Goal: Task Accomplishment & Management: Complete application form

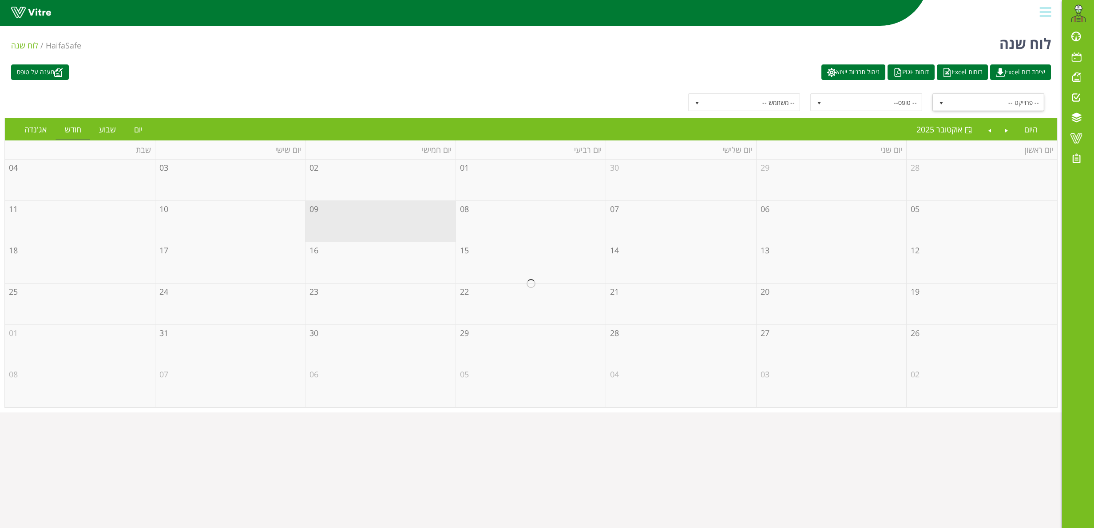
click at [938, 96] on span "select" at bounding box center [941, 102] width 16 height 16
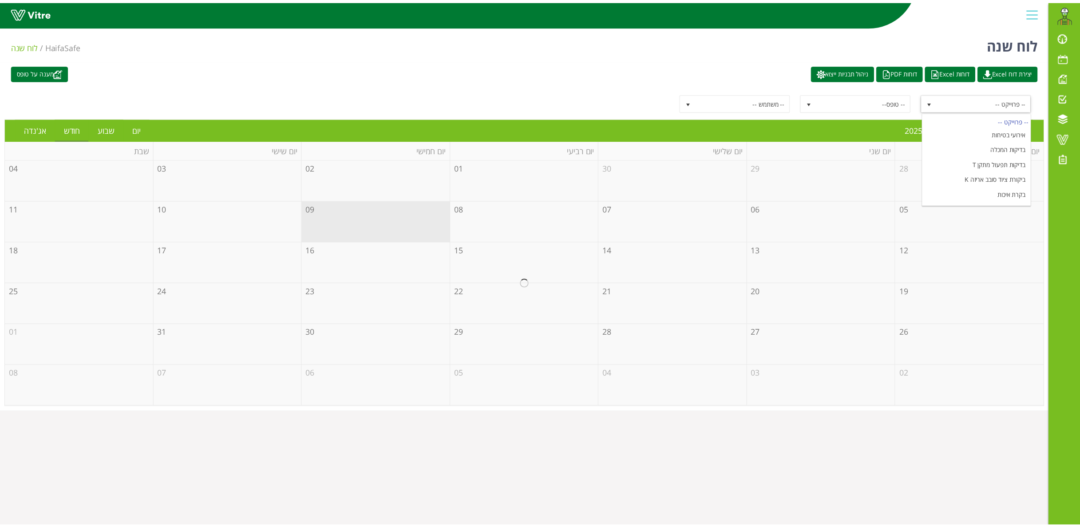
scroll to position [108, 0]
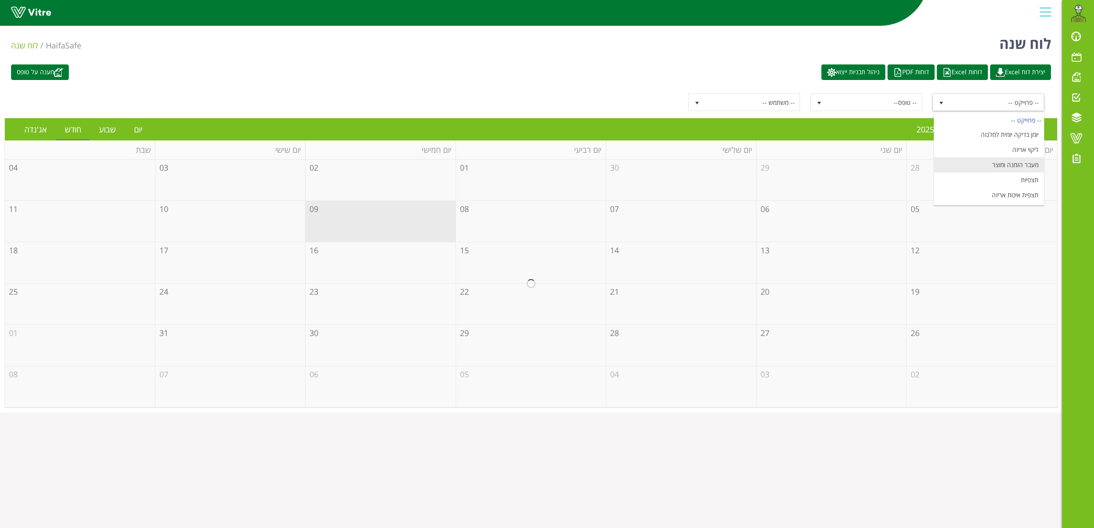
click at [1011, 160] on li "מעבר הזמנה ומוצר" at bounding box center [989, 164] width 110 height 15
click at [135, 125] on link "יום" at bounding box center [138, 129] width 26 height 20
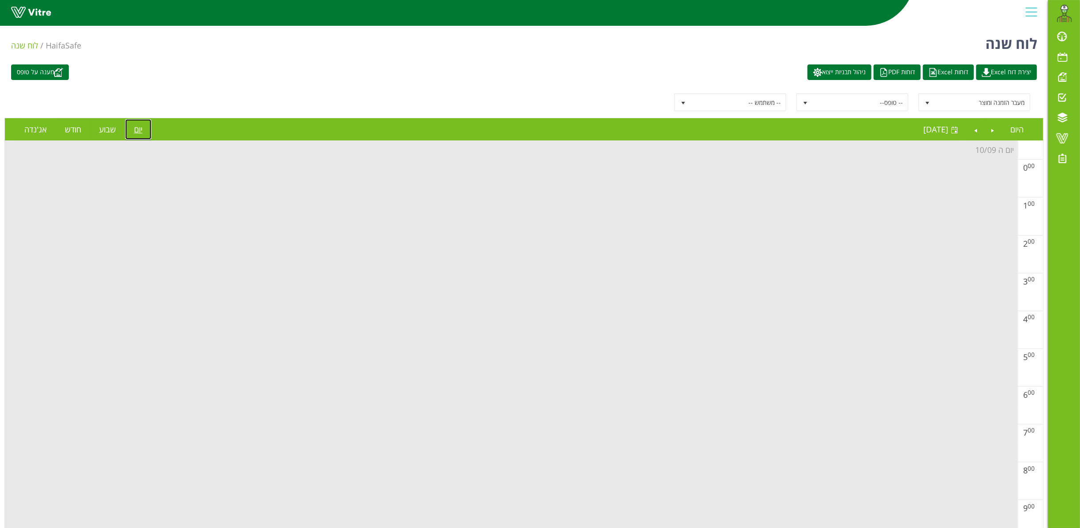
scroll to position [552, 0]
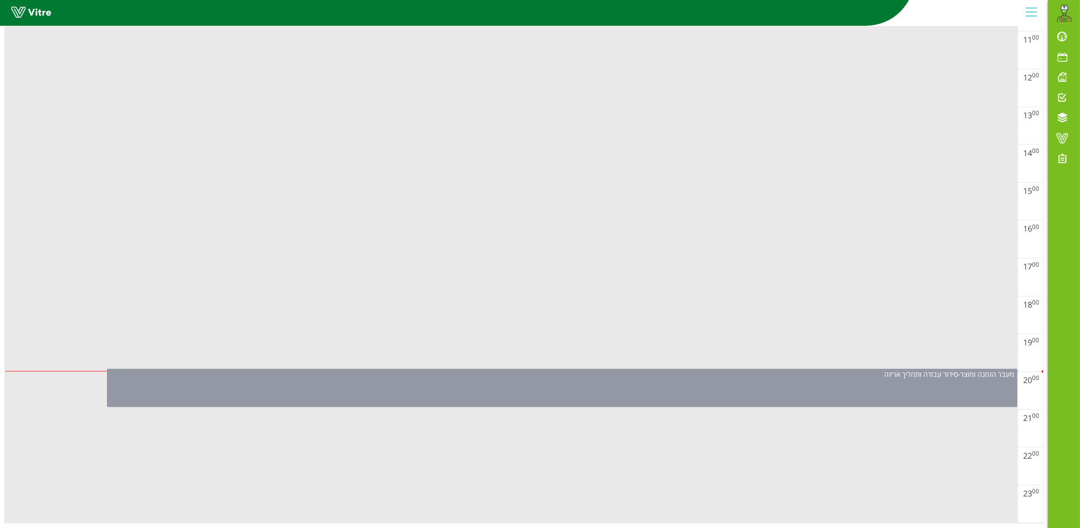
click at [696, 380] on div "מעבר הזמנה ומוצר - סידור עבודה ותהליך אריזה" at bounding box center [562, 388] width 911 height 38
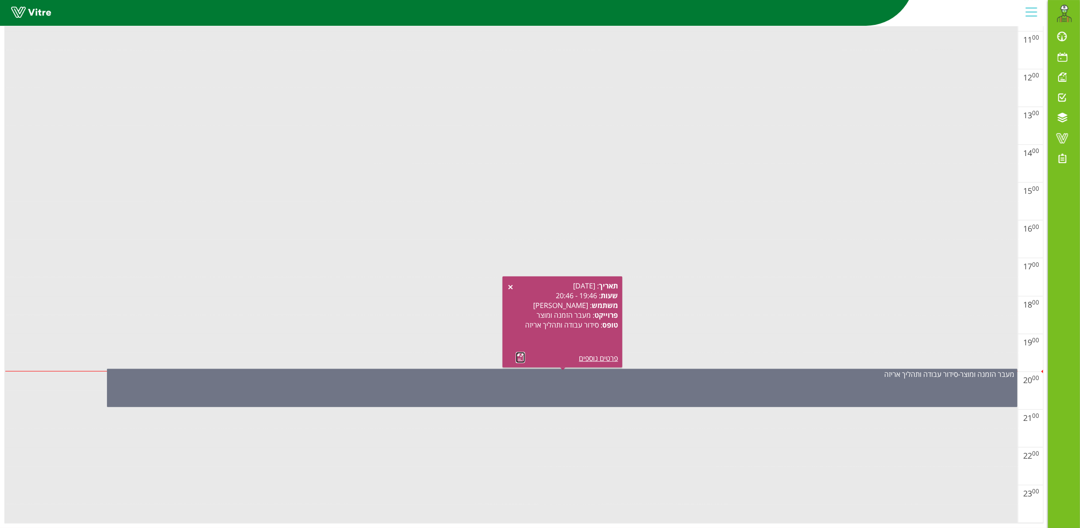
click at [520, 352] on link at bounding box center [520, 357] width 9 height 11
click at [716, 296] on td at bounding box center [511, 305] width 1013 height 19
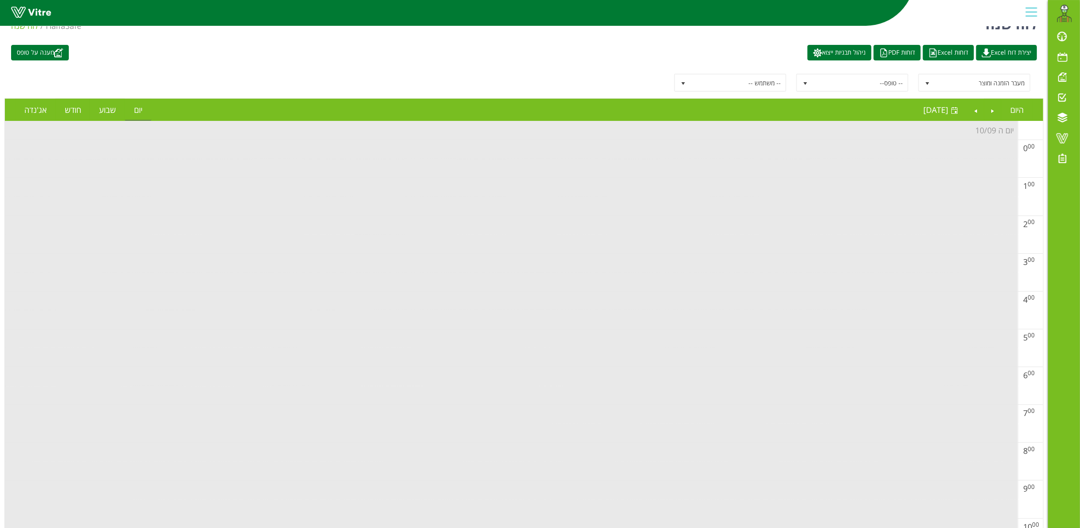
scroll to position [0, 0]
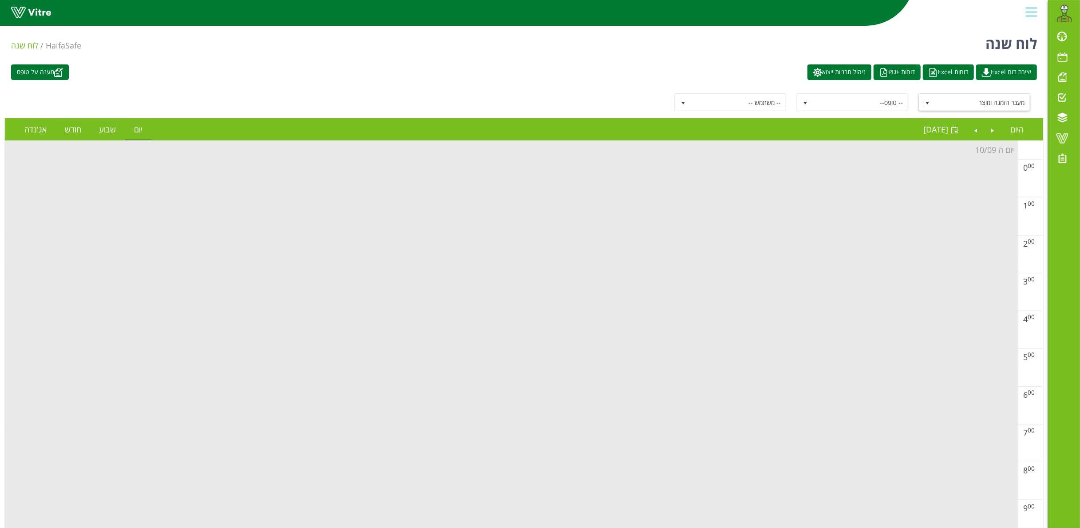
click at [921, 103] on span "select" at bounding box center [928, 102] width 16 height 16
click at [985, 121] on div "-- פרוייקט --" at bounding box center [976, 120] width 110 height 12
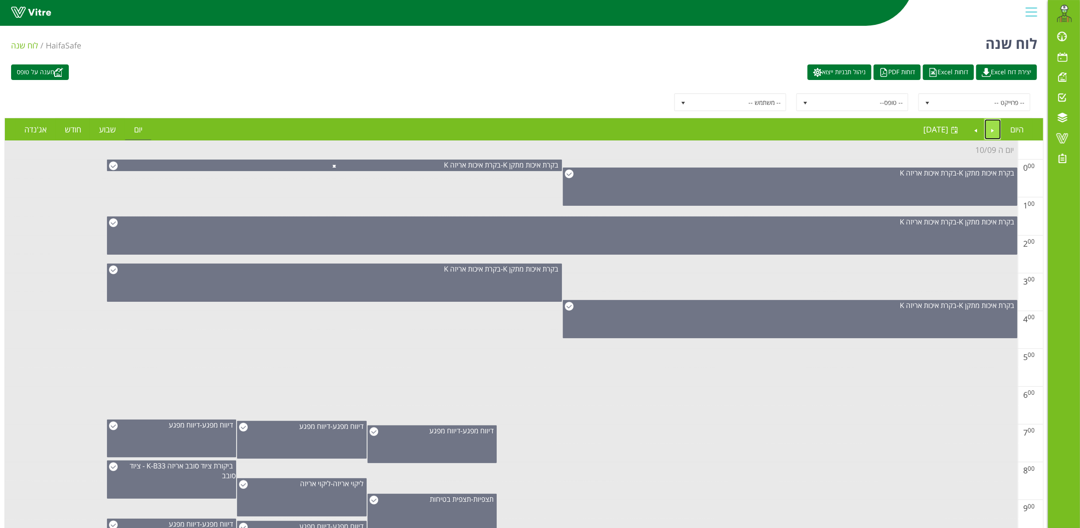
click at [996, 130] on link "Previous" at bounding box center [993, 129] width 17 height 20
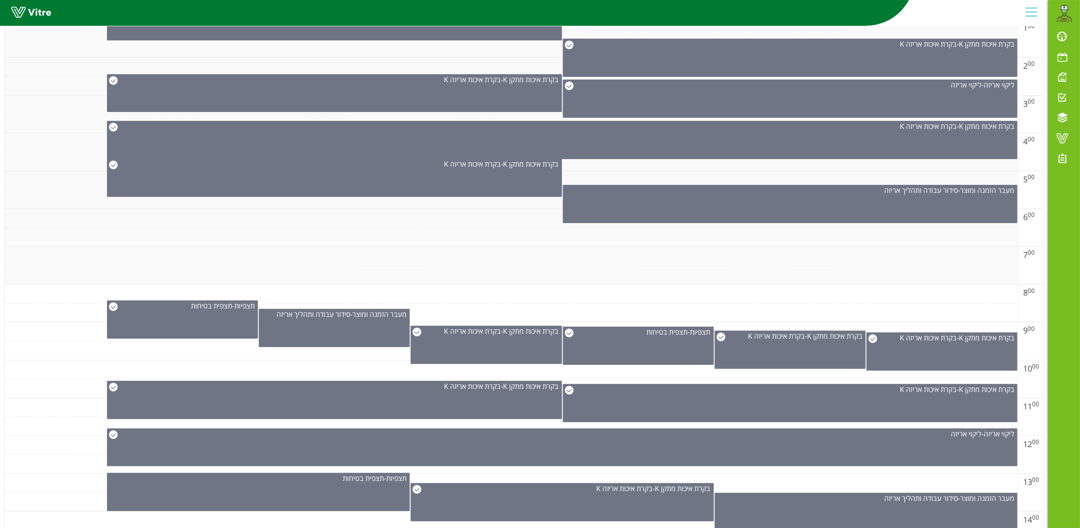
scroll to position [266, 0]
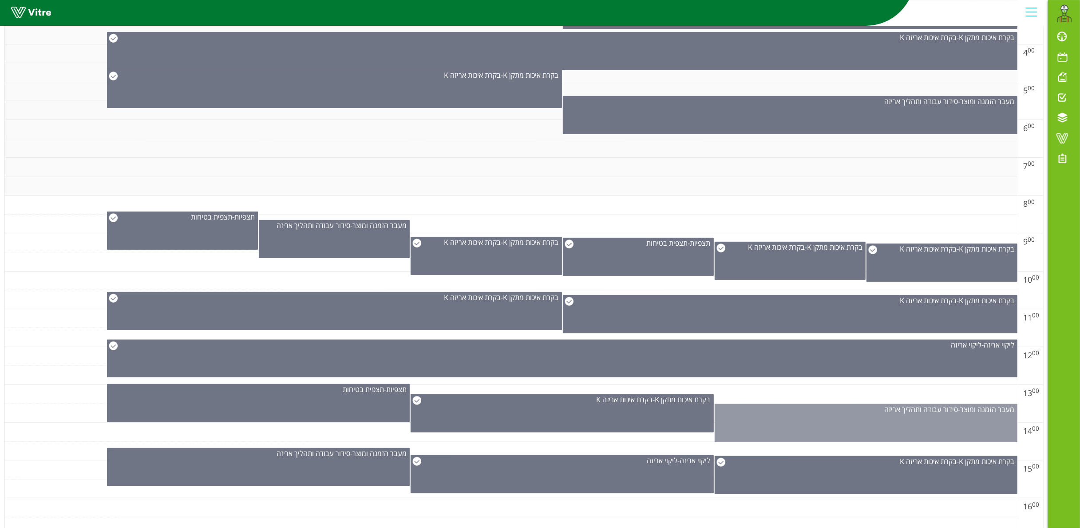
click at [904, 421] on div "מעבר הזמנה ומוצר - סידור עבודה ותהליך אריזה" at bounding box center [866, 423] width 303 height 38
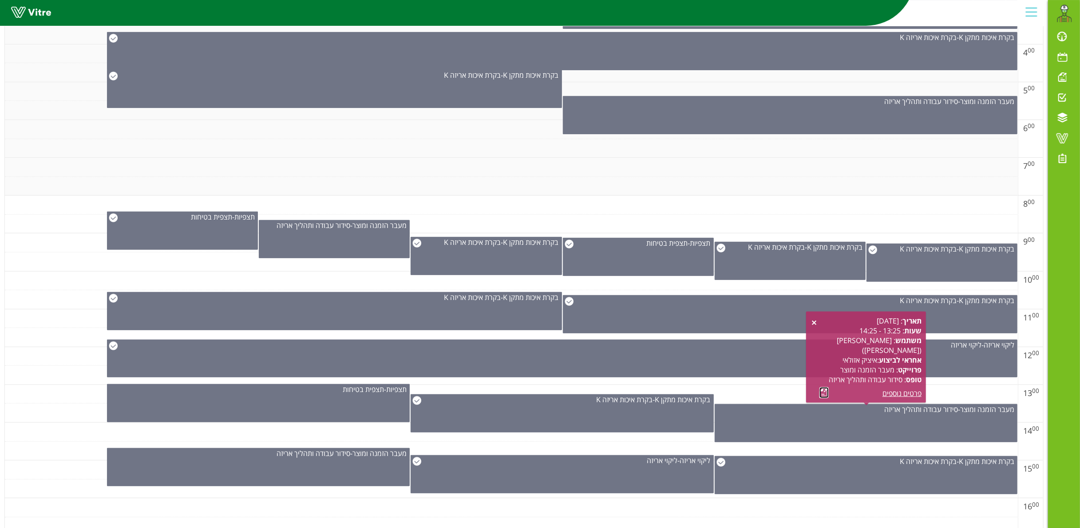
click at [822, 388] on link at bounding box center [824, 392] width 9 height 11
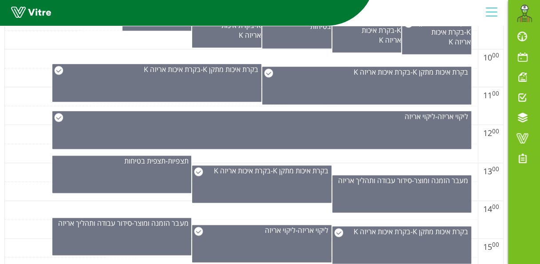
scroll to position [532, 0]
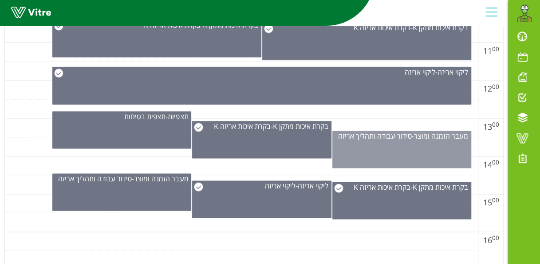
click at [388, 151] on div "מעבר הזמנה ומוצר - סידור עבודה ותהליך אריזה" at bounding box center [402, 149] width 139 height 37
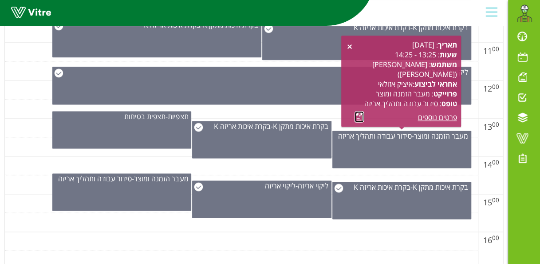
click at [356, 120] on link at bounding box center [359, 116] width 9 height 11
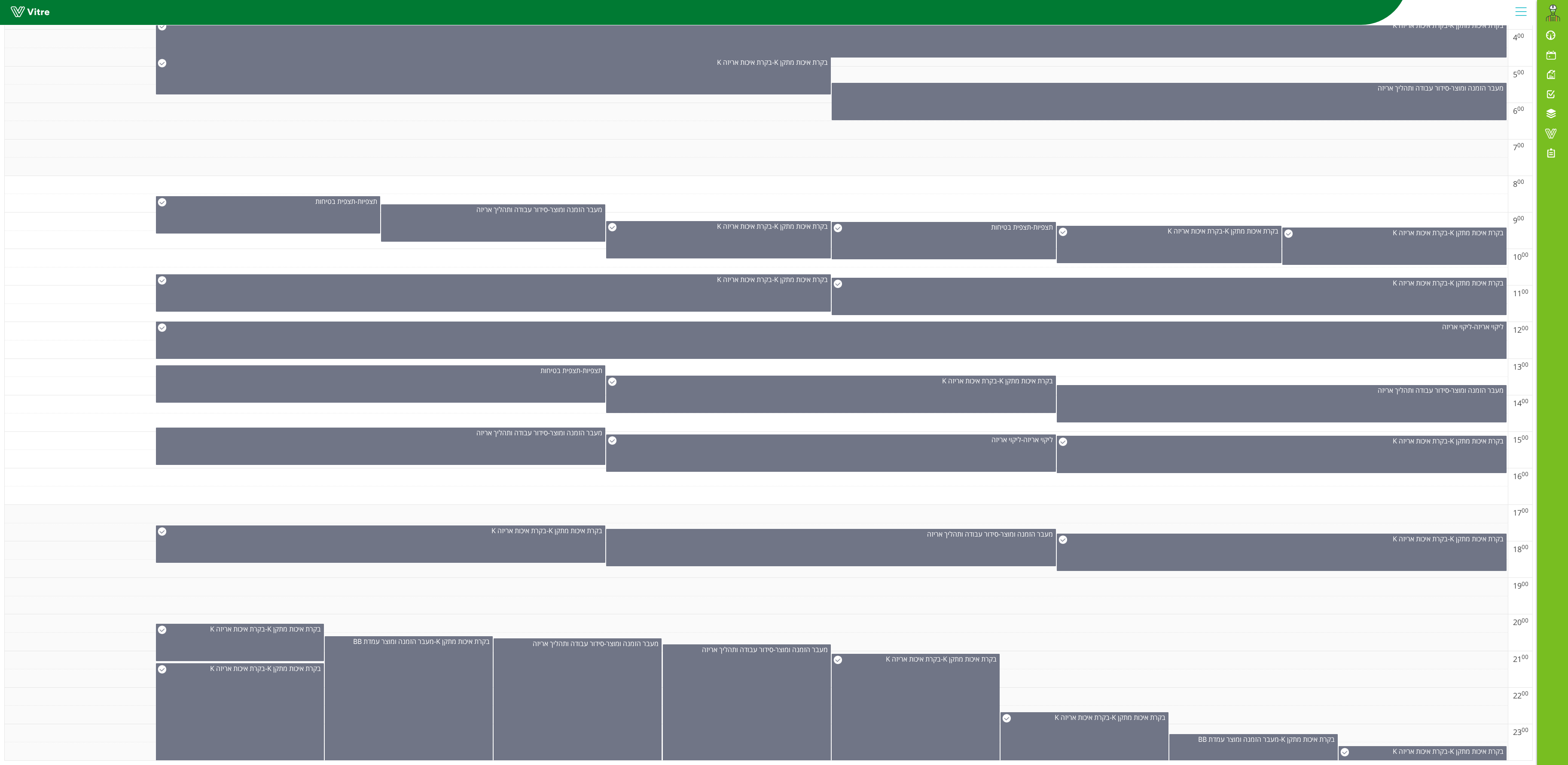
scroll to position [0, 0]
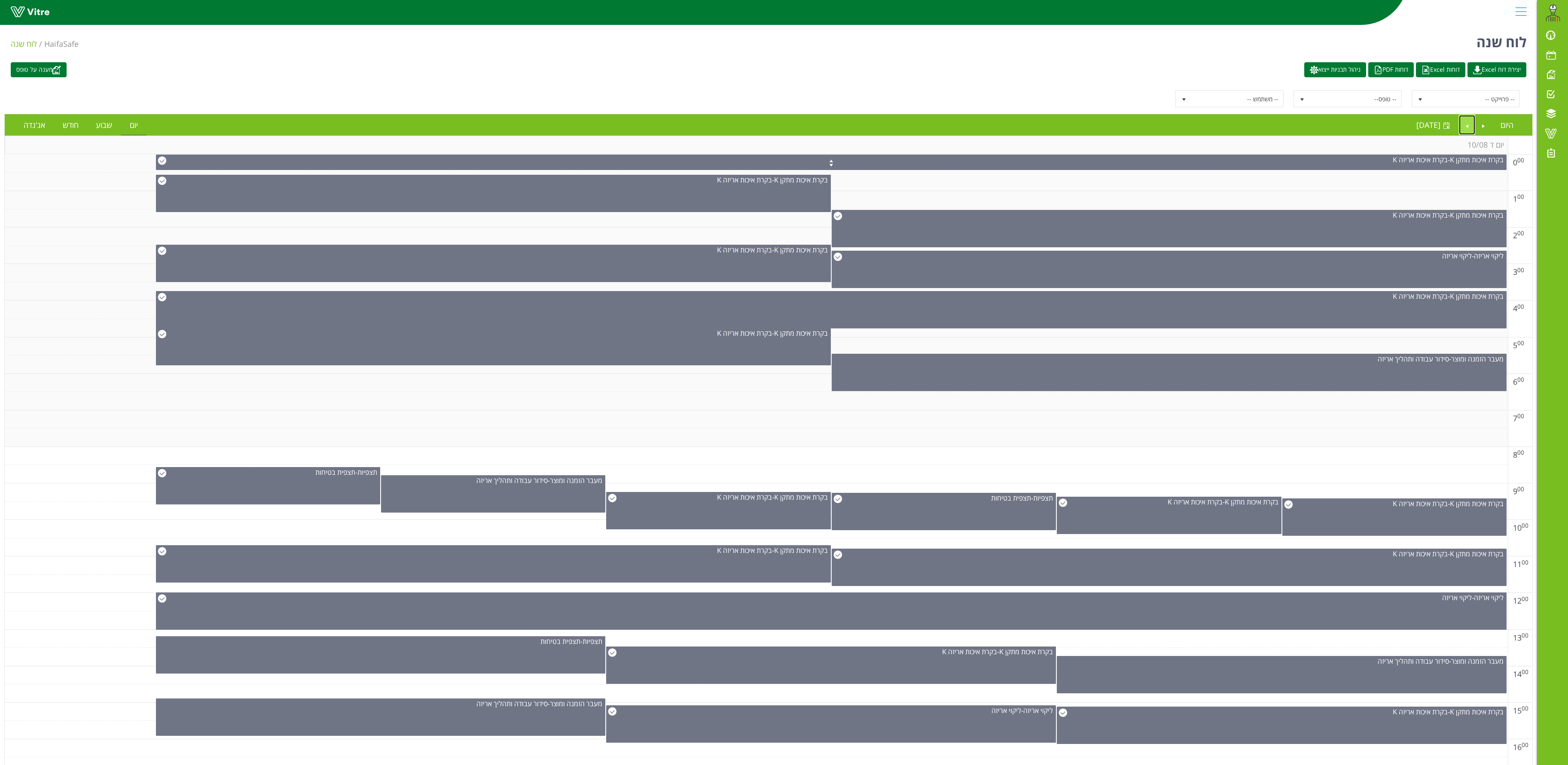
click at [1058, 129] on link "Next" at bounding box center [1466, 125] width 16 height 19
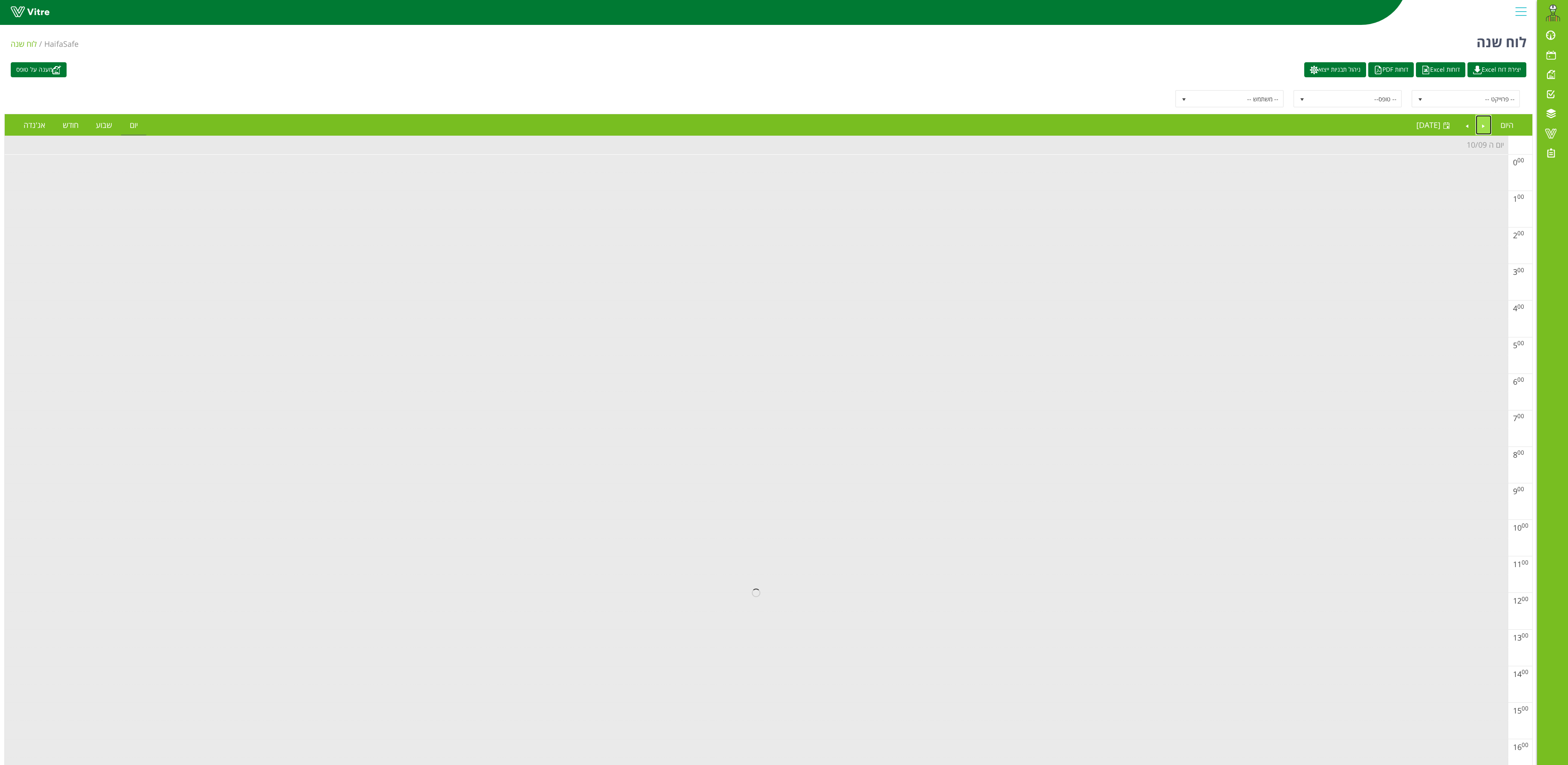
click at [1058, 126] on link "Previous" at bounding box center [1483, 125] width 16 height 19
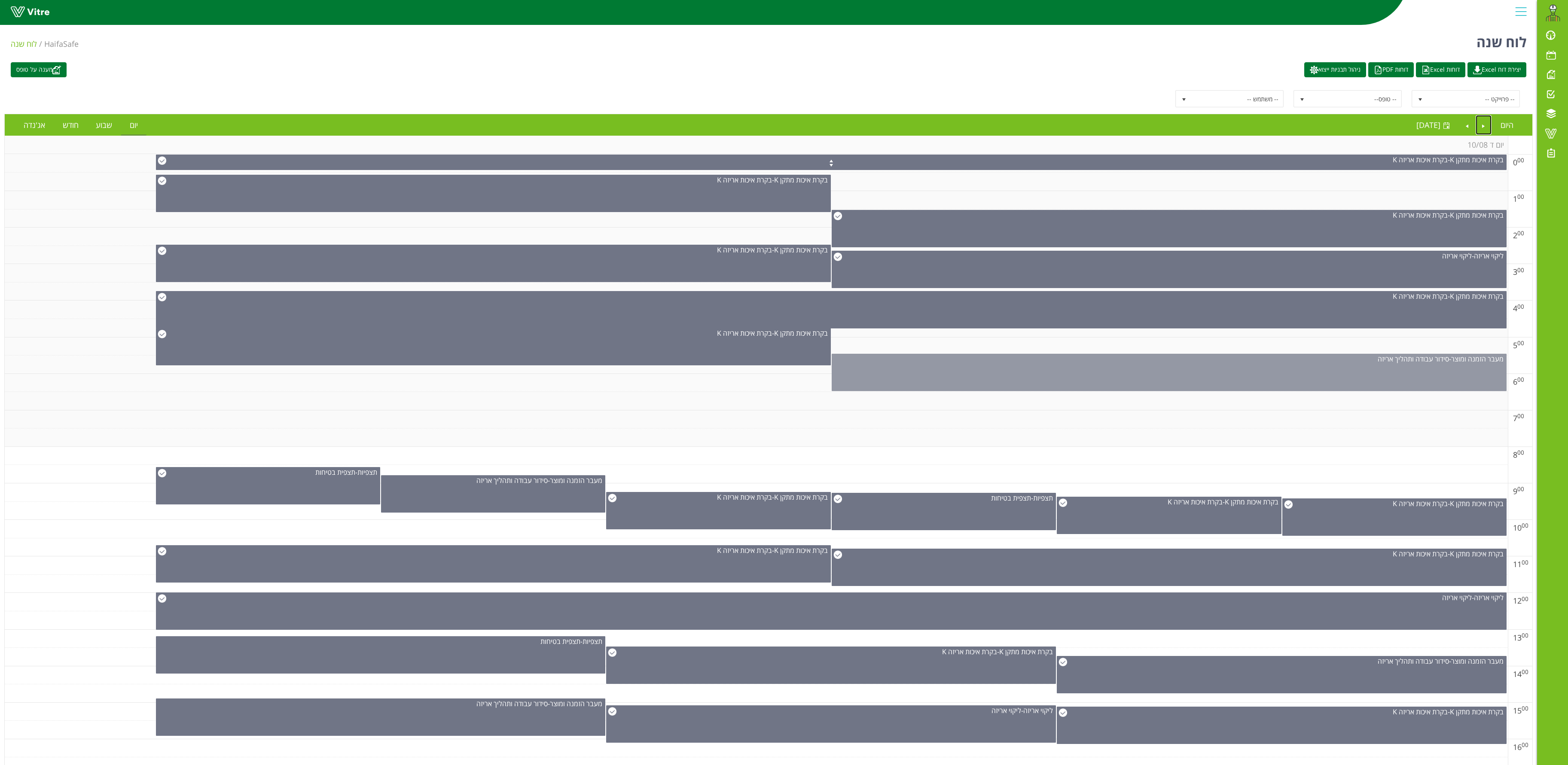
click at [1058, 375] on div "מעבר הזמנה ומוצר - סידור עבודה ותהליך אריזה" at bounding box center [1169, 372] width 675 height 38
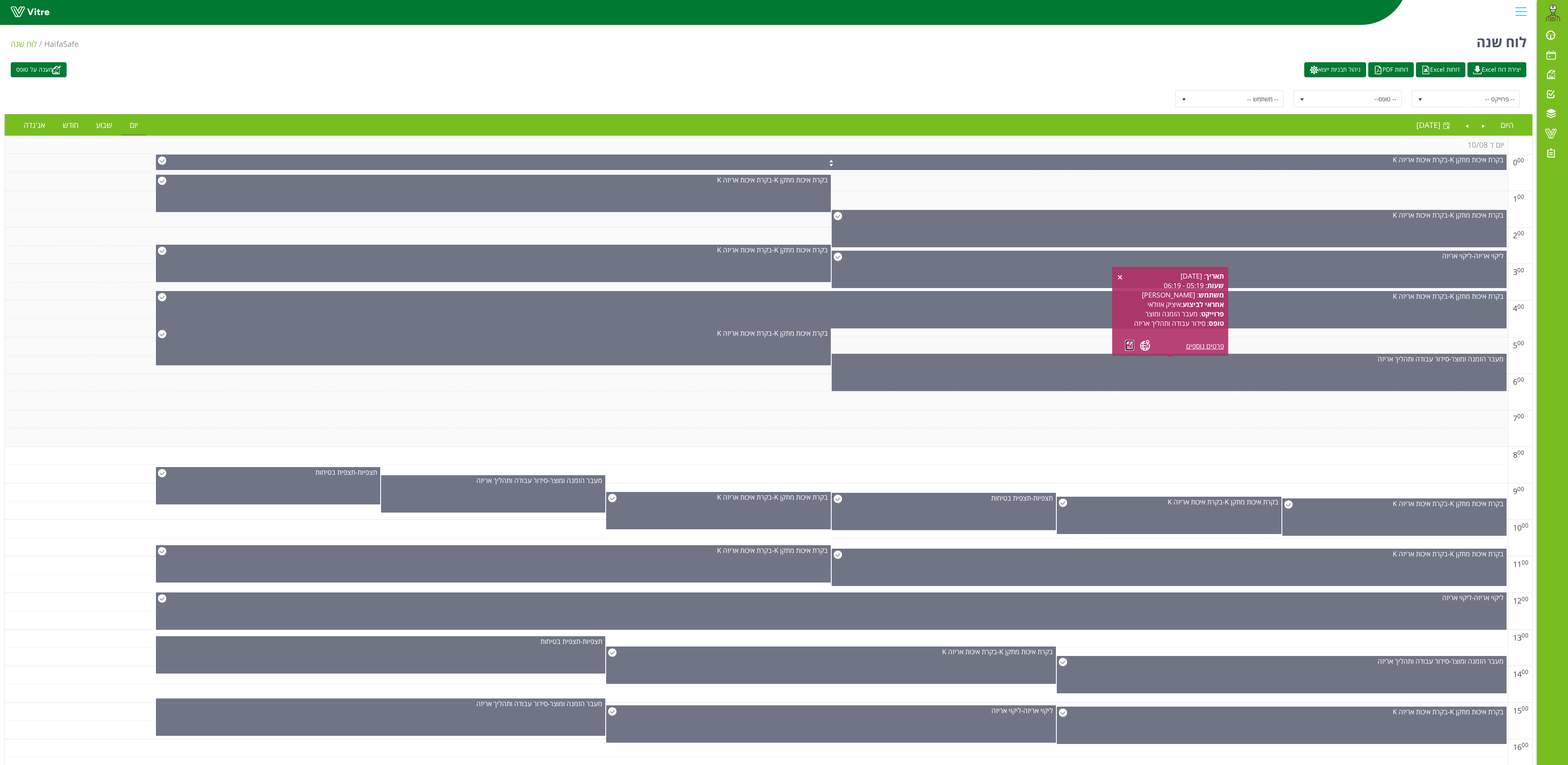
click at [1058, 346] on link at bounding box center [1129, 345] width 9 height 11
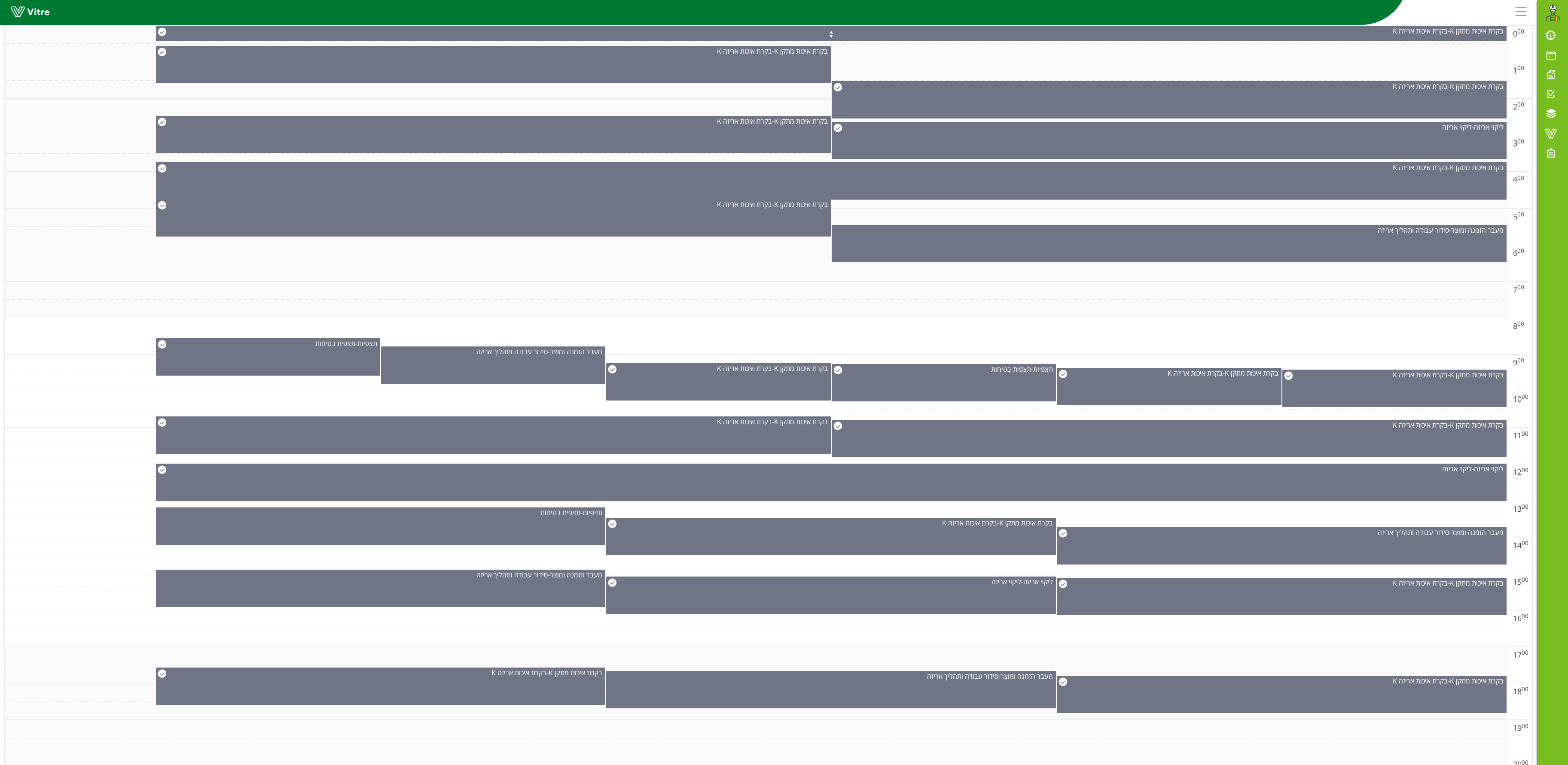
scroll to position [257, 0]
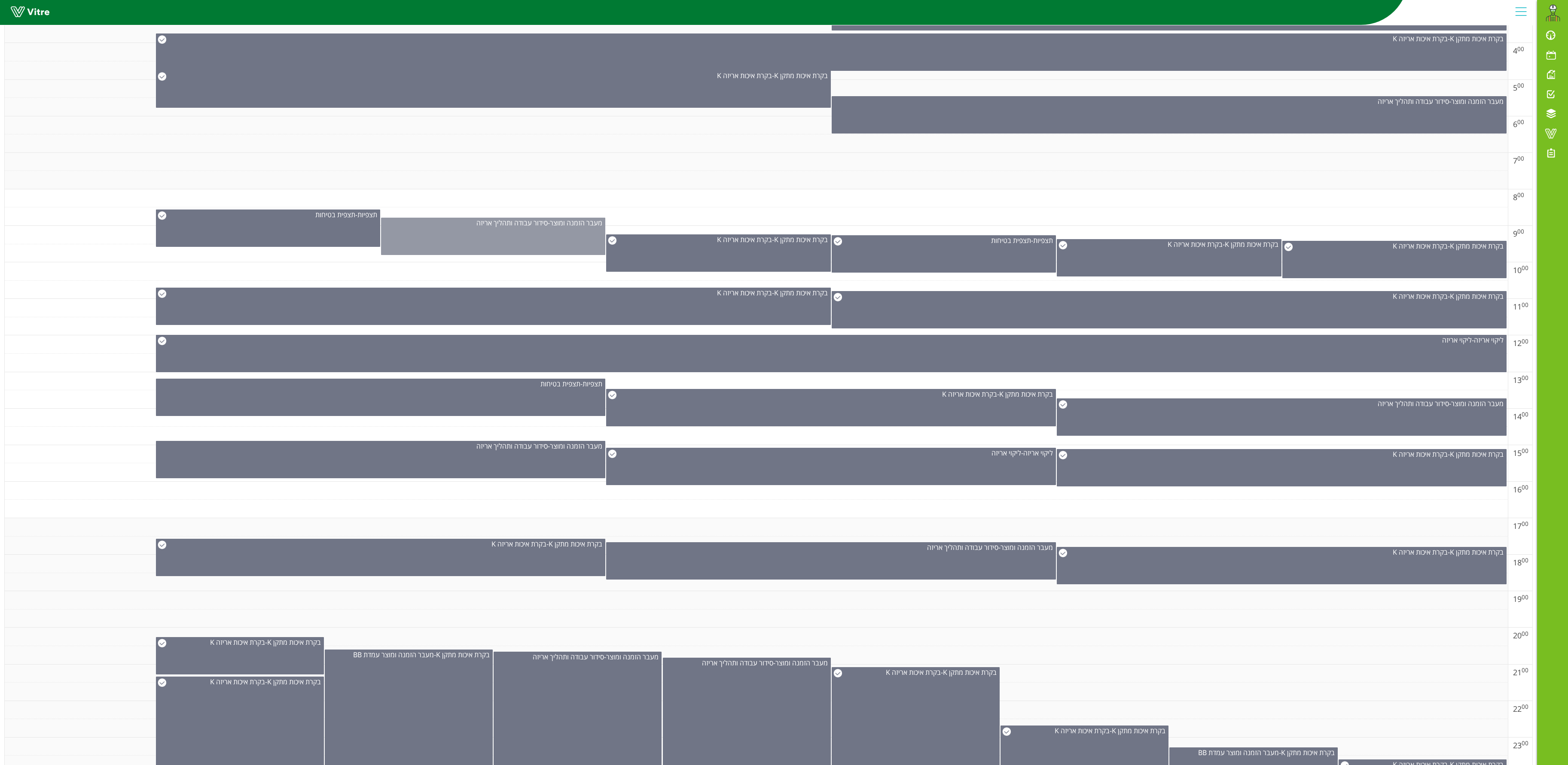
click at [502, 250] on div "מעבר הזמנה ומוצר - סידור עבודה ותהליך אריזה" at bounding box center [493, 236] width 224 height 38
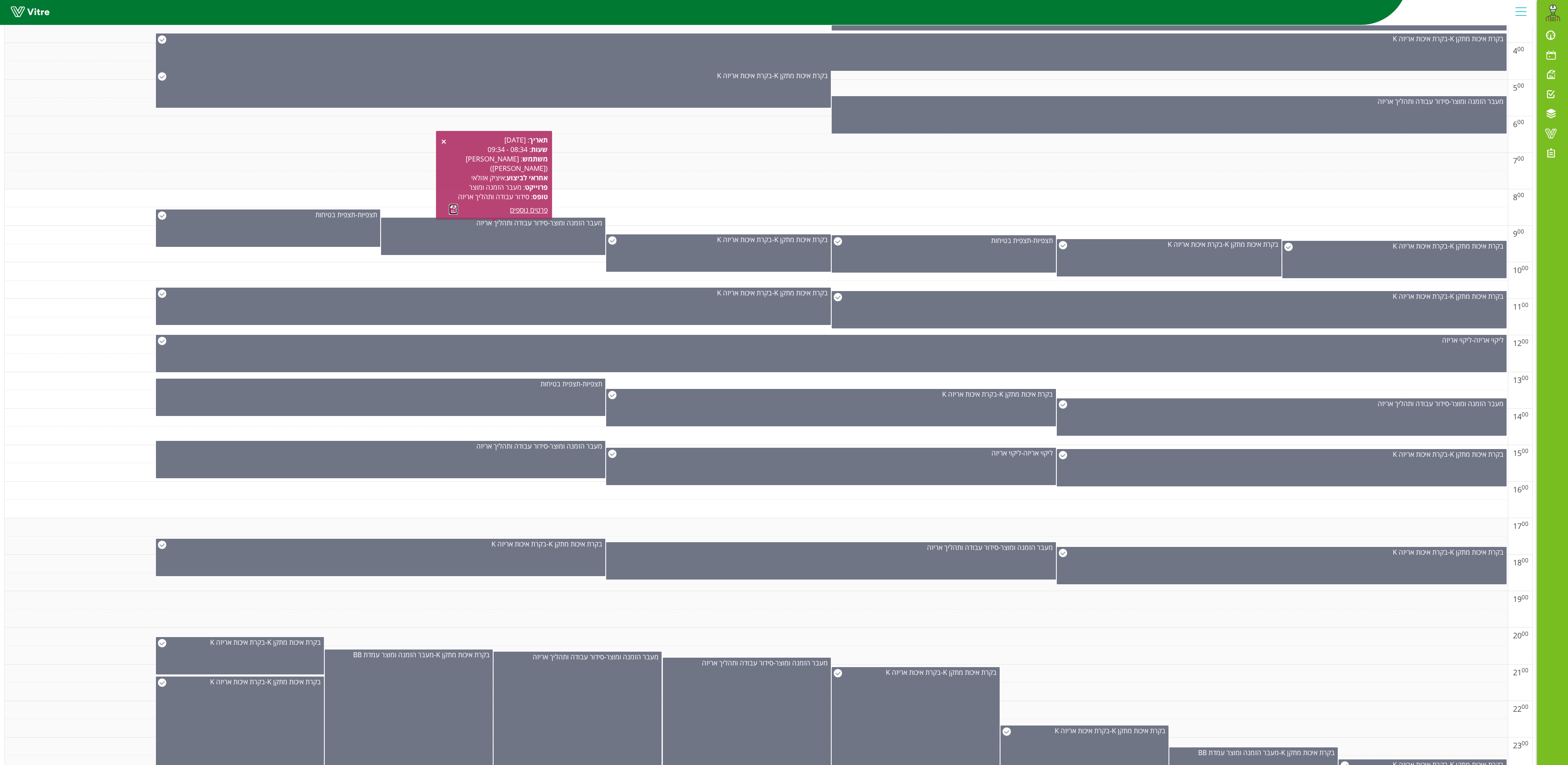
click at [452, 211] on link at bounding box center [453, 209] width 9 height 11
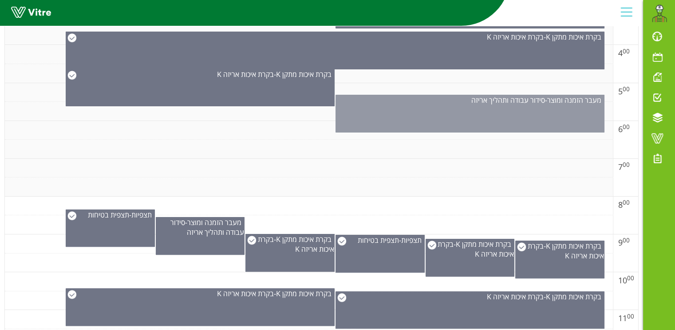
scroll to position [0, 0]
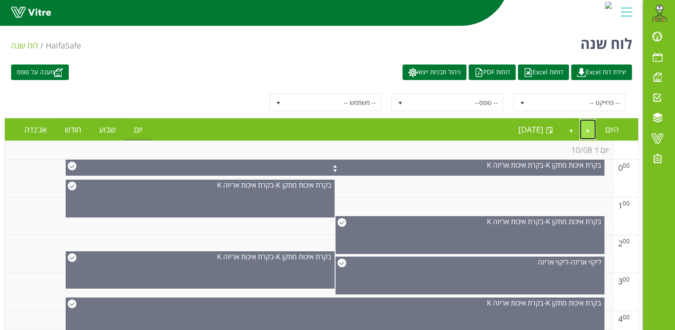
click at [586, 128] on link "Previous" at bounding box center [588, 129] width 17 height 20
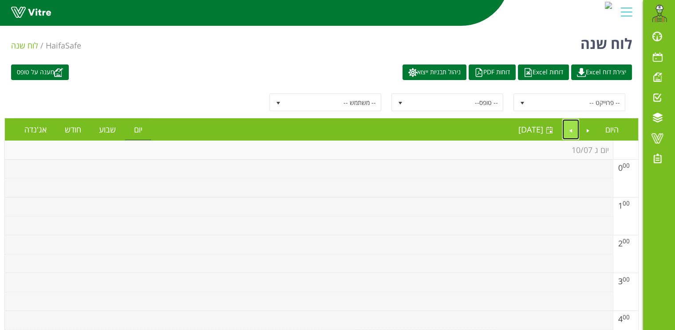
click at [572, 128] on link "Next" at bounding box center [571, 129] width 17 height 20
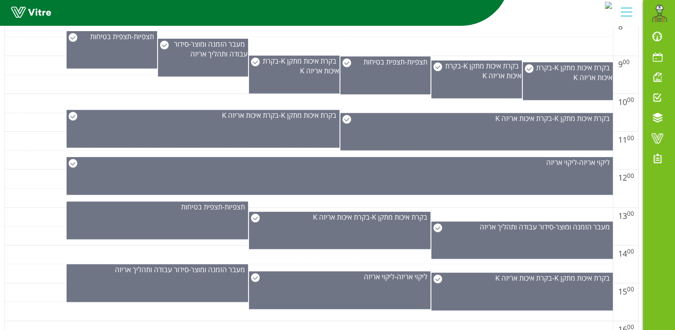
scroll to position [555, 0]
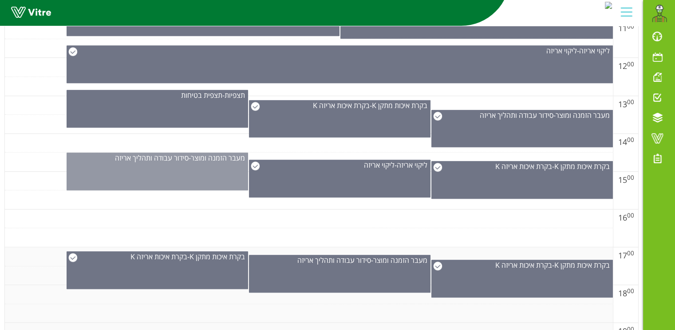
click at [175, 173] on div "מעבר הזמנה ומוצר - סידור עבודה ותהליך אריזה" at bounding box center [158, 171] width 182 height 38
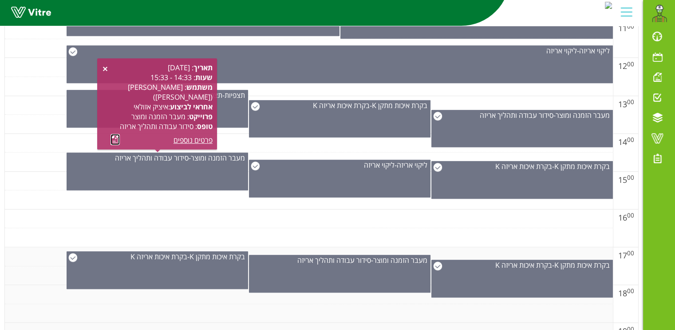
click at [113, 140] on link at bounding box center [115, 139] width 9 height 11
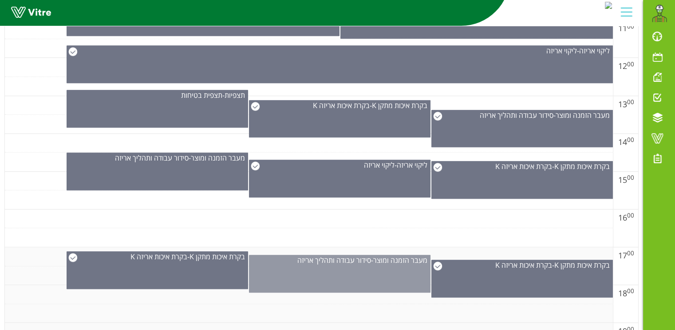
click at [389, 263] on span "מעבר הזמנה ומוצר" at bounding box center [400, 260] width 54 height 10
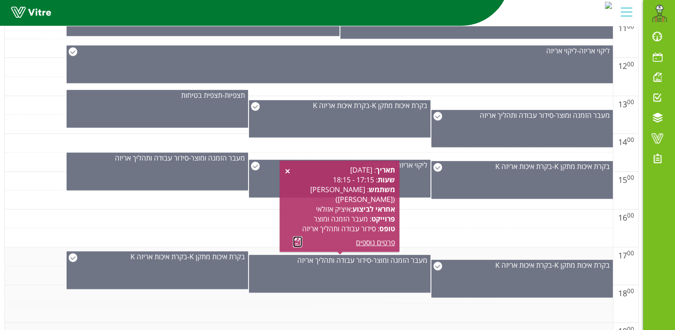
click at [302, 241] on link at bounding box center [297, 241] width 9 height 11
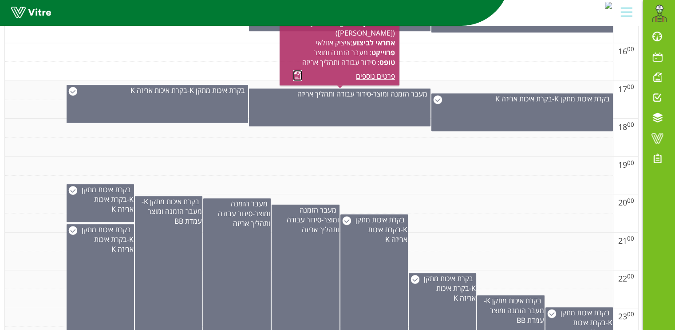
scroll to position [737, 0]
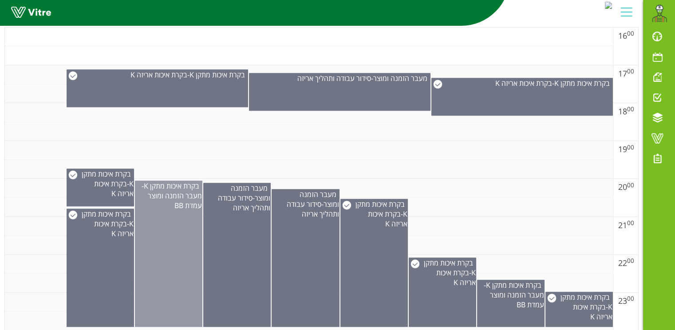
click at [160, 226] on div "בקרת איכות מתקן K - מעבר הזמנה ומוצר עמדת BB" at bounding box center [168, 253] width 67 height 146
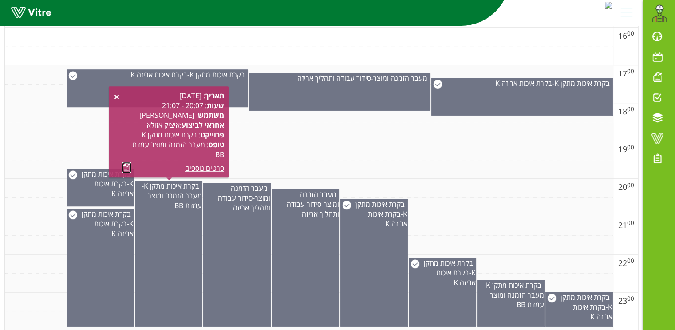
click at [125, 168] on link at bounding box center [126, 167] width 9 height 11
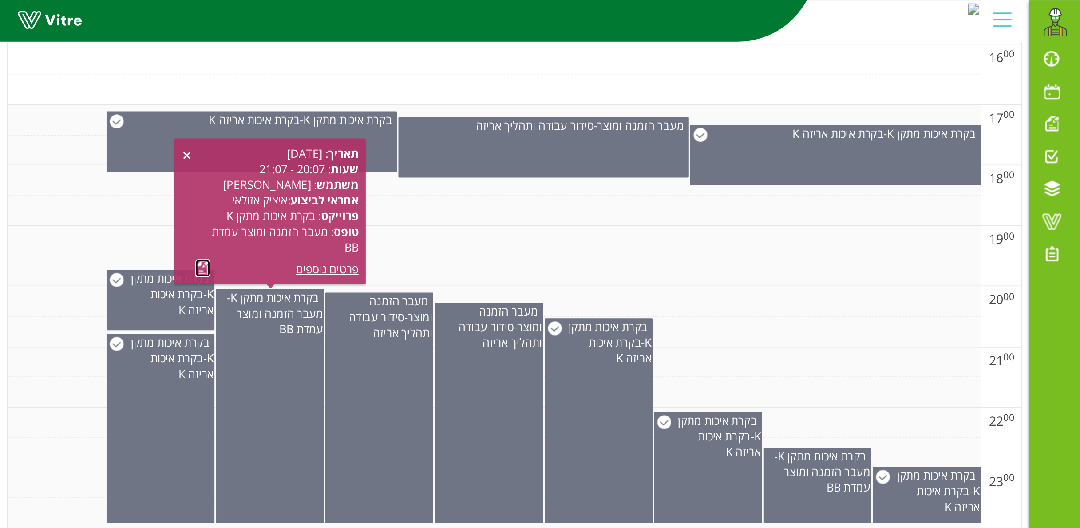
scroll to position [552, 0]
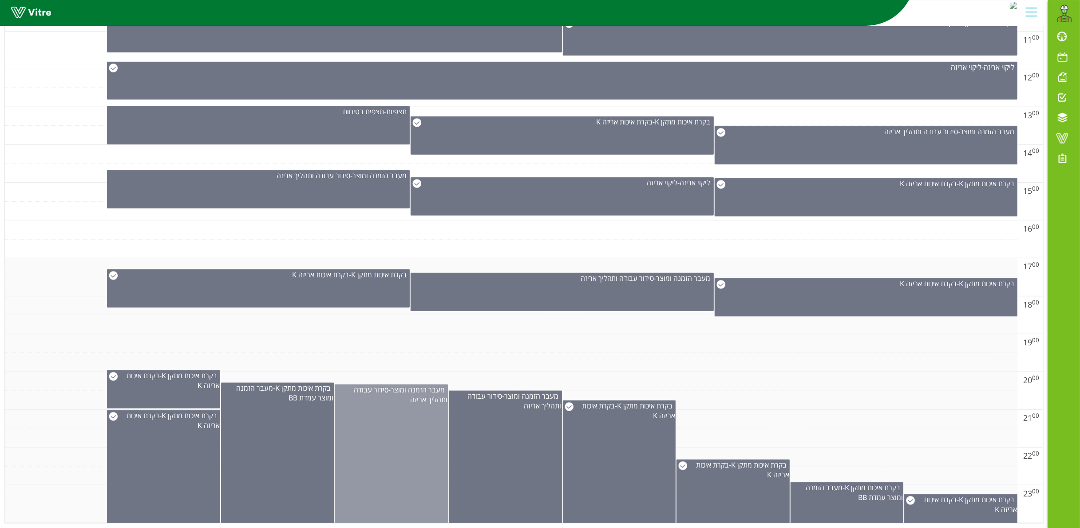
click at [409, 416] on div "מעבר הזמנה ומוצר - סידור עבודה ותהליך אריזה" at bounding box center [391, 456] width 113 height 145
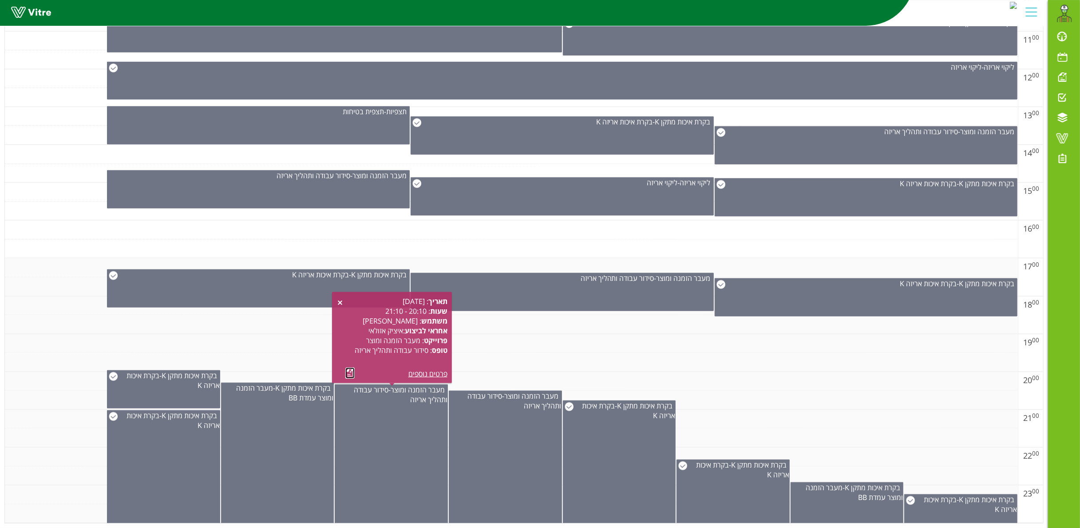
click at [349, 367] on link at bounding box center [349, 372] width 9 height 11
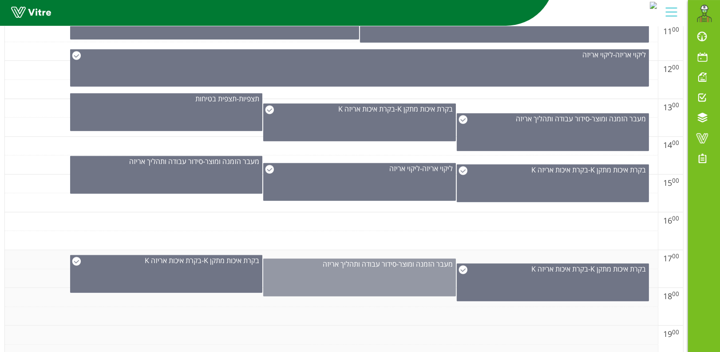
click at [430, 270] on div "מעבר הזמנה ומוצר - סידור עבודה ותהליך אריזה" at bounding box center [359, 277] width 192 height 38
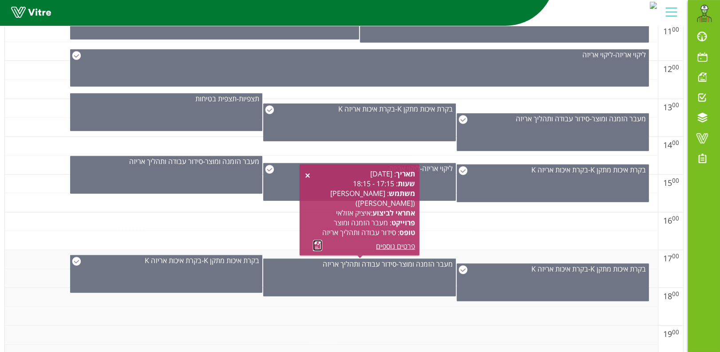
click at [317, 245] on link at bounding box center [317, 245] width 9 height 11
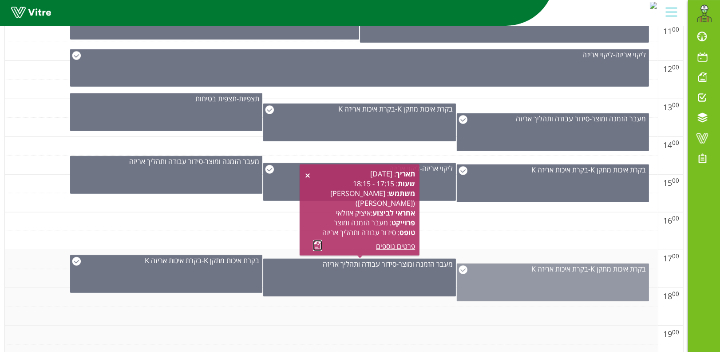
click at [576, 281] on div "בקרת איכות מתקן K - בקרת איכות אריזה K" at bounding box center [553, 282] width 192 height 38
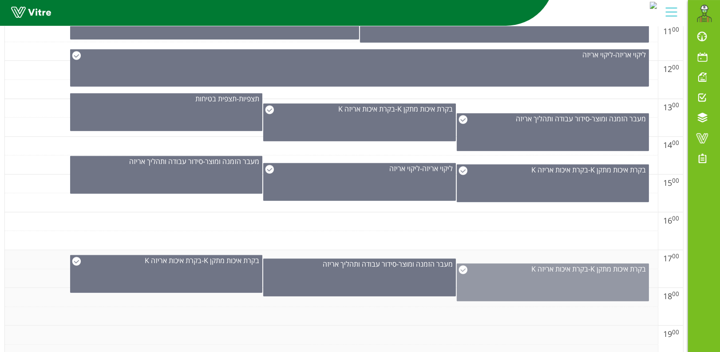
scroll to position [716, 0]
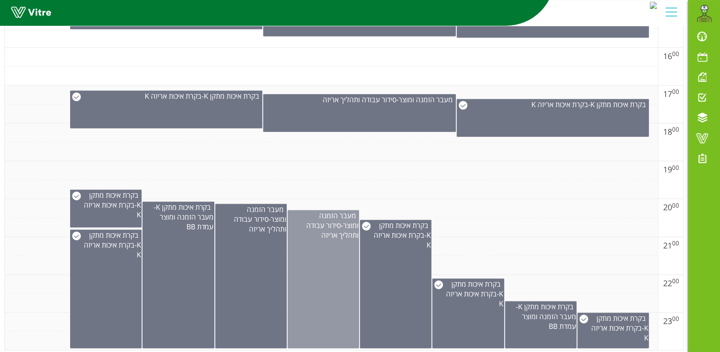
click at [339, 262] on div "מעבר הזמנה ומוצר - סידור עבודה ותהליך אריזה" at bounding box center [323, 279] width 71 height 138
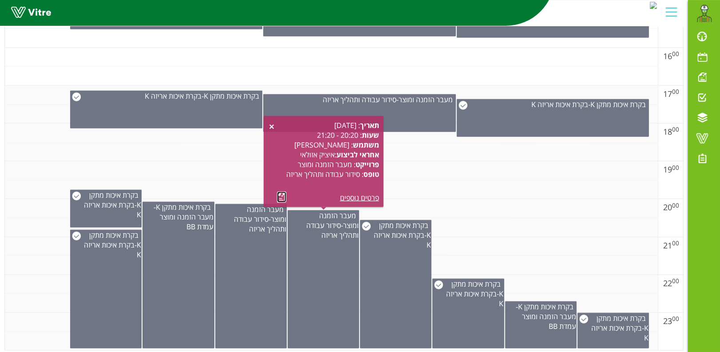
click at [282, 199] on link at bounding box center [281, 196] width 9 height 11
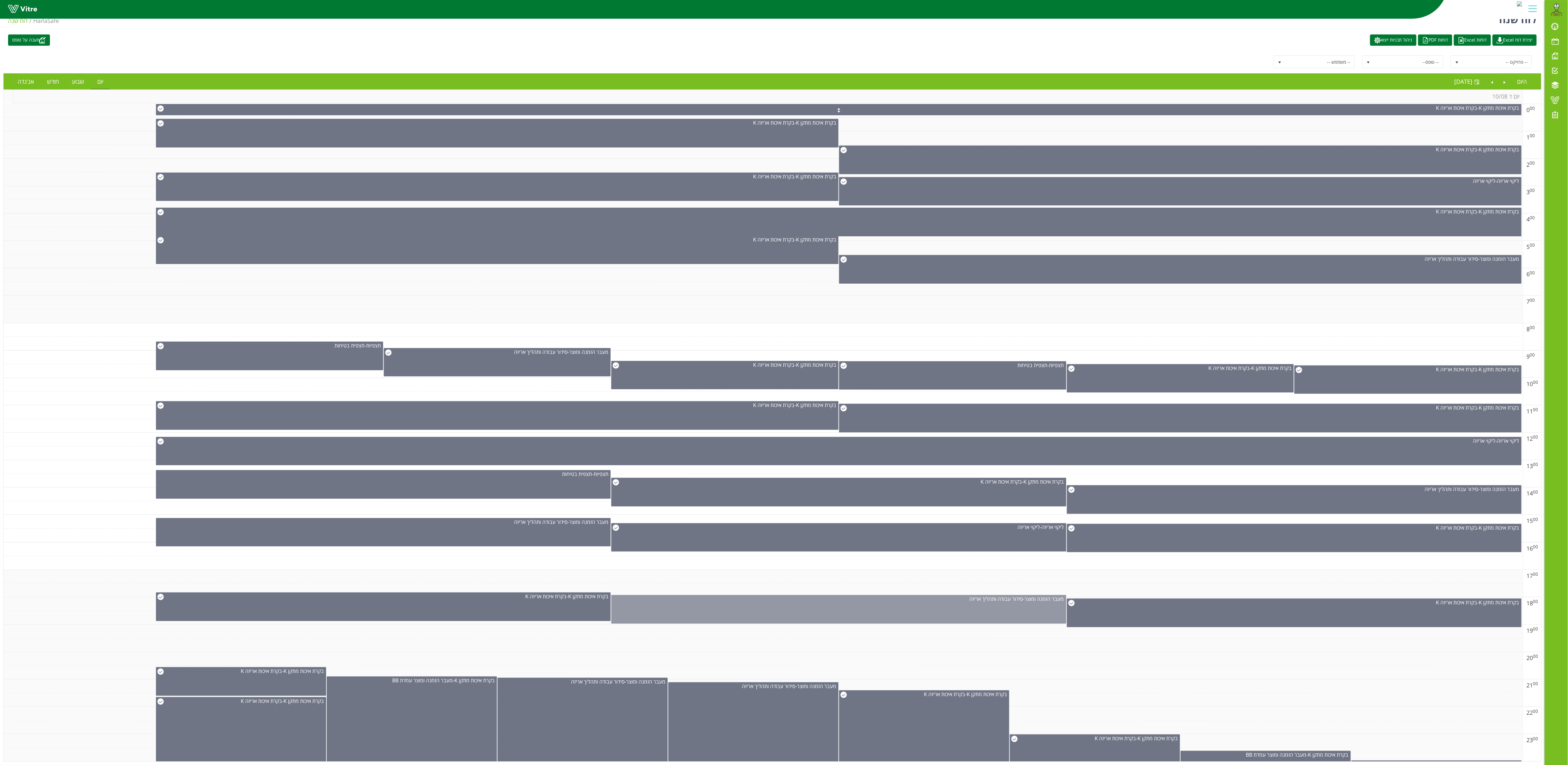
scroll to position [1, 0]
click at [794, 74] on link "Previous" at bounding box center [1504, 81] width 12 height 15
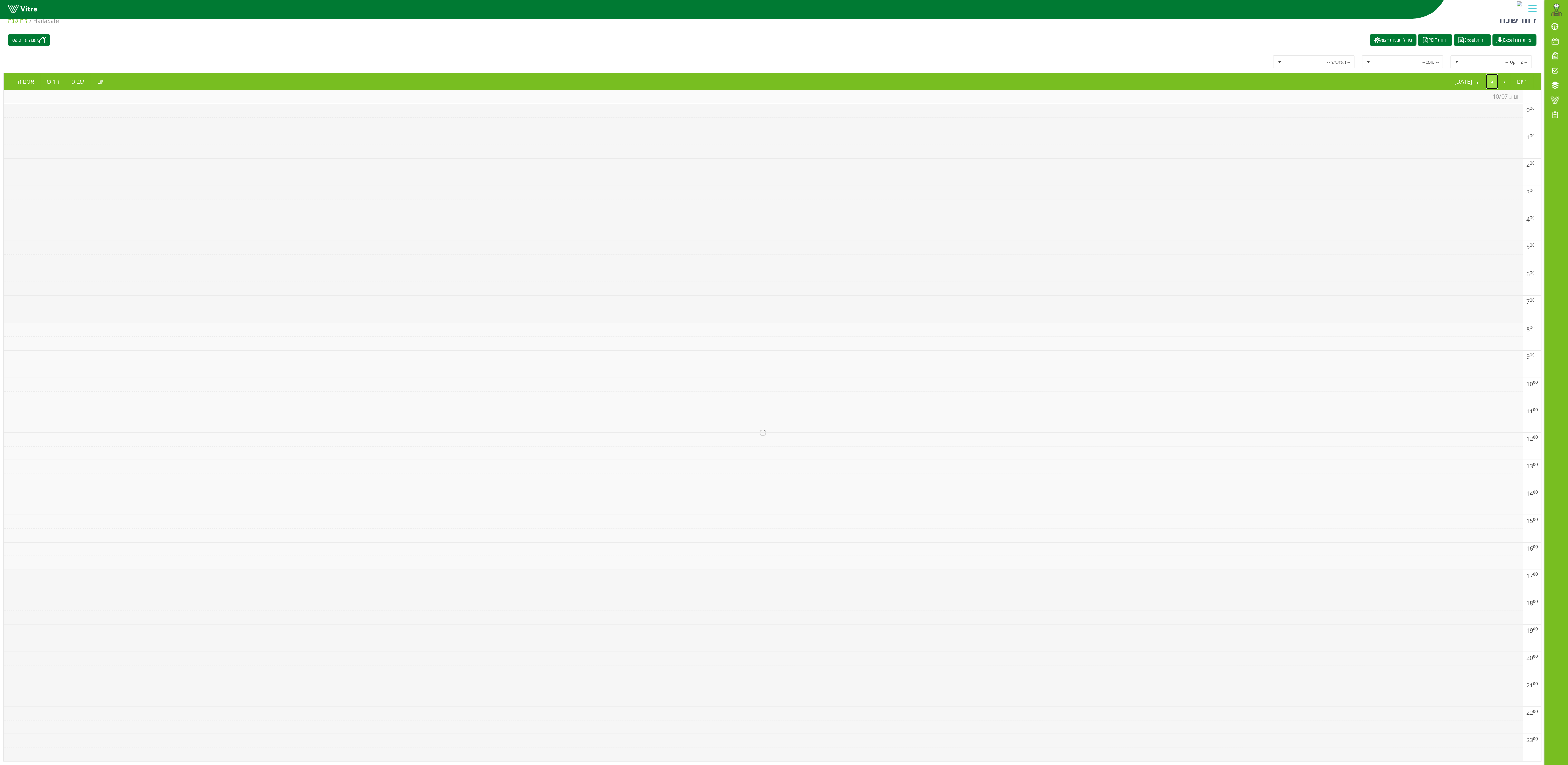
click at [794, 74] on link "Next" at bounding box center [1492, 81] width 12 height 15
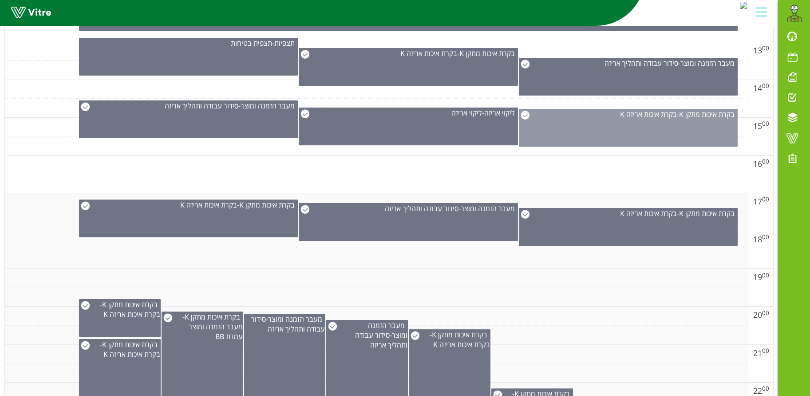
scroll to position [675, 0]
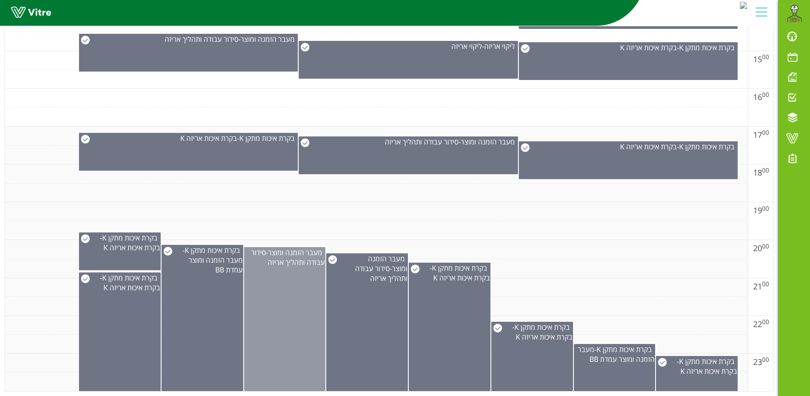
click at [277, 303] on div "מעבר הזמנה ומוצר - סידור עבודה ותהליך אריזה" at bounding box center [285, 319] width 82 height 144
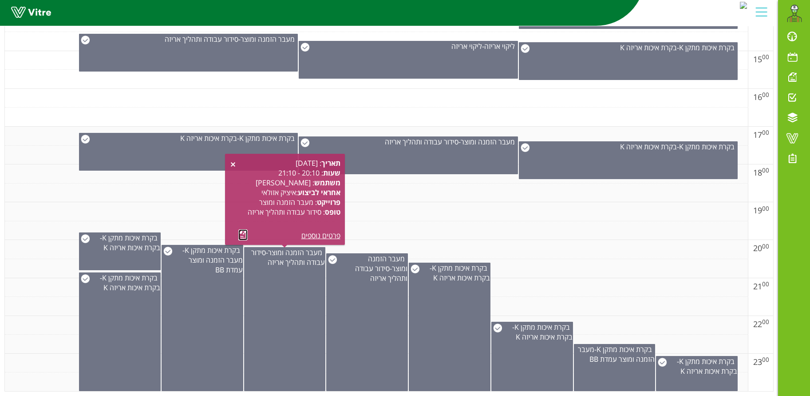
click at [243, 233] on link at bounding box center [242, 234] width 9 height 11
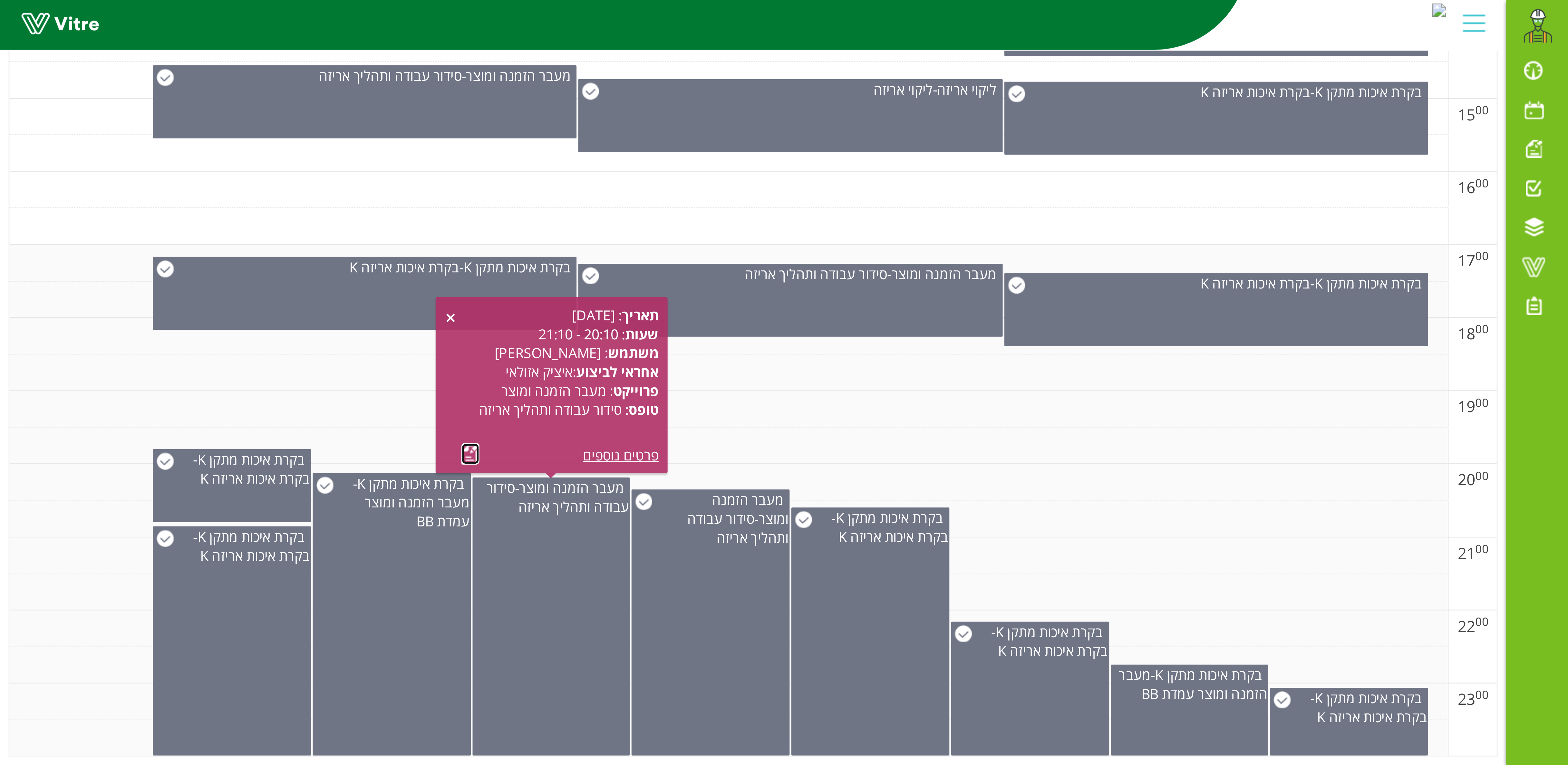
scroll to position [42, 0]
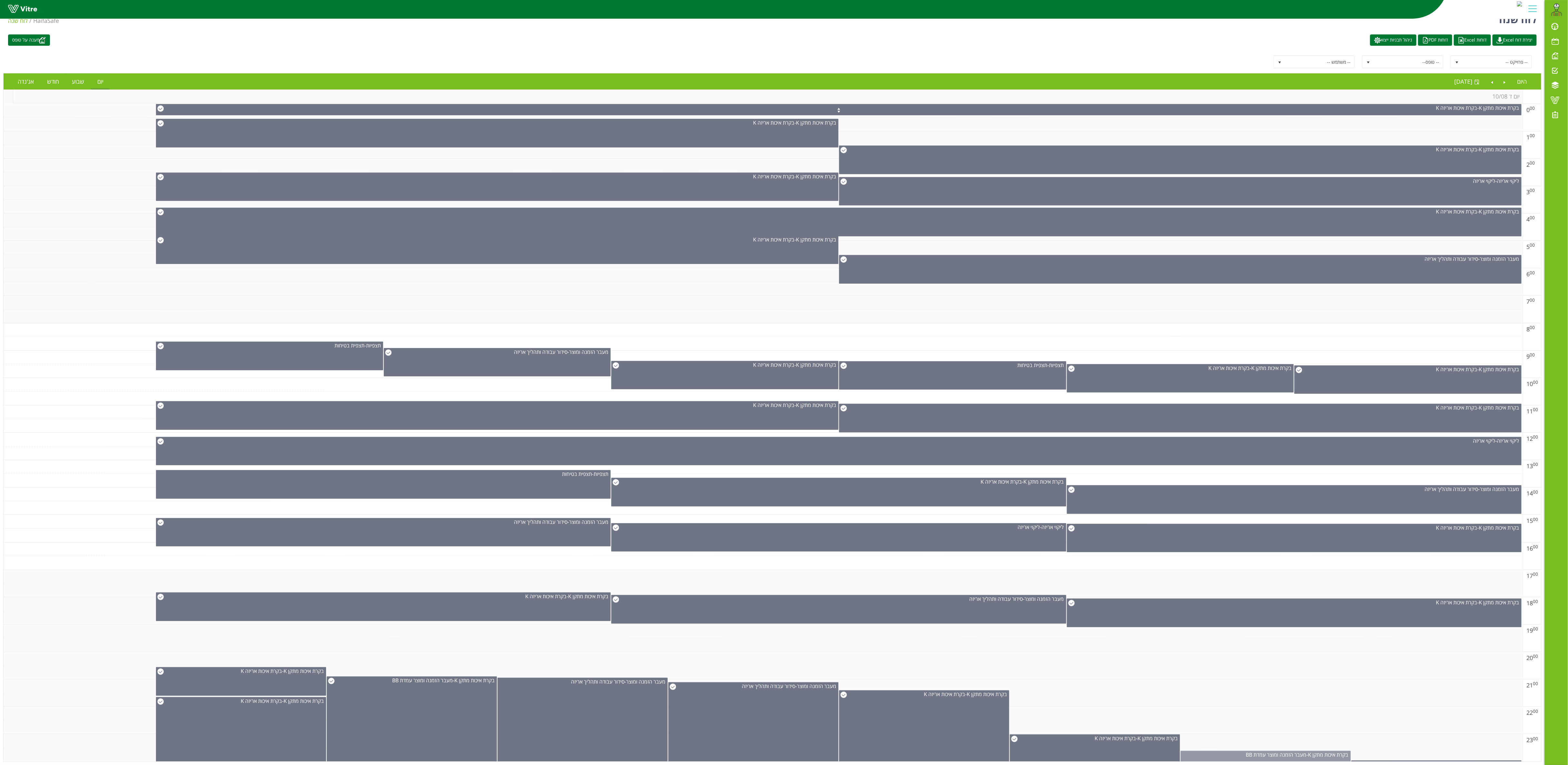
click at [794, 382] on div "בקרת איכות מתקן K - מעבר הזמנה ומוצר עמדת BB" at bounding box center [1265, 769] width 170 height 36
click at [794, 382] on link at bounding box center [1256, 746] width 7 height 8
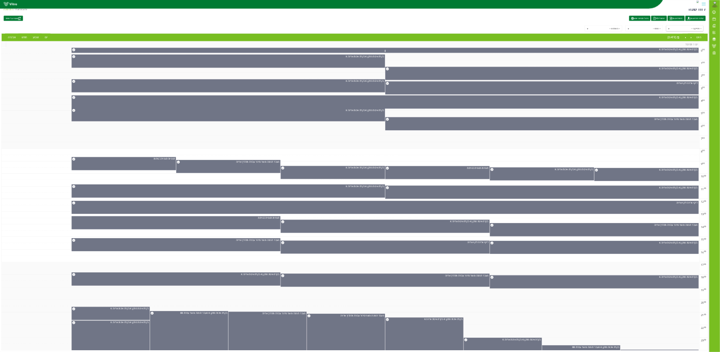
scroll to position [0, 0]
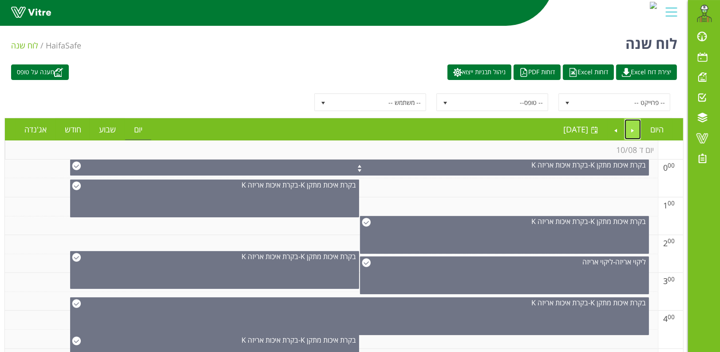
click at [632, 129] on link "Previous" at bounding box center [633, 129] width 17 height 20
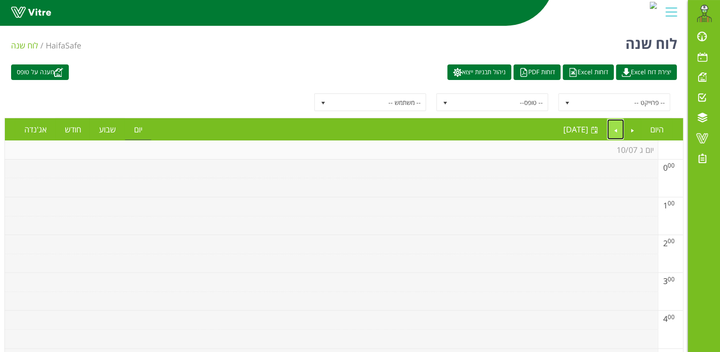
click at [617, 129] on link "Next" at bounding box center [615, 129] width 17 height 20
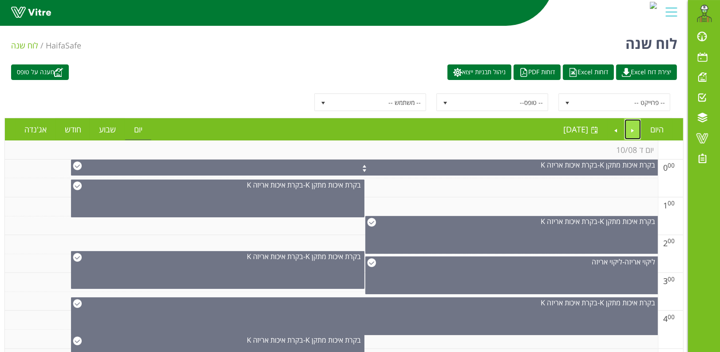
click at [632, 130] on link "Previous" at bounding box center [633, 129] width 17 height 20
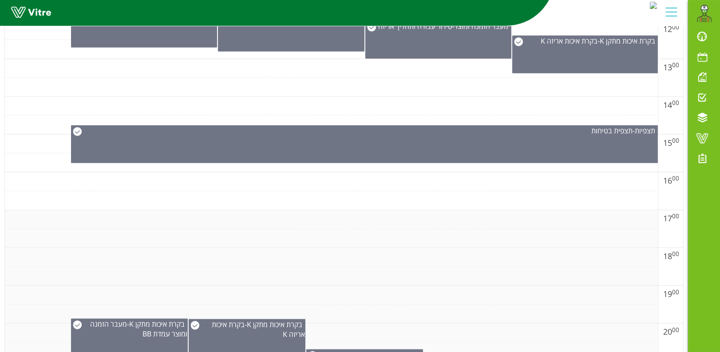
scroll to position [716, 0]
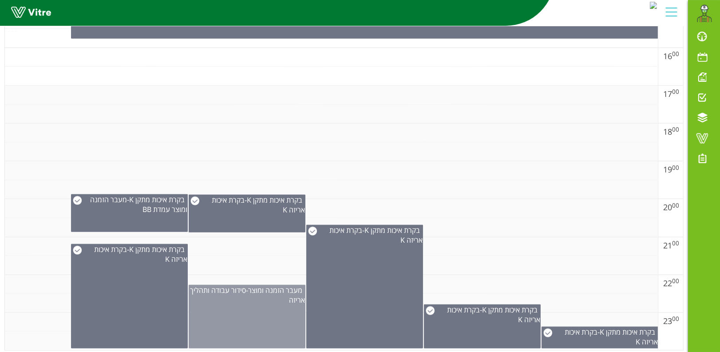
click at [251, 310] on div "מעבר הזמנה ומוצר - סידור עבודה ותהליך אריזה" at bounding box center [247, 317] width 117 height 64
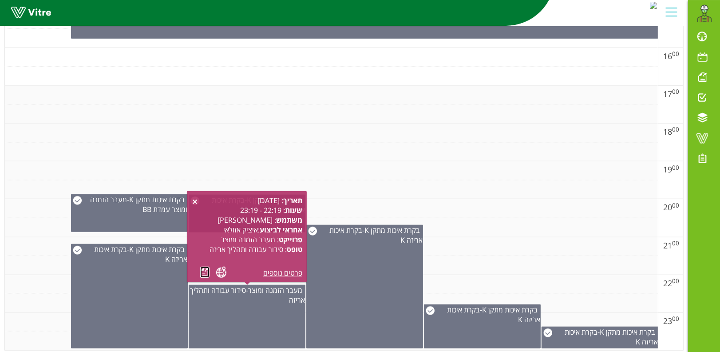
click at [203, 274] on link at bounding box center [204, 271] width 9 height 11
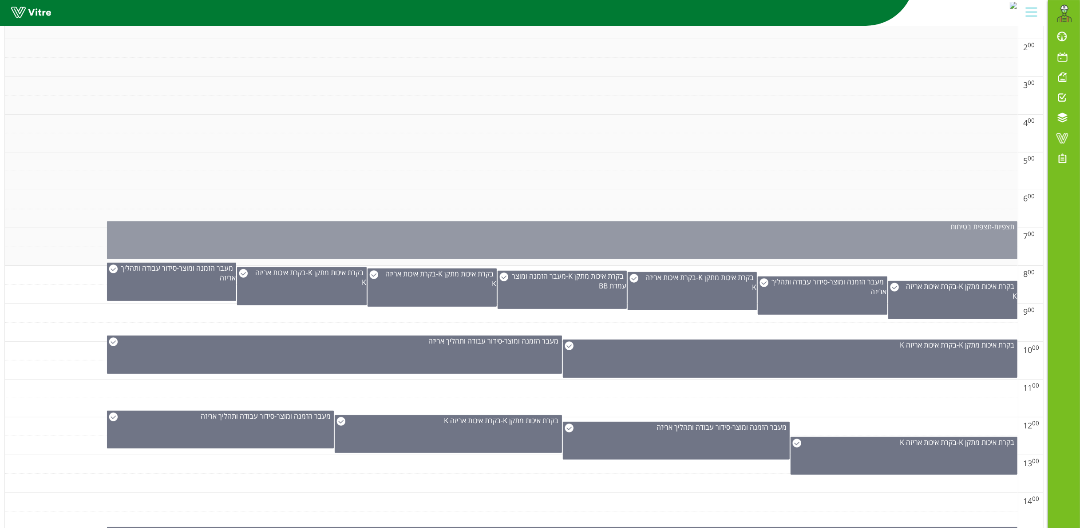
scroll to position [0, 0]
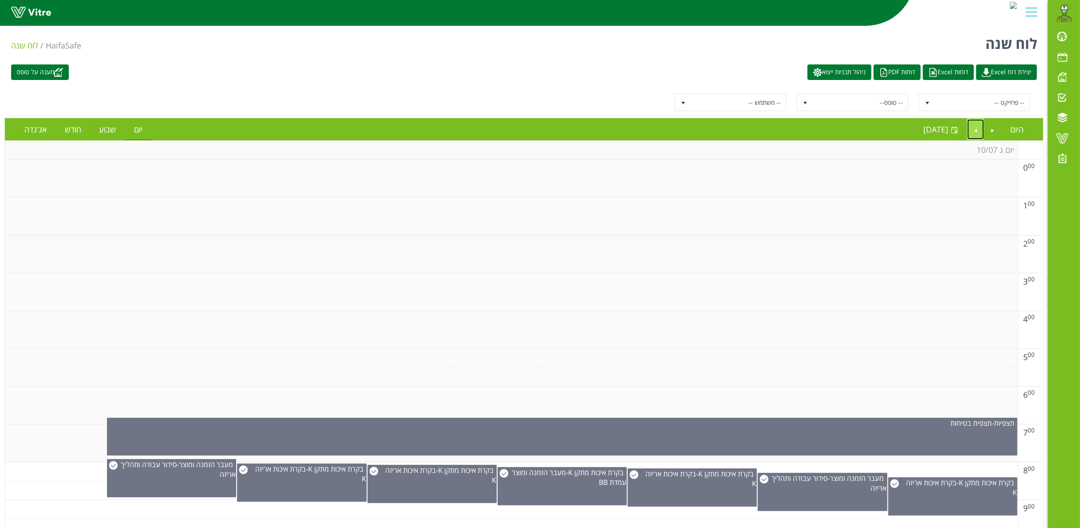
click at [975, 127] on link "Next" at bounding box center [976, 129] width 17 height 20
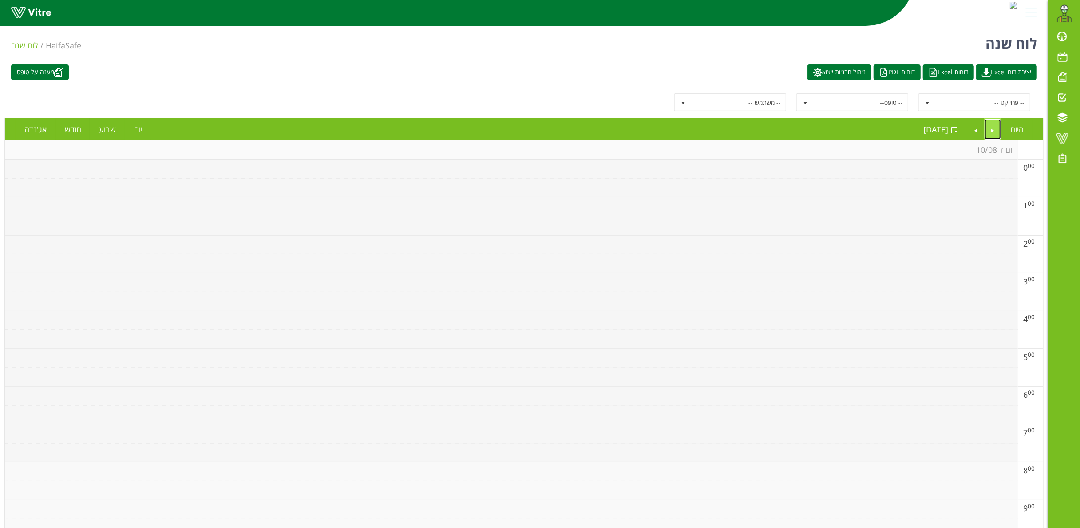
click at [990, 126] on link "Previous" at bounding box center [993, 129] width 17 height 20
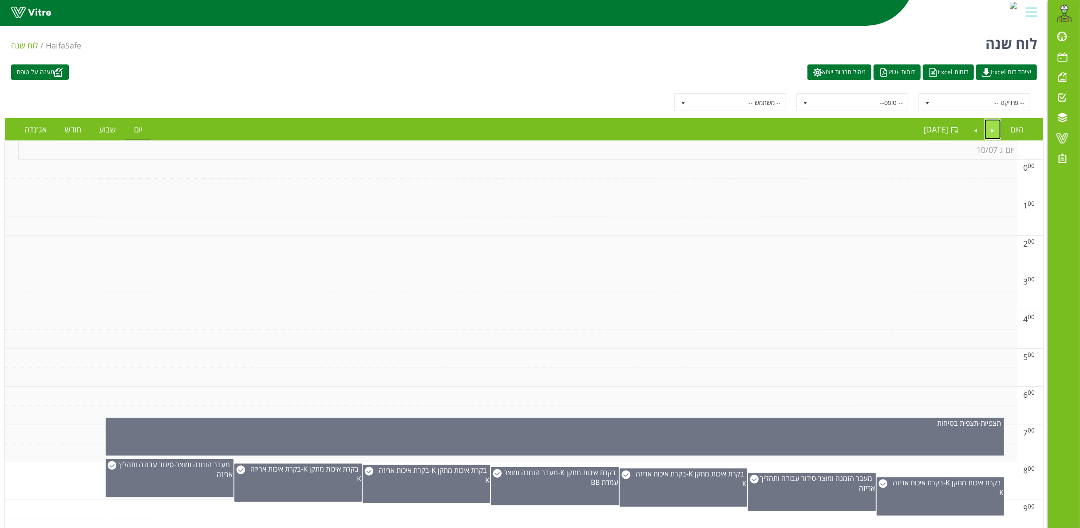
click at [990, 128] on link "Previous" at bounding box center [993, 129] width 17 height 20
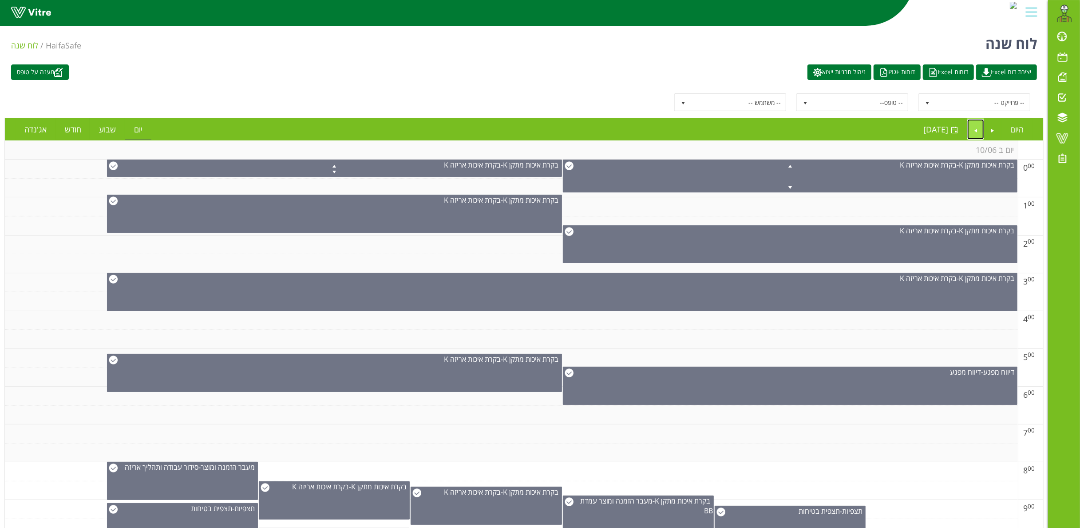
click at [980, 129] on link "Next" at bounding box center [976, 129] width 17 height 20
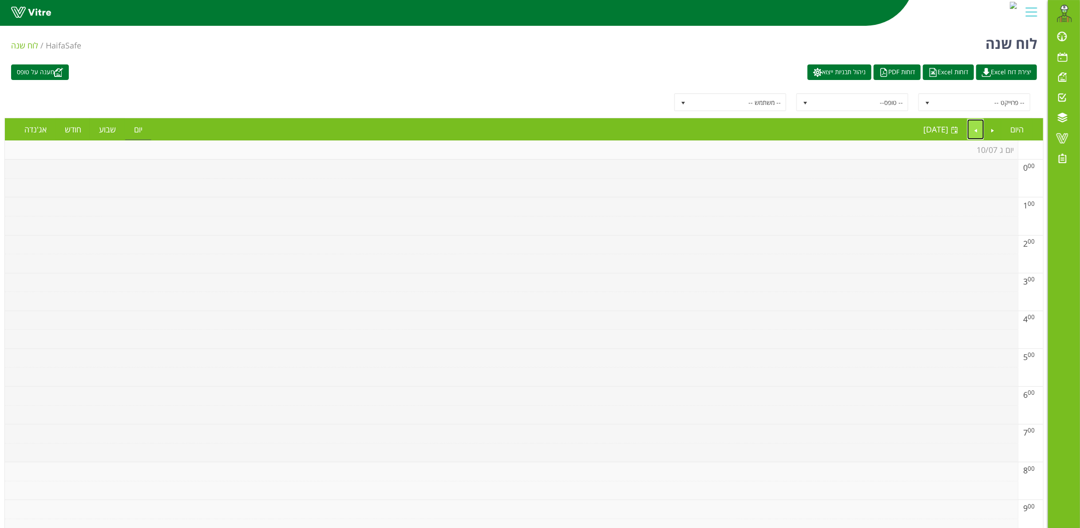
click at [980, 128] on link "Next" at bounding box center [976, 129] width 17 height 20
click at [979, 128] on link "Next" at bounding box center [976, 129] width 17 height 20
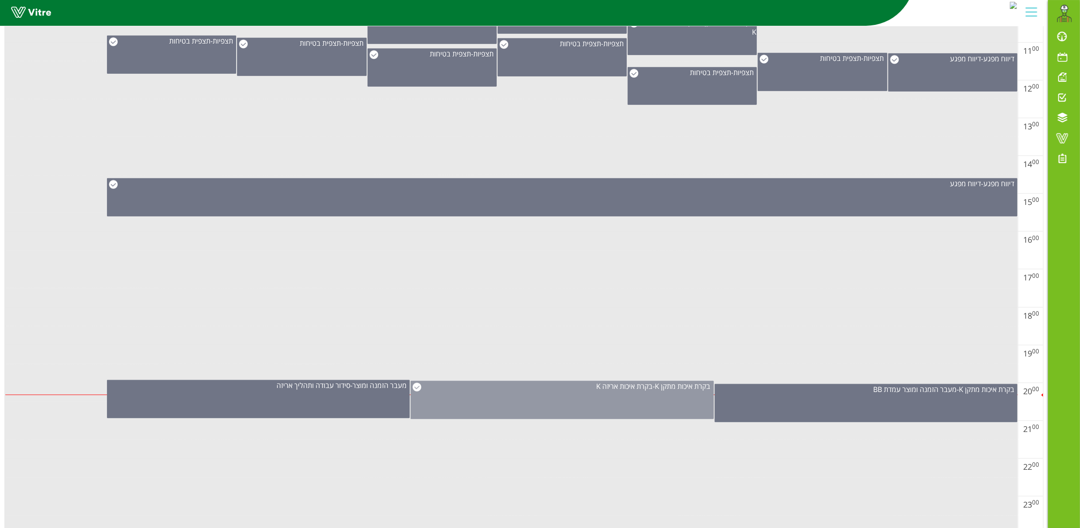
scroll to position [552, 0]
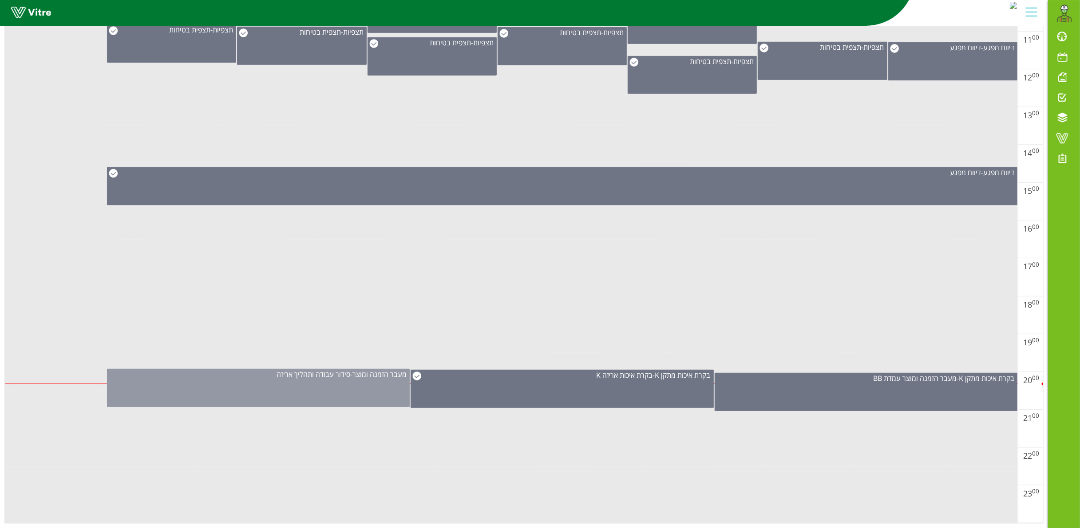
click at [343, 375] on div "מעבר הזמנה ומוצר - סידור עבודה ותהליך אריזה" at bounding box center [258, 388] width 303 height 38
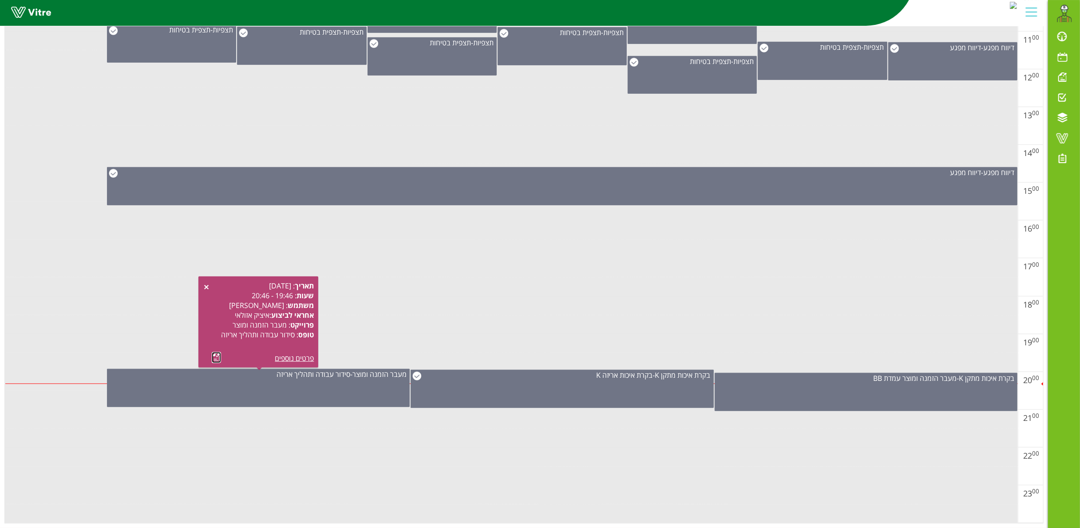
click at [215, 352] on link at bounding box center [216, 357] width 9 height 11
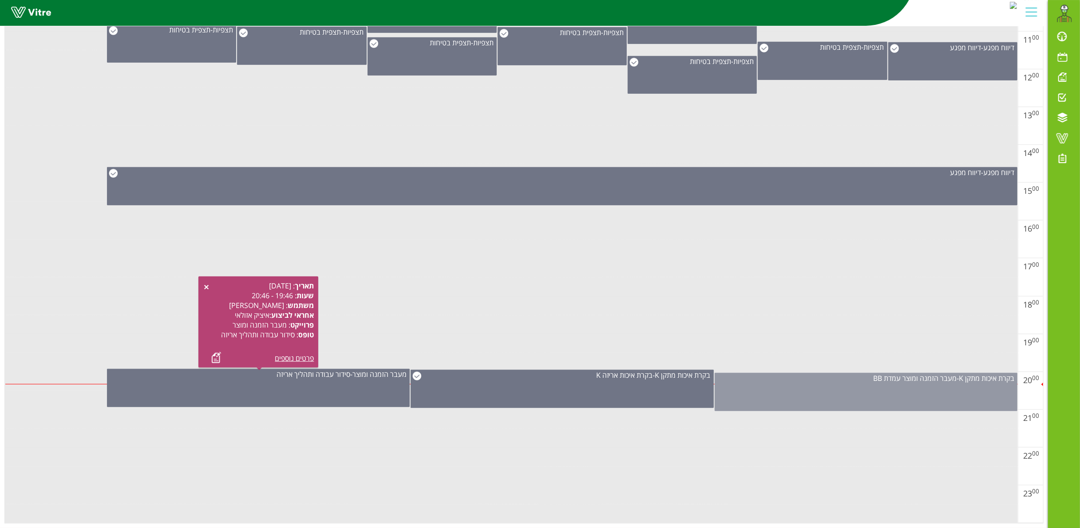
click at [896, 380] on div "בקרת איכות מתקן K - מעבר הזמנה ומוצר עמדת BB" at bounding box center [866, 392] width 303 height 38
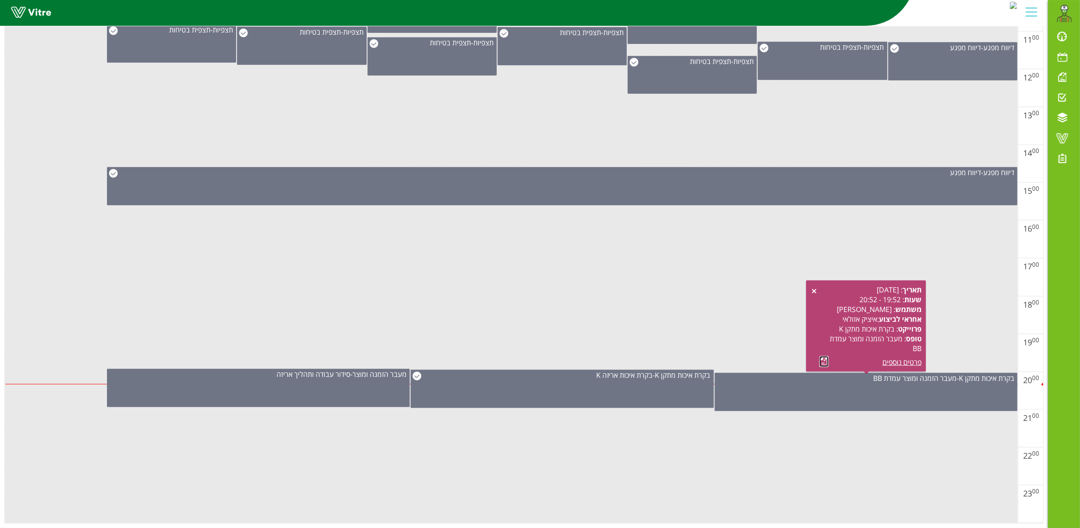
click at [828, 356] on link at bounding box center [824, 361] width 9 height 11
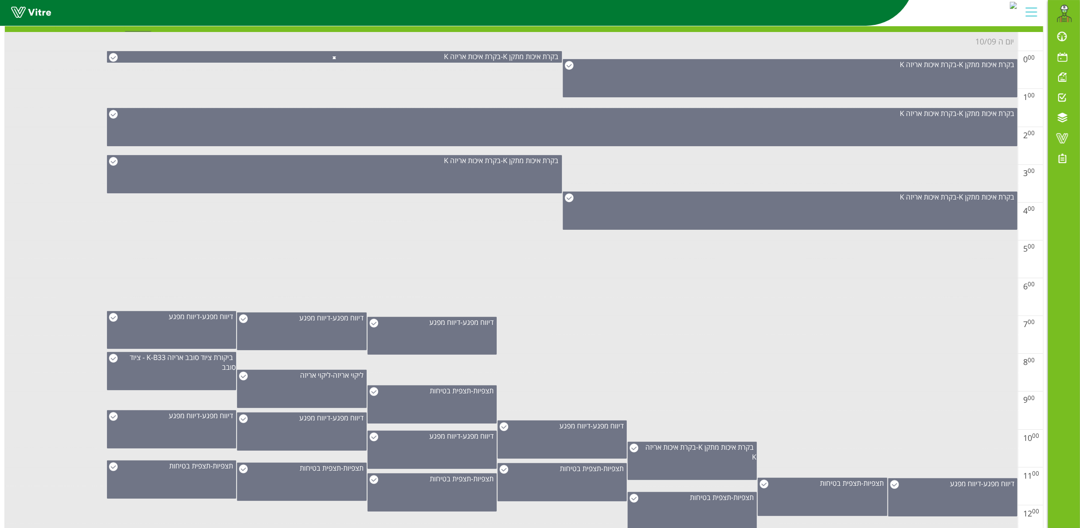
scroll to position [0, 0]
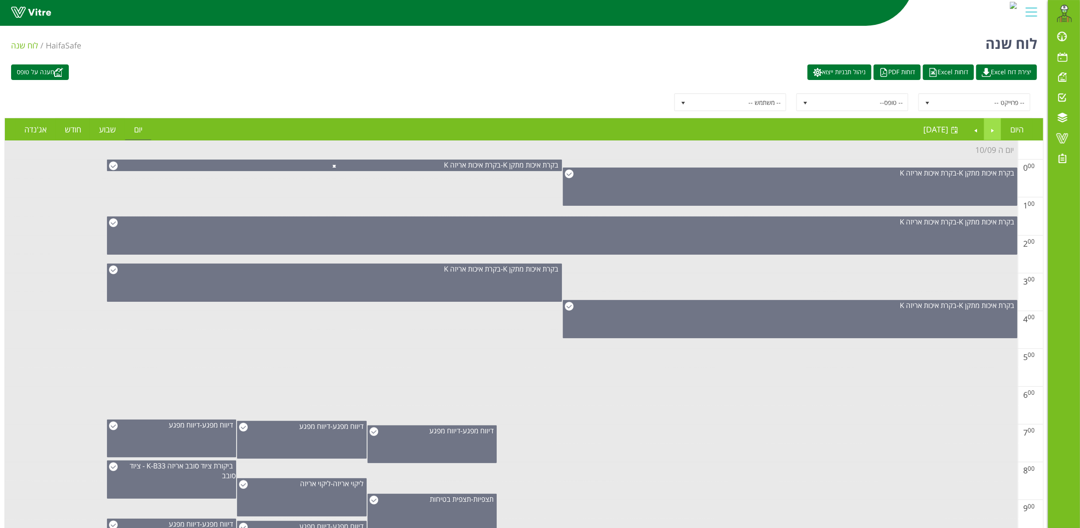
click at [991, 125] on link "Previous" at bounding box center [993, 129] width 17 height 20
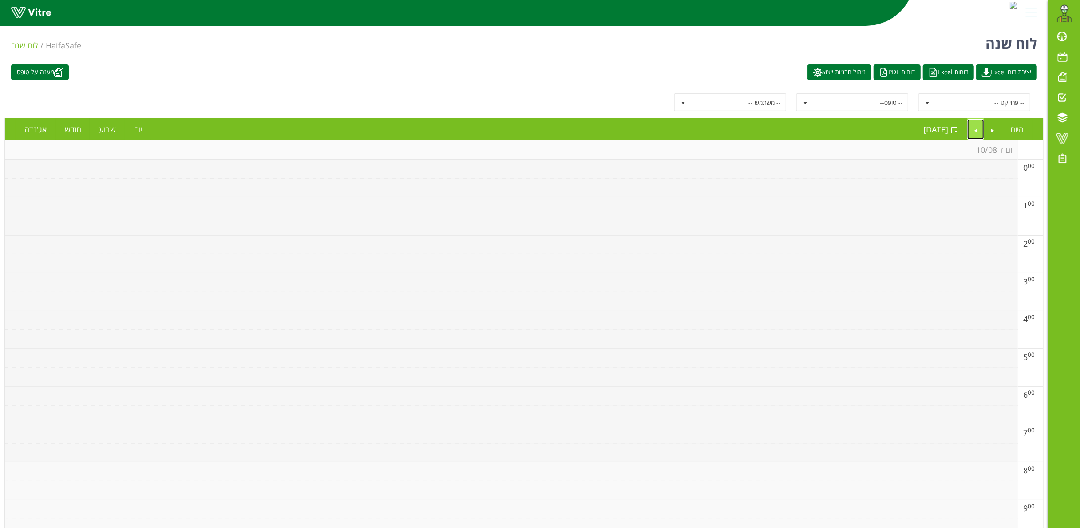
click at [980, 127] on link "Next" at bounding box center [976, 129] width 17 height 20
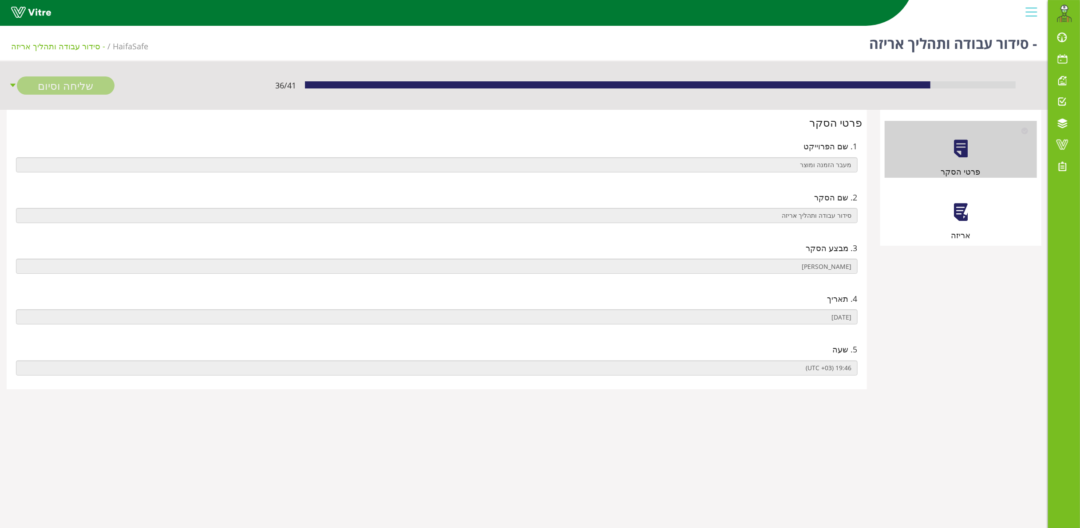
click at [949, 214] on div "אריזה" at bounding box center [961, 212] width 153 height 57
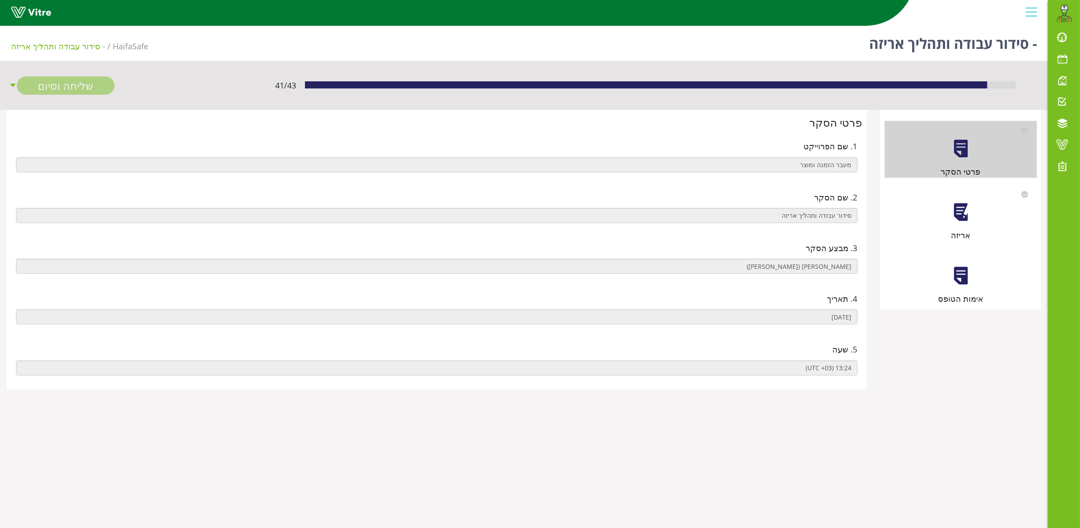
click at [962, 205] on div at bounding box center [961, 212] width 20 height 20
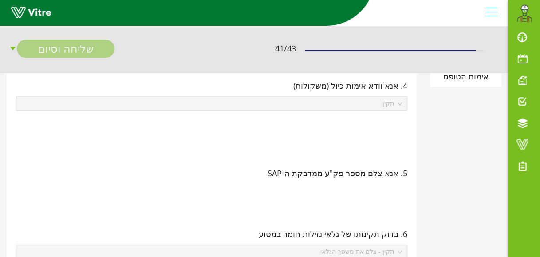
scroll to position [133, 0]
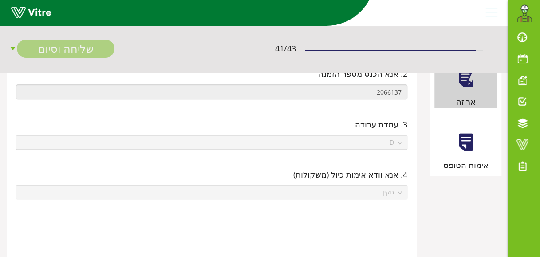
click at [466, 142] on div at bounding box center [466, 142] width 20 height 20
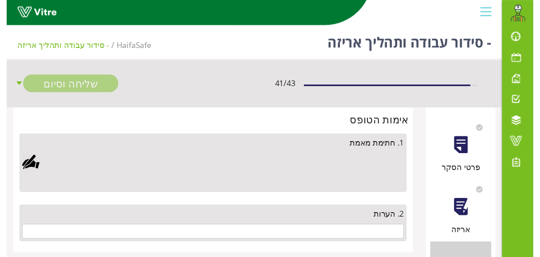
scroll to position [67, 0]
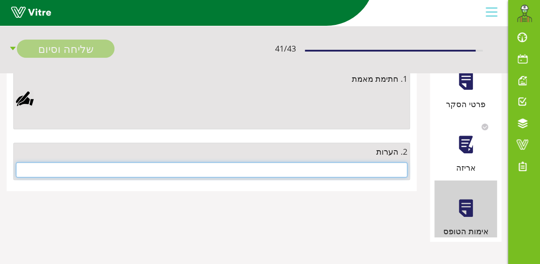
click at [389, 171] on input "text" at bounding box center [212, 169] width 392 height 15
type input "t"
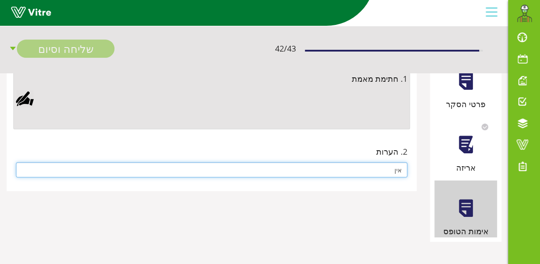
type input "אין"
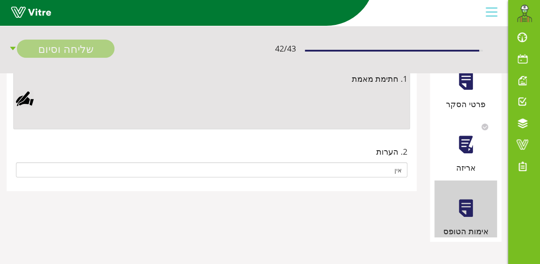
click at [26, 99] on div at bounding box center [25, 99] width 18 height 18
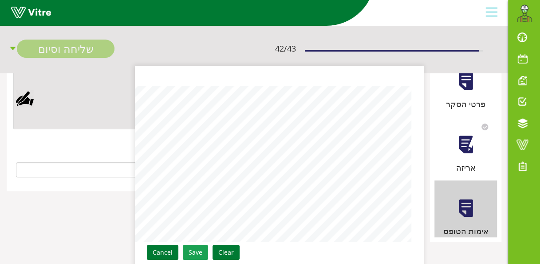
click at [198, 250] on link "Save" at bounding box center [195, 252] width 25 height 15
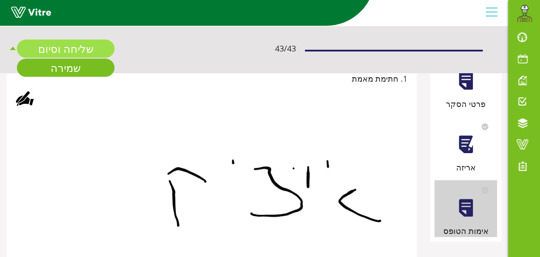
click at [56, 50] on link "שליחה וסיום" at bounding box center [66, 49] width 98 height 18
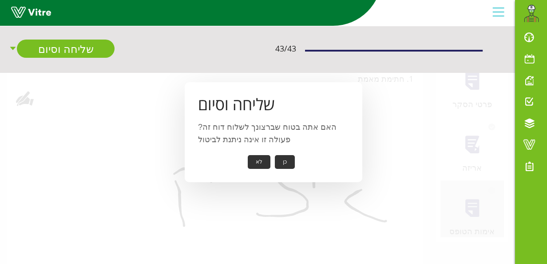
click at [282, 163] on button "כן" at bounding box center [285, 162] width 20 height 14
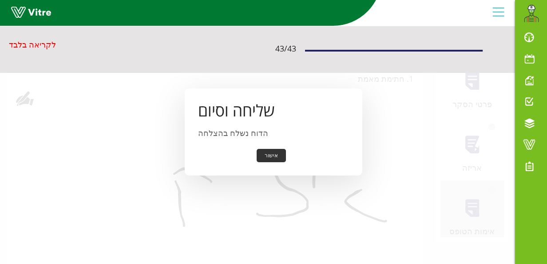
click at [278, 158] on button "אישור" at bounding box center [271, 156] width 29 height 14
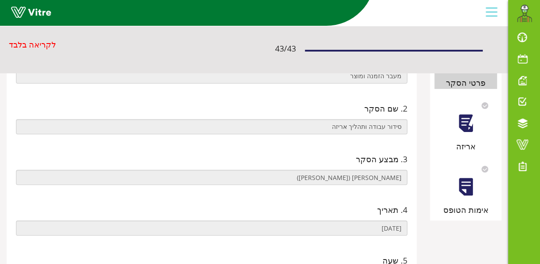
scroll to position [133, 0]
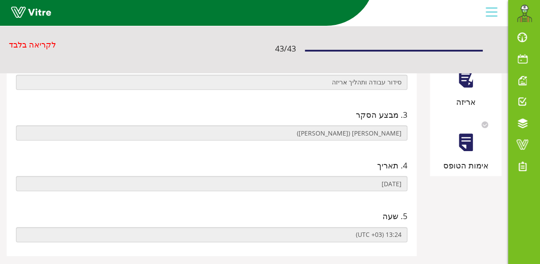
click at [468, 80] on div at bounding box center [466, 79] width 20 height 20
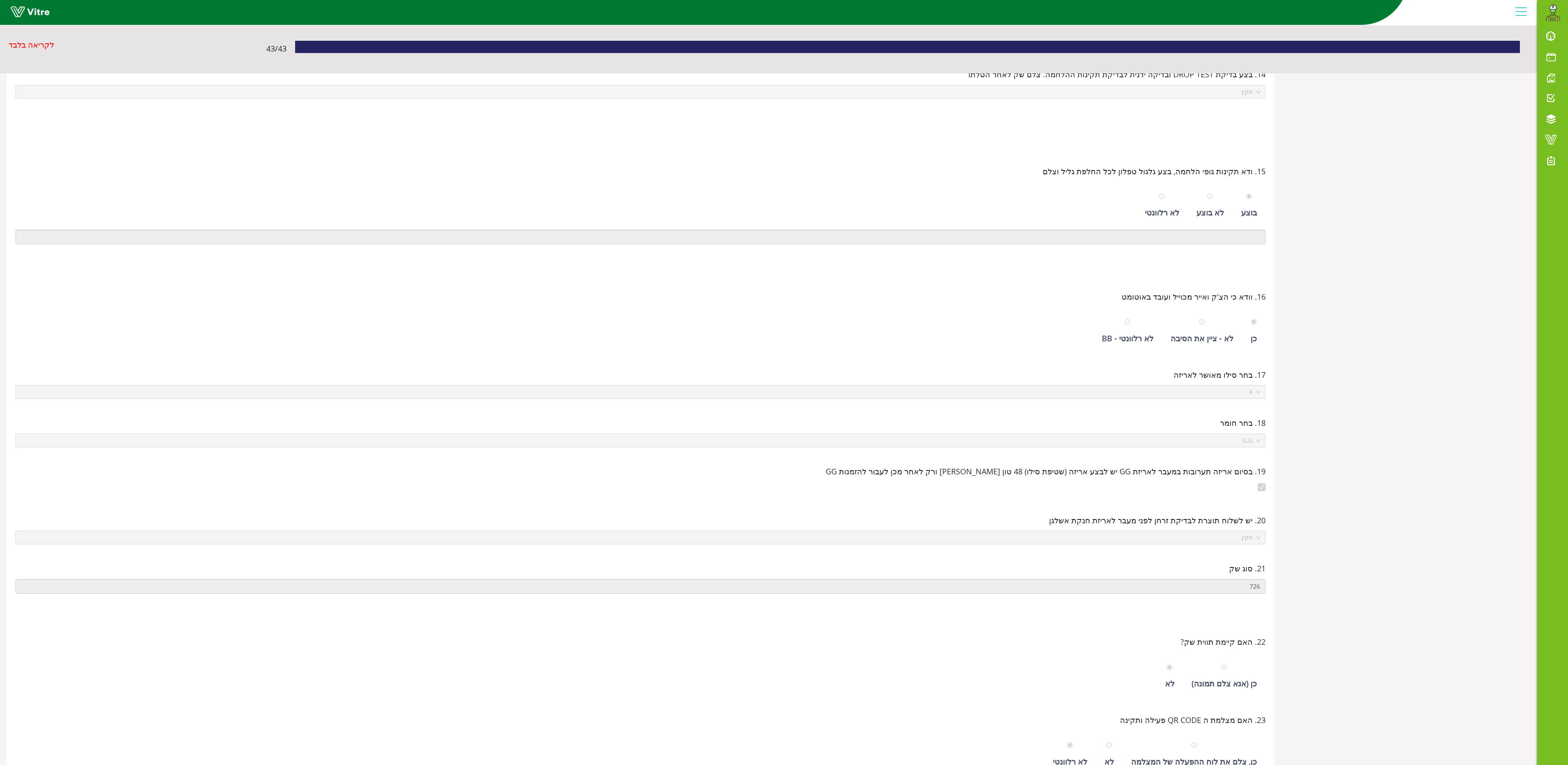
scroll to position [0, 0]
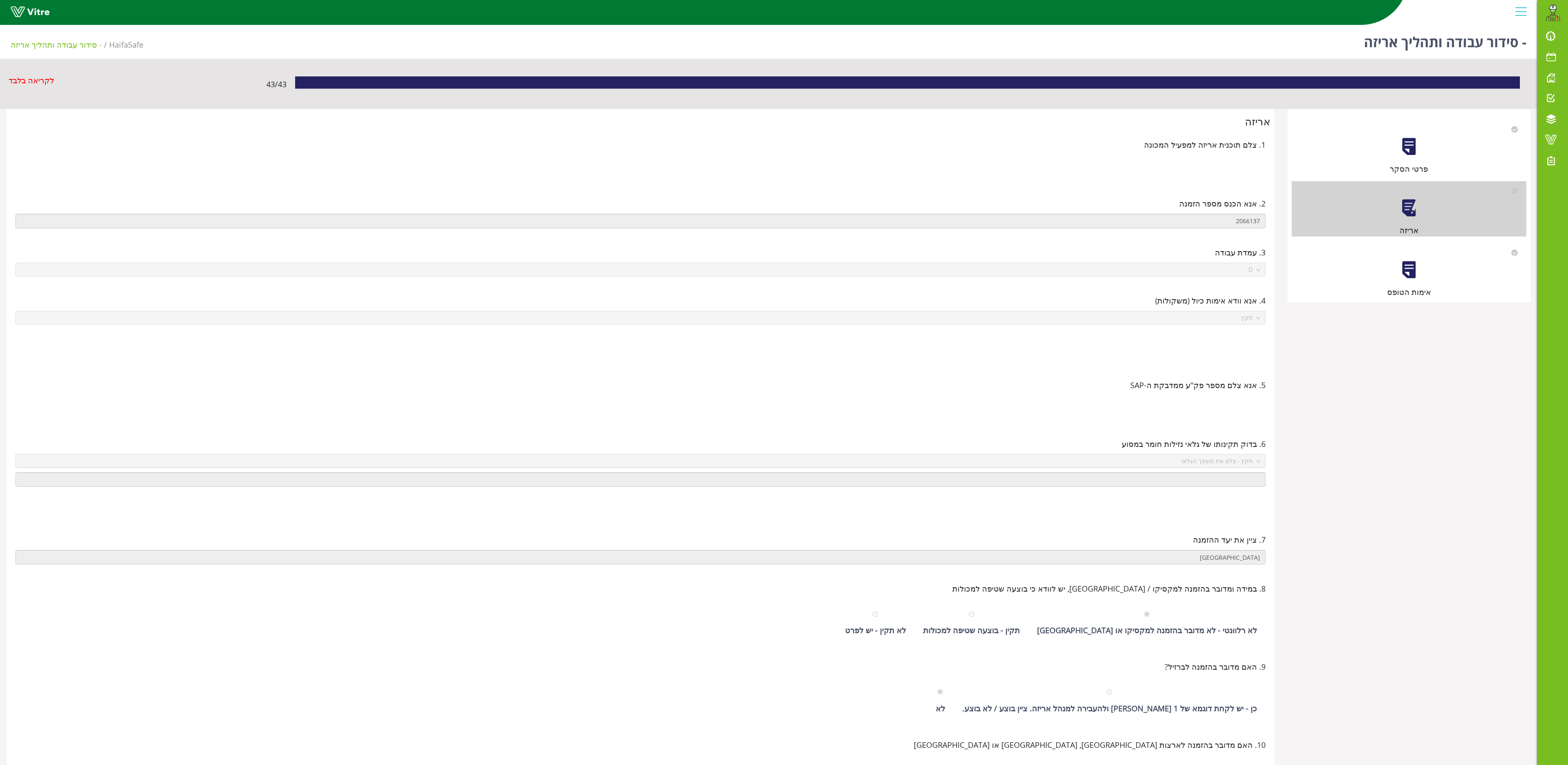
click at [522, 254] on div "אימות הטופס" at bounding box center [1408, 270] width 234 height 55
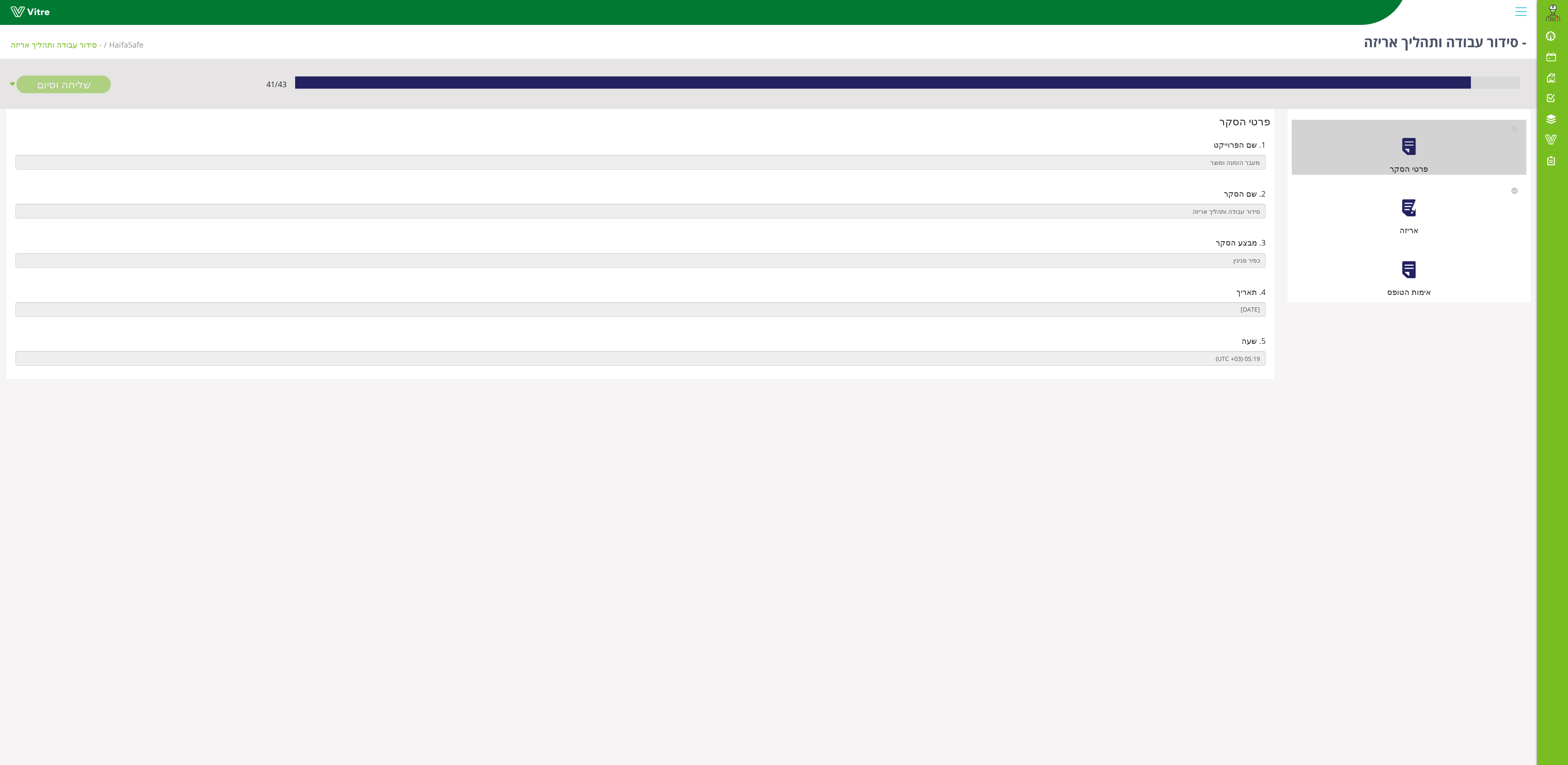
click at [1402, 204] on div at bounding box center [1408, 208] width 19 height 19
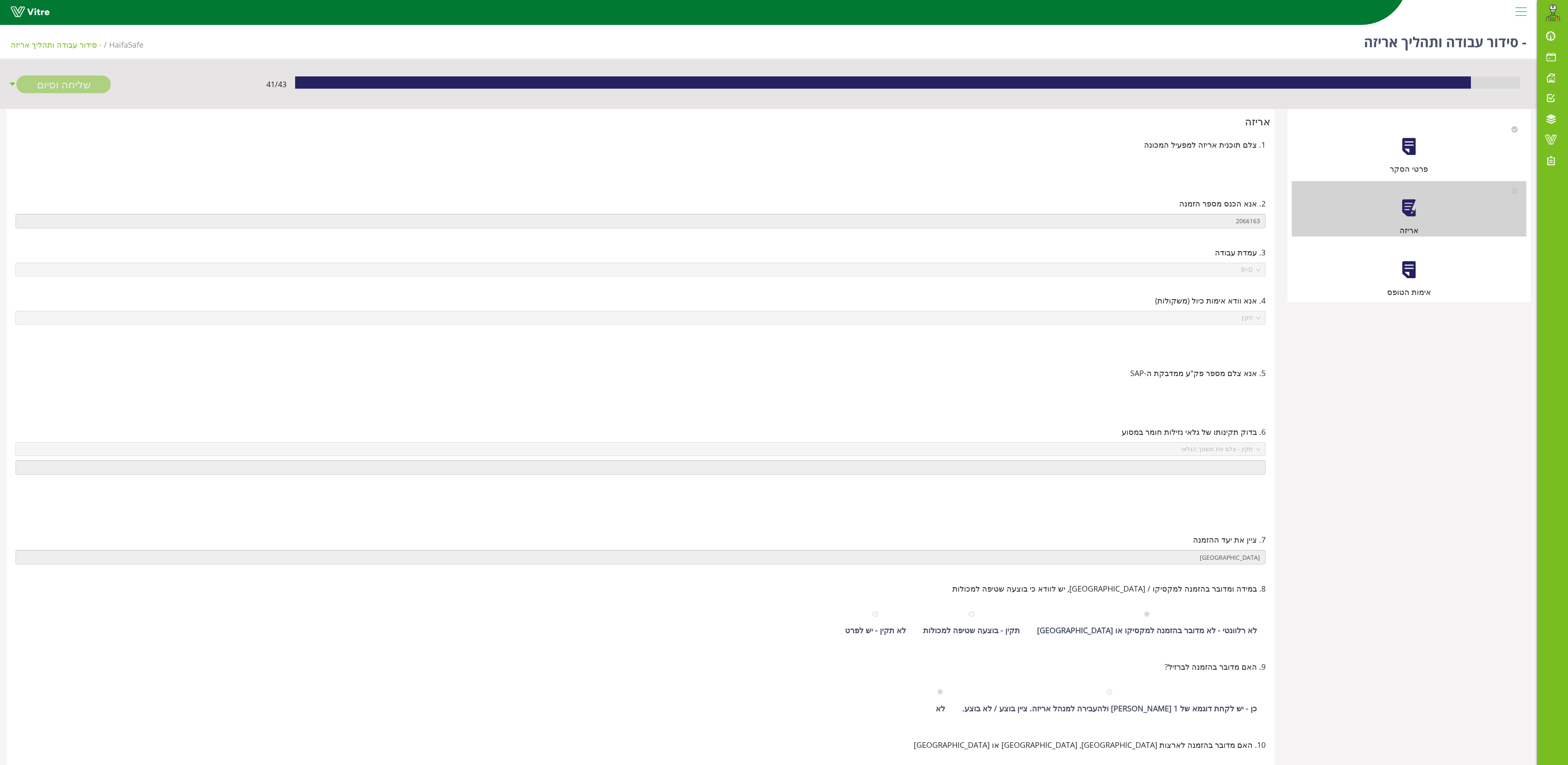
click at [1422, 262] on div "אימות הטופס" at bounding box center [1408, 270] width 234 height 55
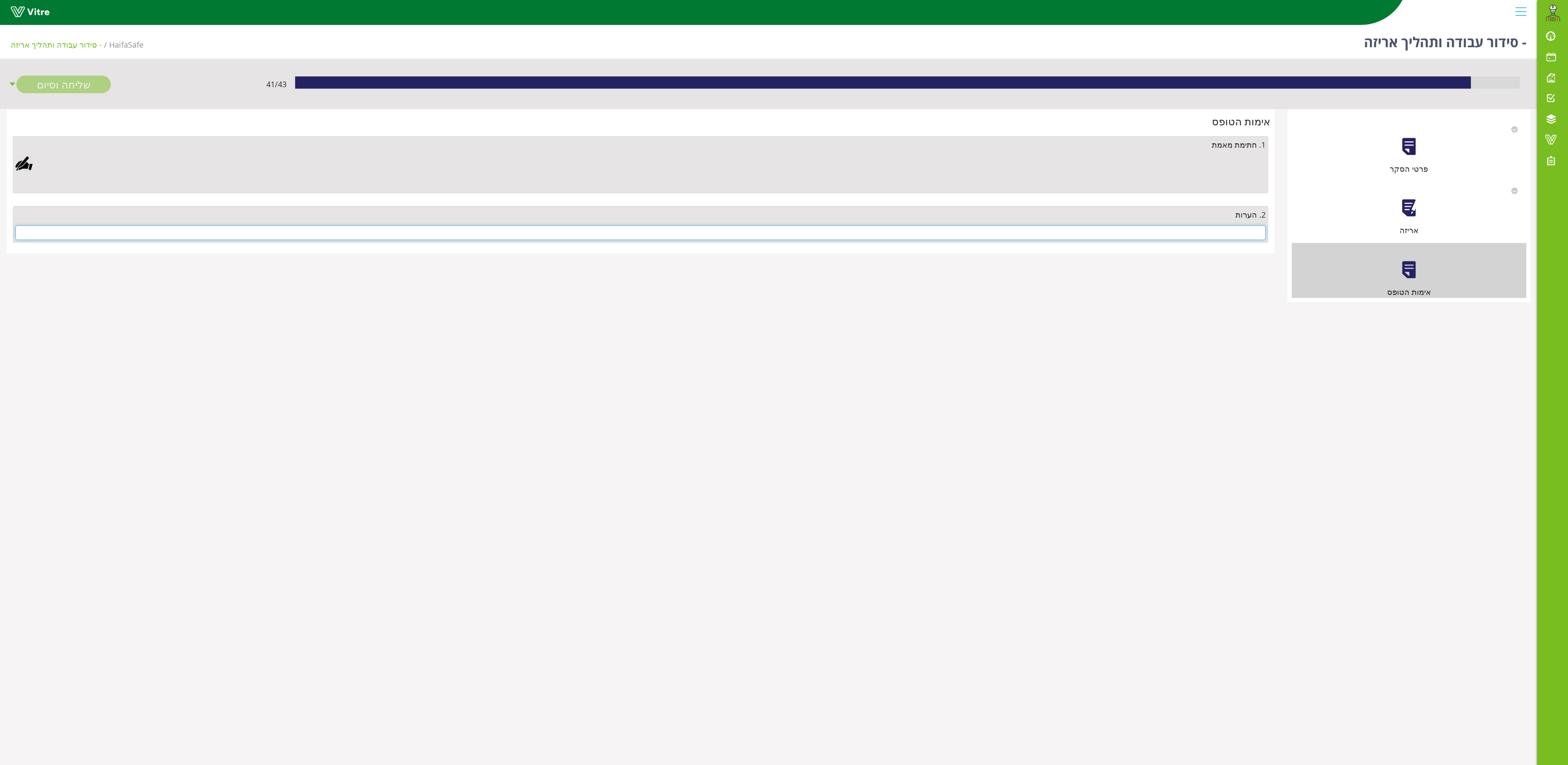
click at [1240, 237] on input "text" at bounding box center [640, 232] width 1250 height 15
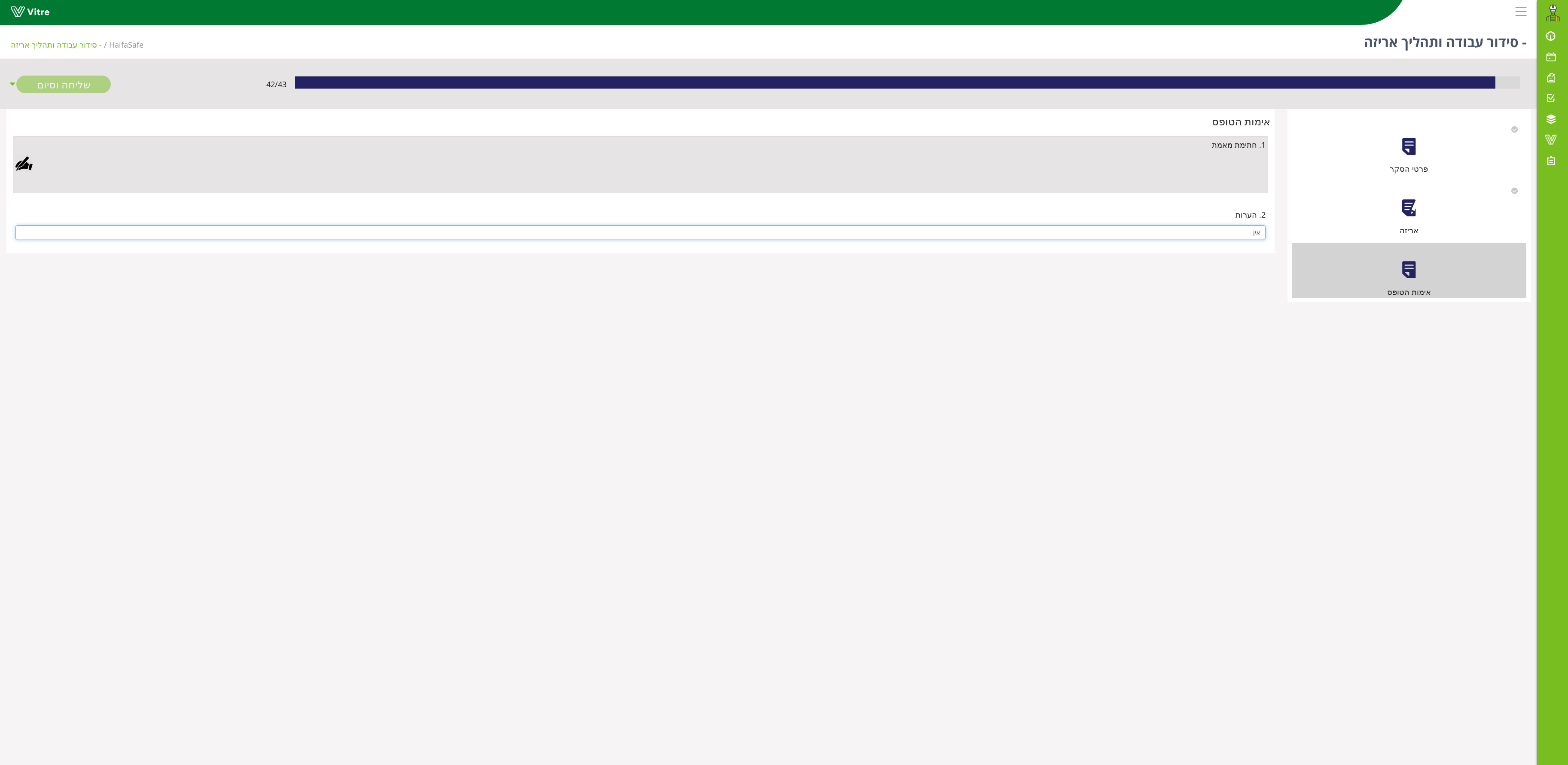
type input "אין"
click at [19, 162] on div at bounding box center [24, 163] width 17 height 17
click at [680, 313] on aside "Clear Save Cancel" at bounding box center [784, 382] width 1568 height 765
click at [463, 366] on link "Save" at bounding box center [450, 371] width 24 height 15
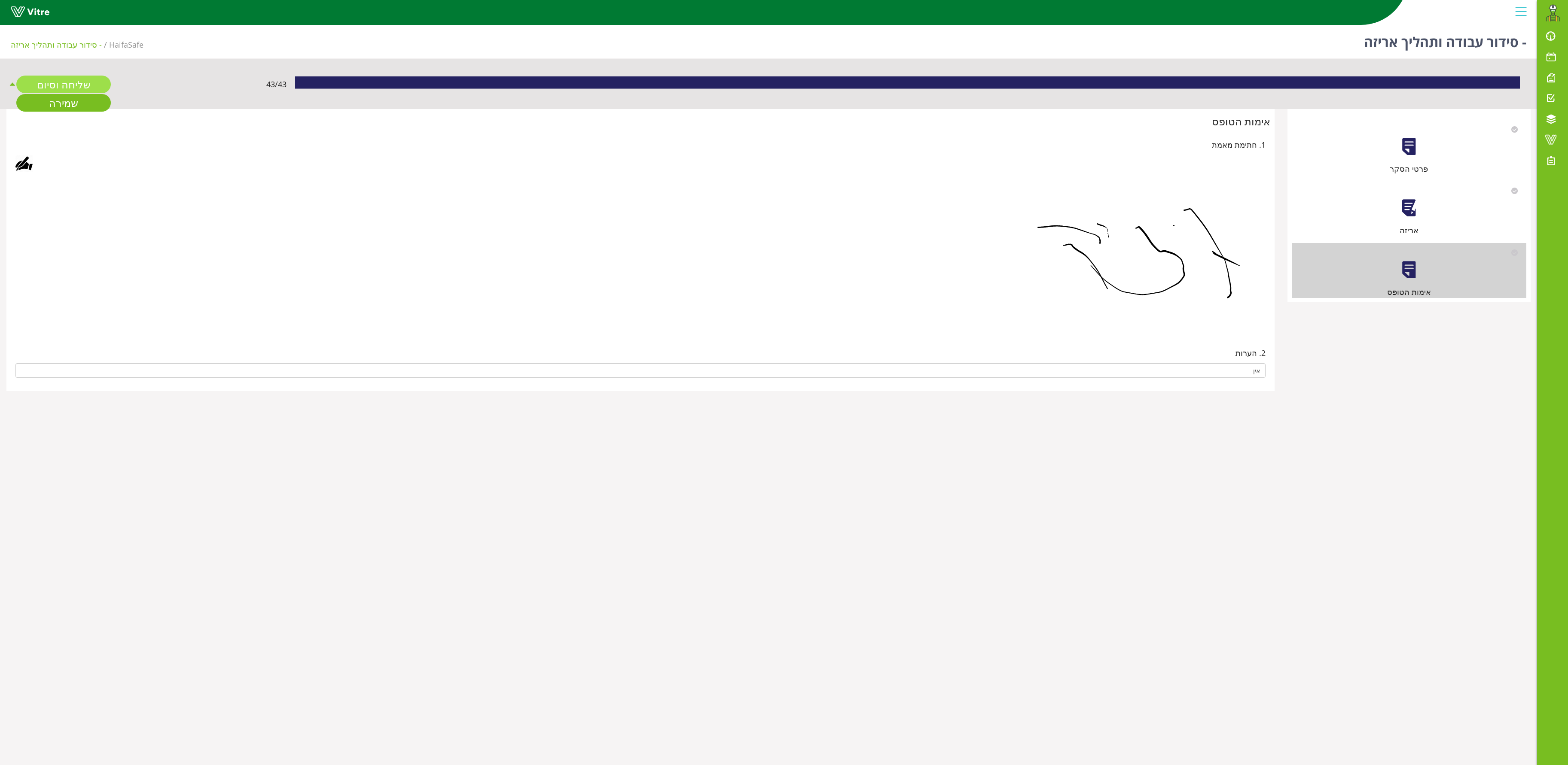
click at [64, 84] on link "שליחה וסיום" at bounding box center [64, 84] width 95 height 17
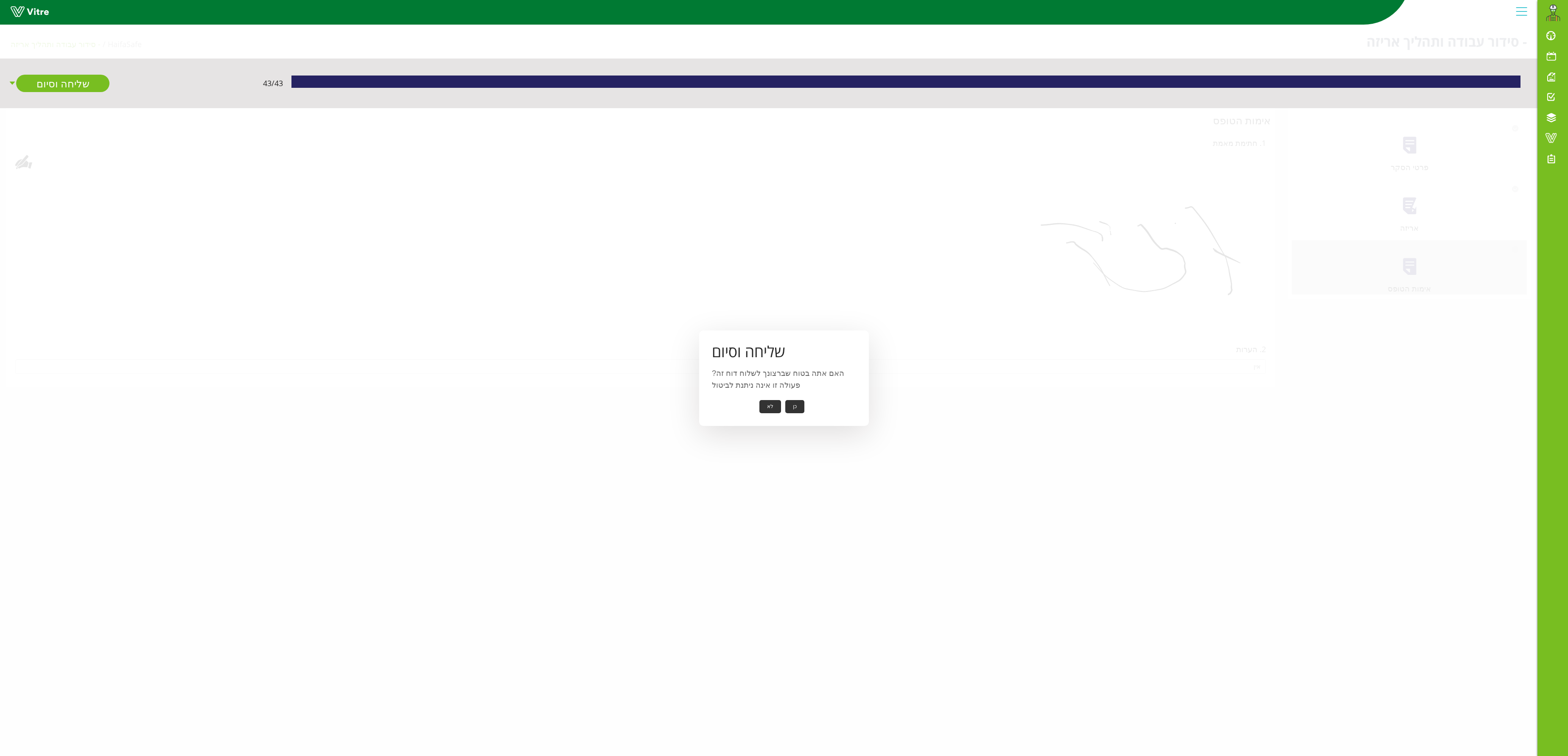
click at [796, 405] on button "כן" at bounding box center [795, 407] width 19 height 13
click at [785, 399] on button "אישור" at bounding box center [782, 401] width 28 height 13
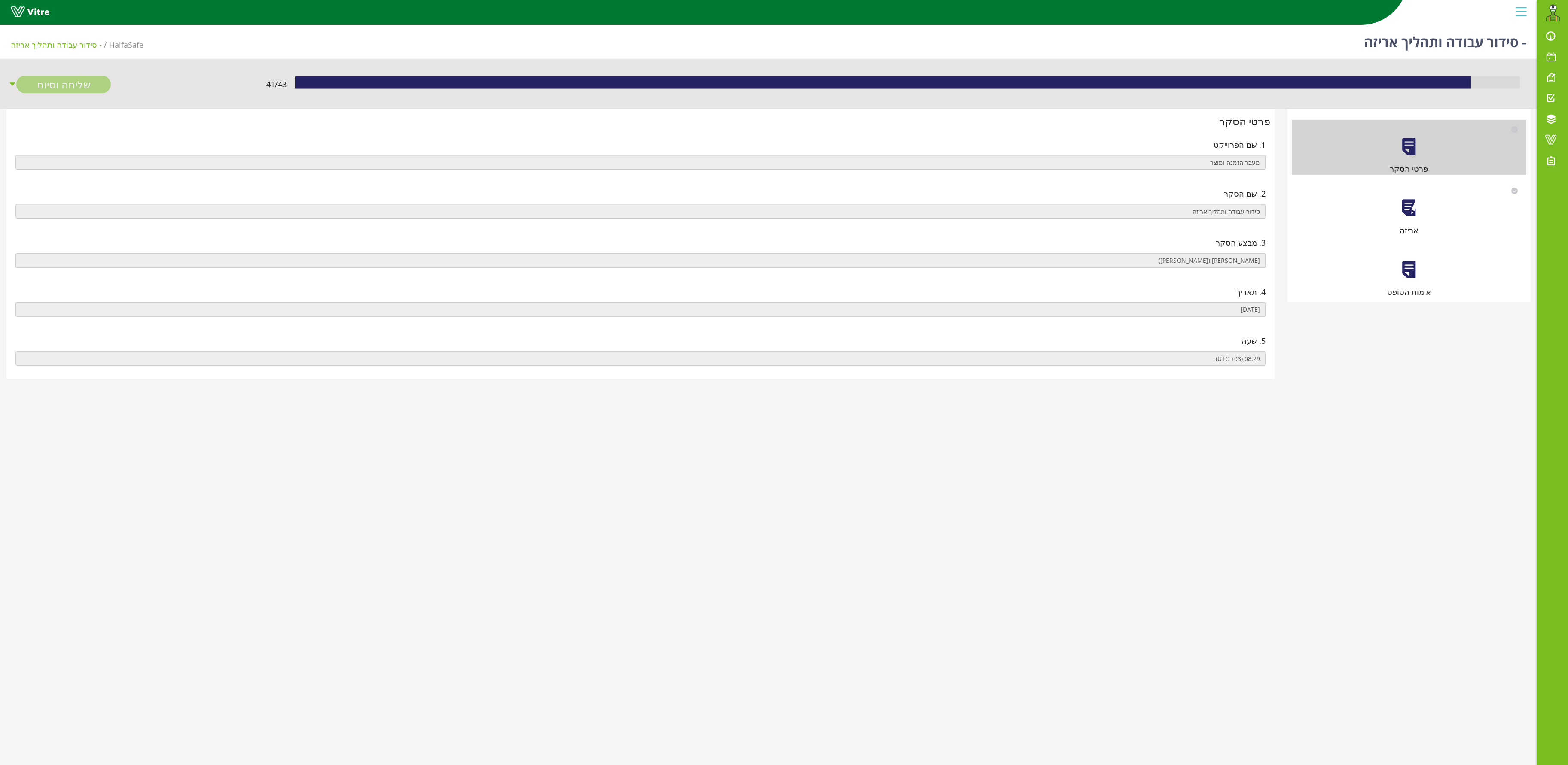
click at [1411, 211] on div at bounding box center [1408, 208] width 19 height 19
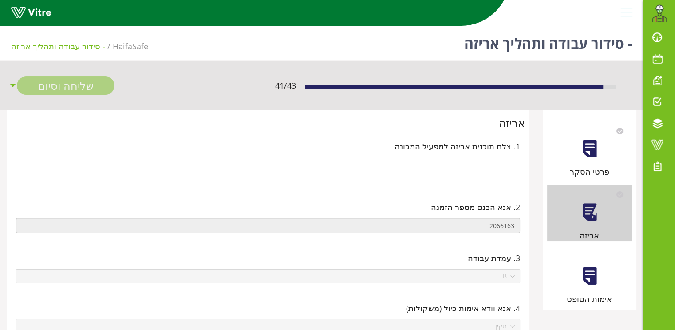
click at [586, 278] on div at bounding box center [590, 276] width 20 height 20
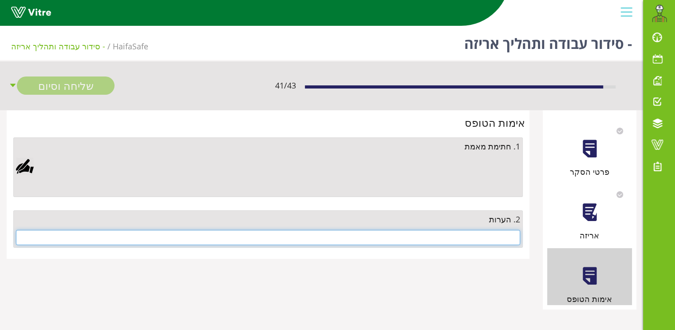
click at [493, 241] on input "text" at bounding box center [268, 237] width 504 height 15
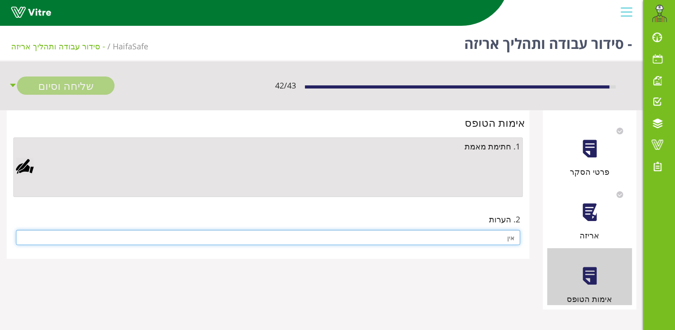
type input "אין"
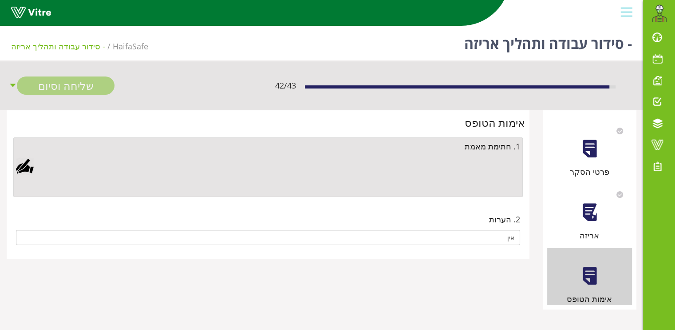
click at [24, 167] on div at bounding box center [25, 166] width 18 height 18
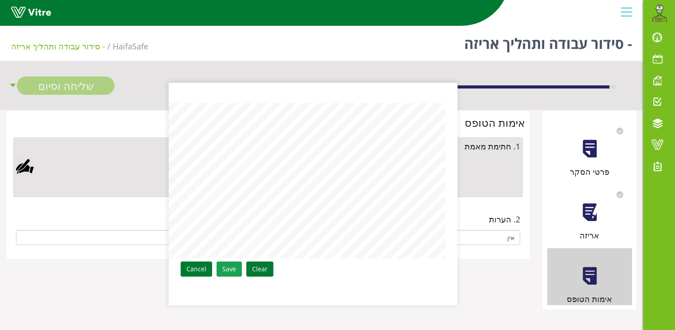
click at [229, 266] on link "Save" at bounding box center [229, 268] width 25 height 15
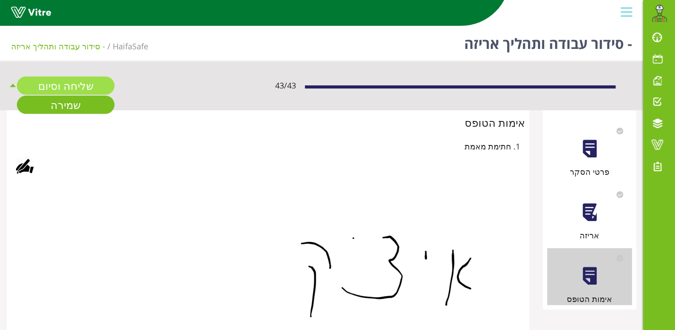
click at [58, 84] on link "שליחה וסיום" at bounding box center [66, 85] width 98 height 18
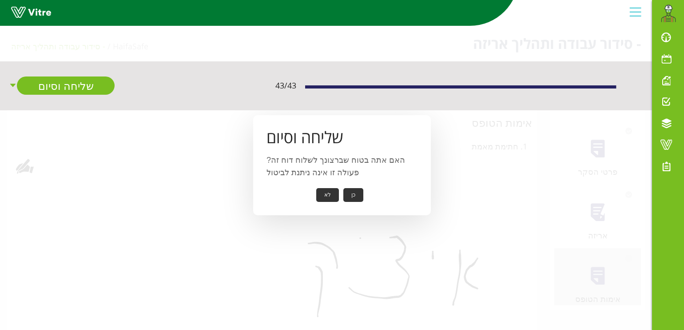
click at [352, 189] on button "כן" at bounding box center [353, 195] width 20 height 14
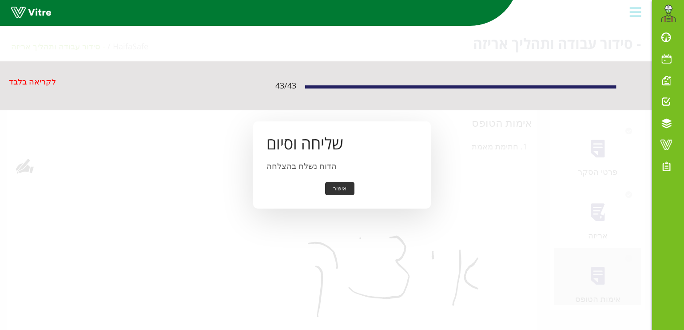
click at [340, 187] on button "אישור" at bounding box center [339, 189] width 29 height 14
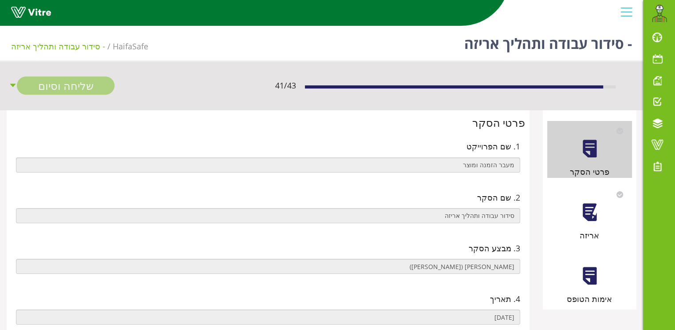
click at [586, 213] on div at bounding box center [590, 212] width 20 height 20
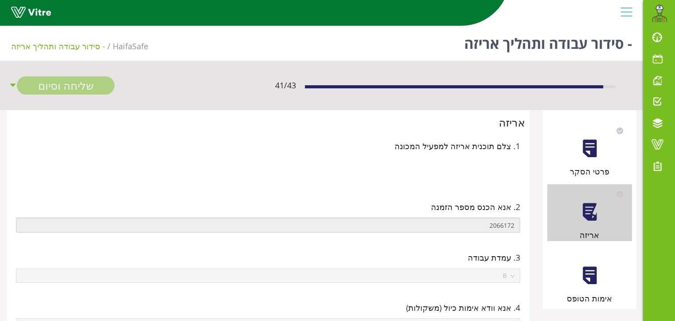
click at [594, 276] on div at bounding box center [590, 276] width 20 height 20
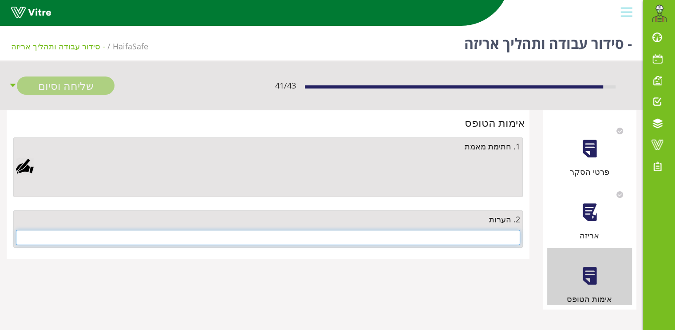
click at [471, 235] on input "text" at bounding box center [268, 237] width 504 height 15
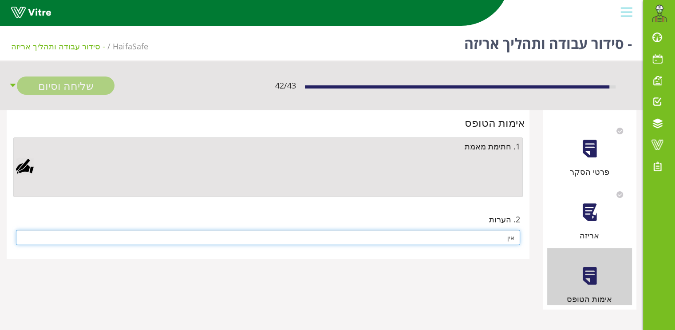
type input "אין"
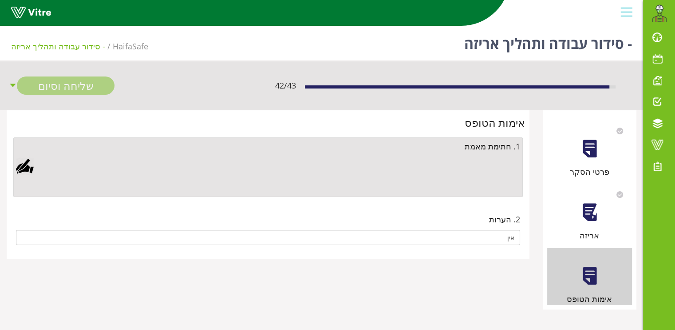
click at [28, 162] on div at bounding box center [25, 166] width 18 height 18
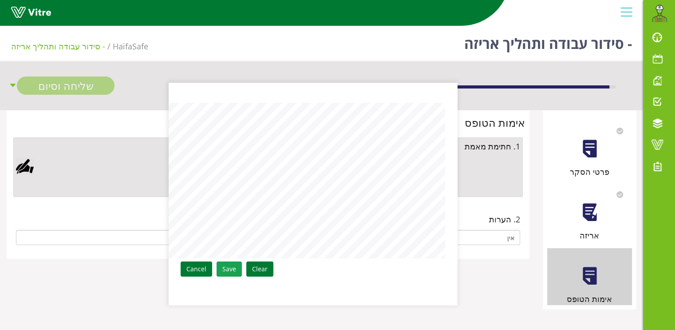
click at [223, 266] on link "Save" at bounding box center [229, 268] width 25 height 15
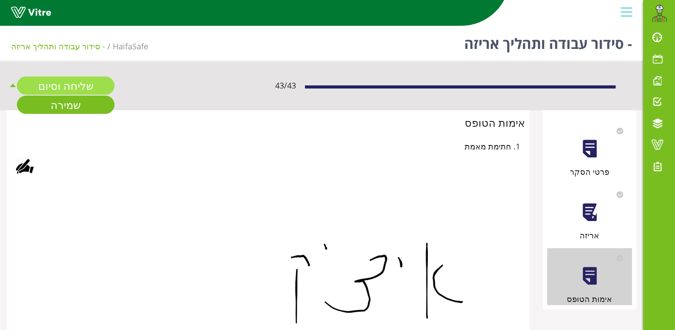
click at [53, 84] on link "שליחה וסיום" at bounding box center [66, 85] width 98 height 18
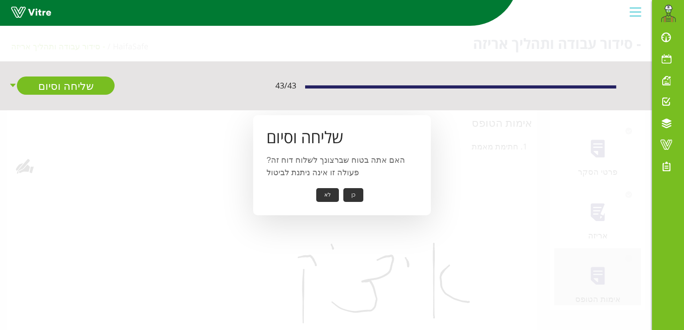
click at [352, 195] on button "כן" at bounding box center [353, 195] width 20 height 14
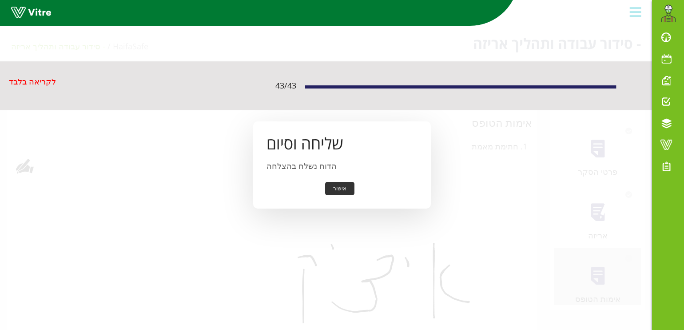
click at [338, 187] on button "אישור" at bounding box center [339, 189] width 29 height 14
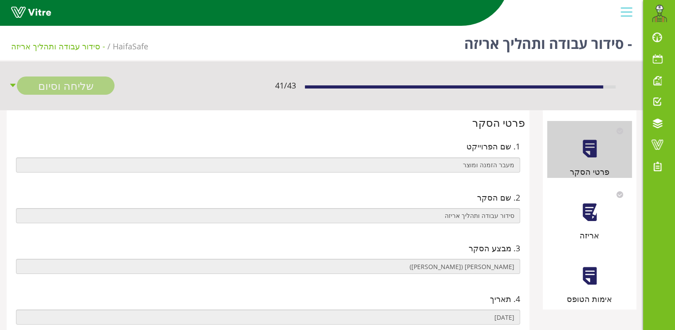
click at [598, 214] on div at bounding box center [590, 212] width 20 height 20
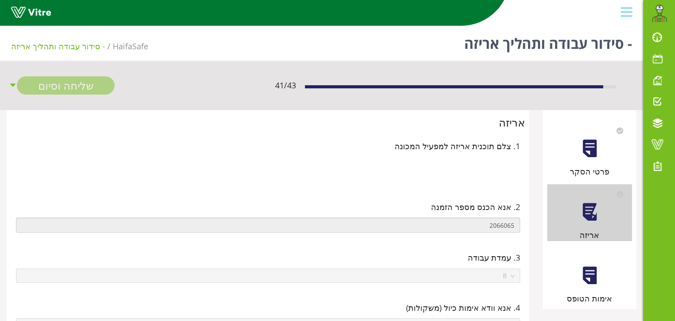
click at [588, 279] on div at bounding box center [590, 276] width 20 height 20
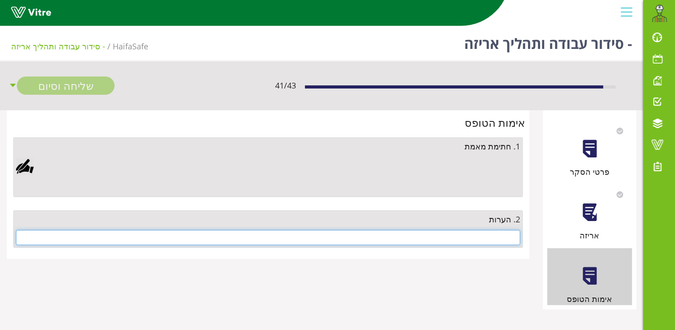
click at [496, 239] on input "text" at bounding box center [268, 237] width 504 height 15
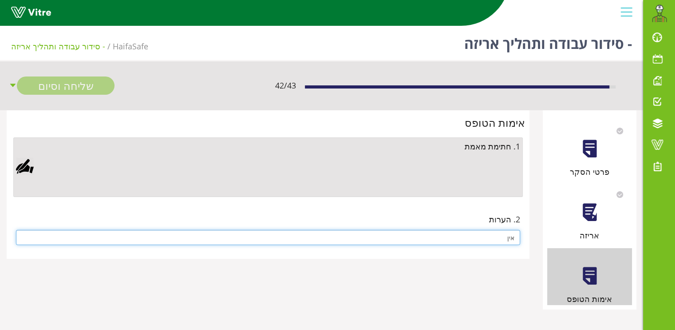
type input "אין"
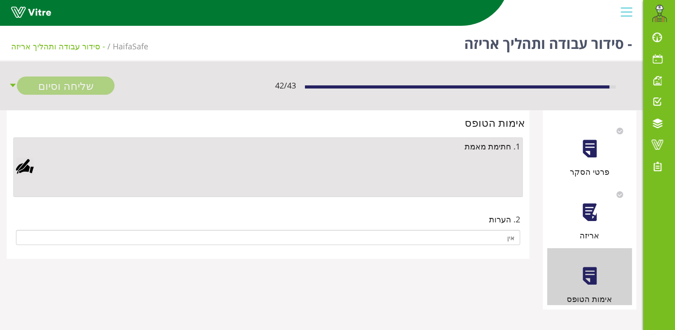
click at [20, 164] on div at bounding box center [25, 166] width 18 height 18
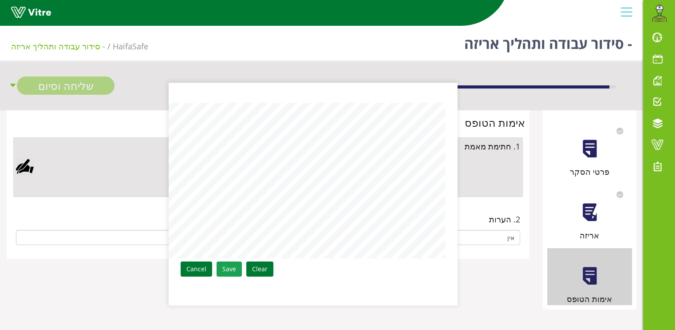
click at [231, 264] on link "Save" at bounding box center [229, 268] width 25 height 15
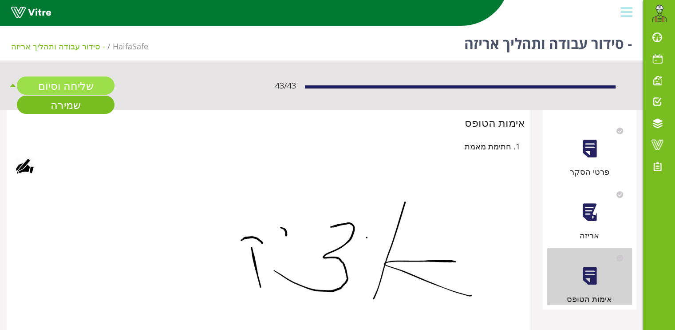
click at [77, 85] on link "שליחה וסיום" at bounding box center [66, 85] width 98 height 18
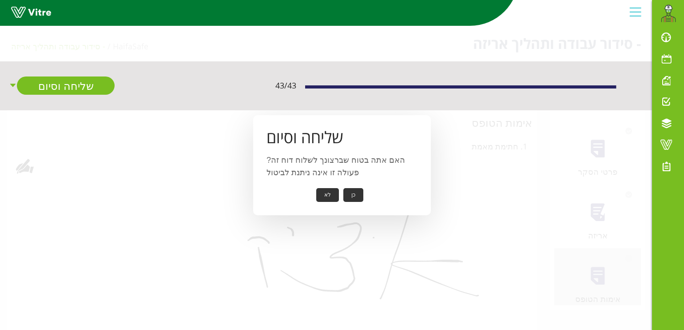
click at [353, 195] on button "כן" at bounding box center [353, 195] width 20 height 14
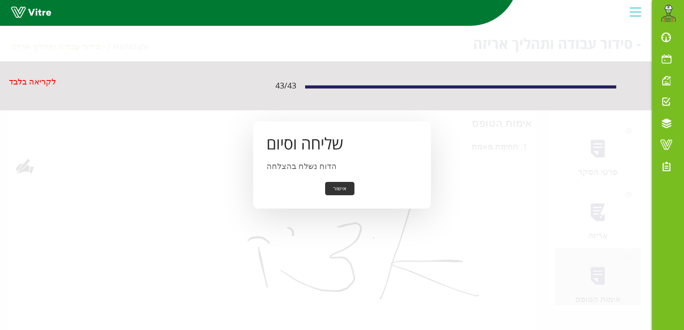
click at [335, 191] on button "אישור" at bounding box center [339, 189] width 29 height 14
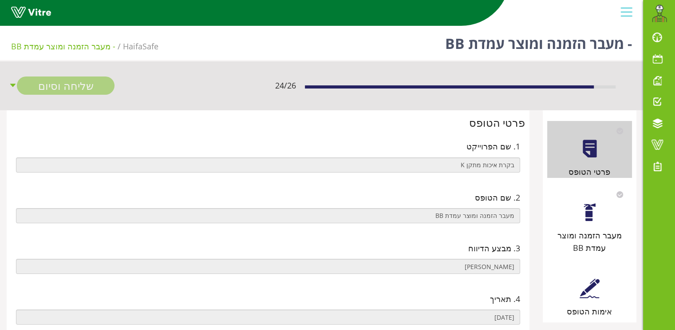
click at [590, 206] on div at bounding box center [590, 212] width 20 height 20
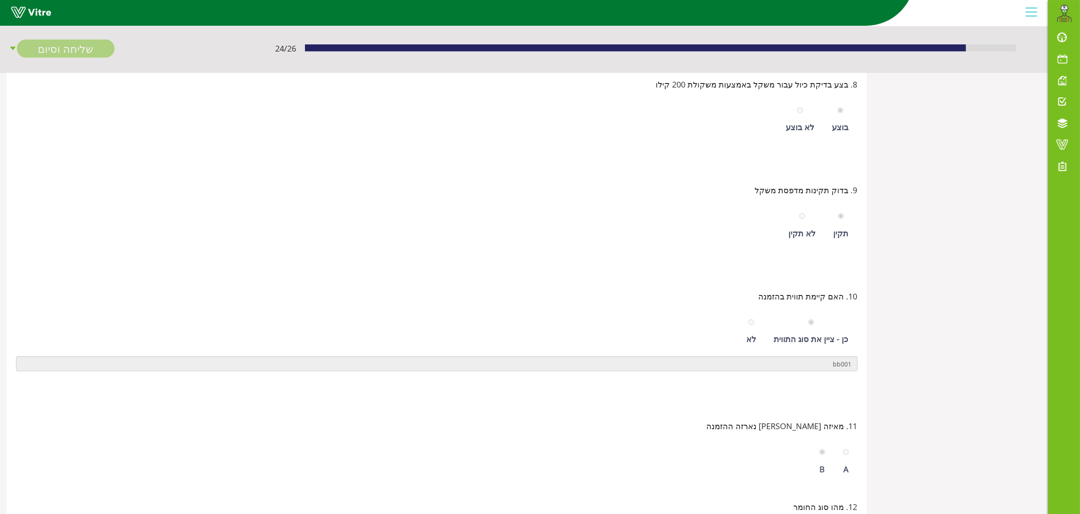
scroll to position [44, 0]
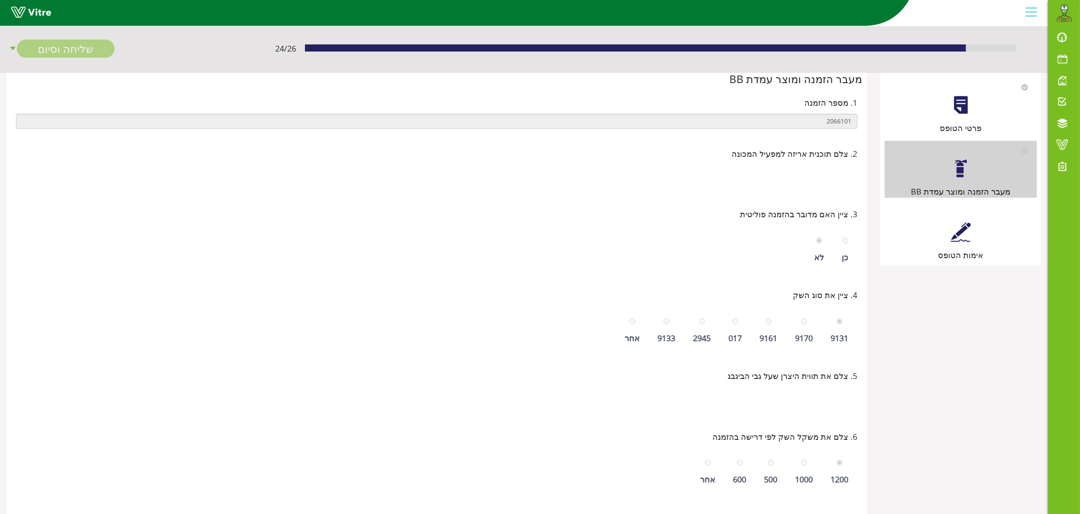
click at [675, 231] on div at bounding box center [961, 232] width 20 height 20
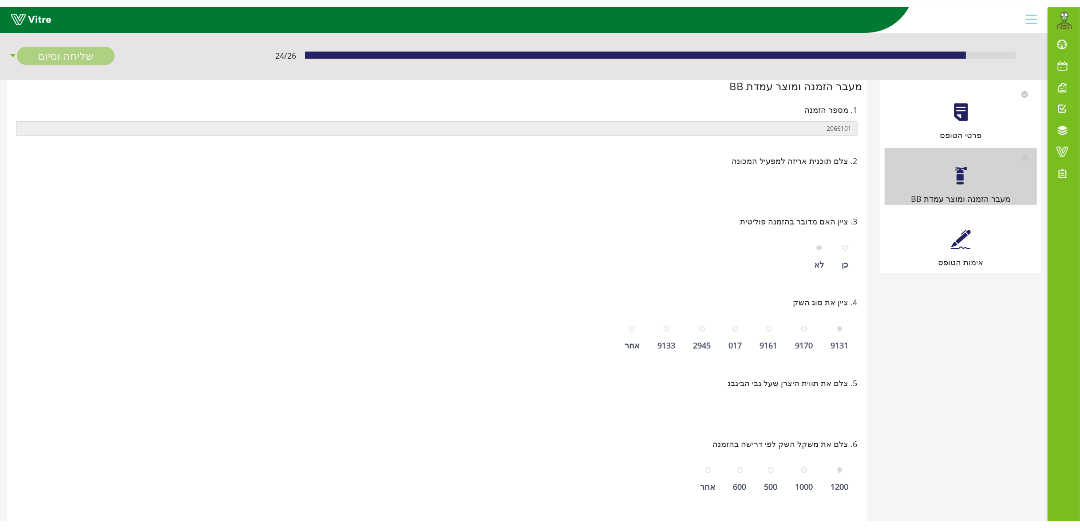
scroll to position [0, 0]
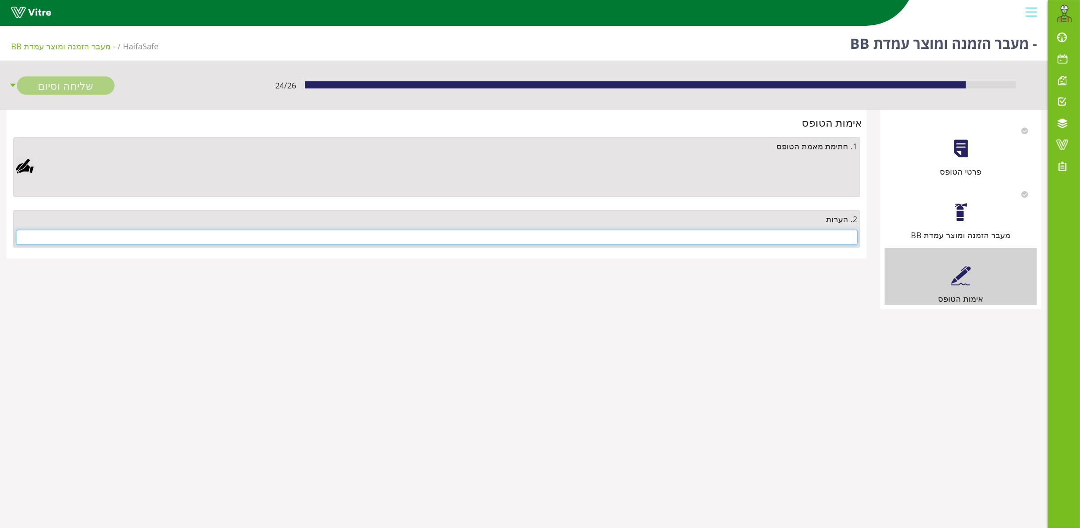
click at [675, 237] on input "text" at bounding box center [437, 237] width 842 height 15
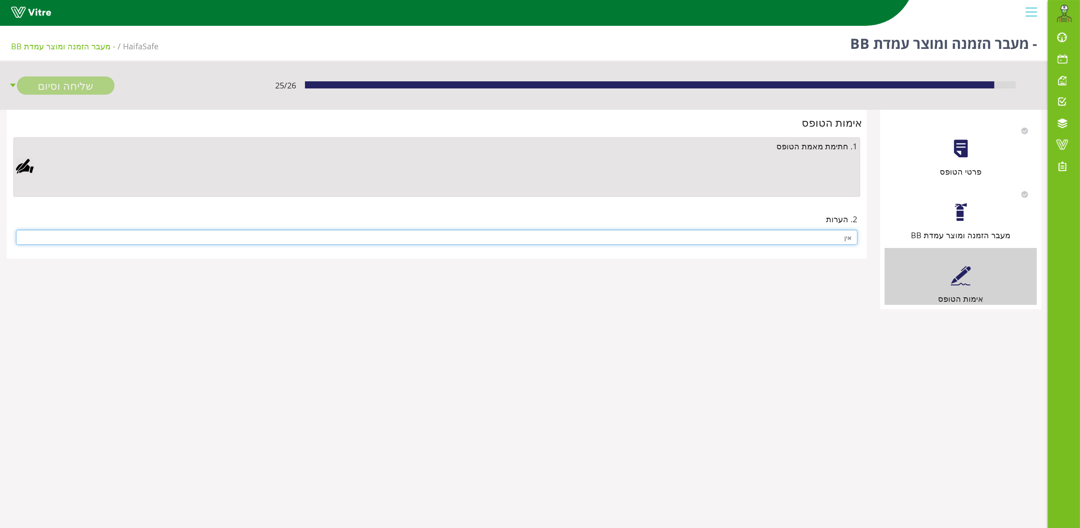
type input "אין"
click at [15, 166] on div "1. חתימת מאמת הטופס" at bounding box center [436, 167] width 847 height 60
click at [27, 166] on div at bounding box center [25, 166] width 18 height 18
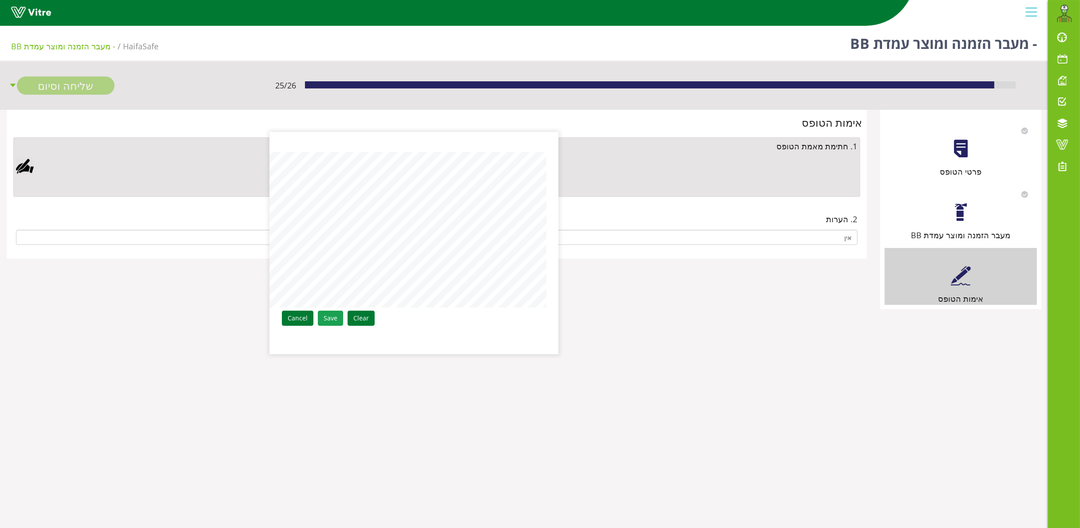
click at [335, 320] on link "Save" at bounding box center [330, 317] width 25 height 15
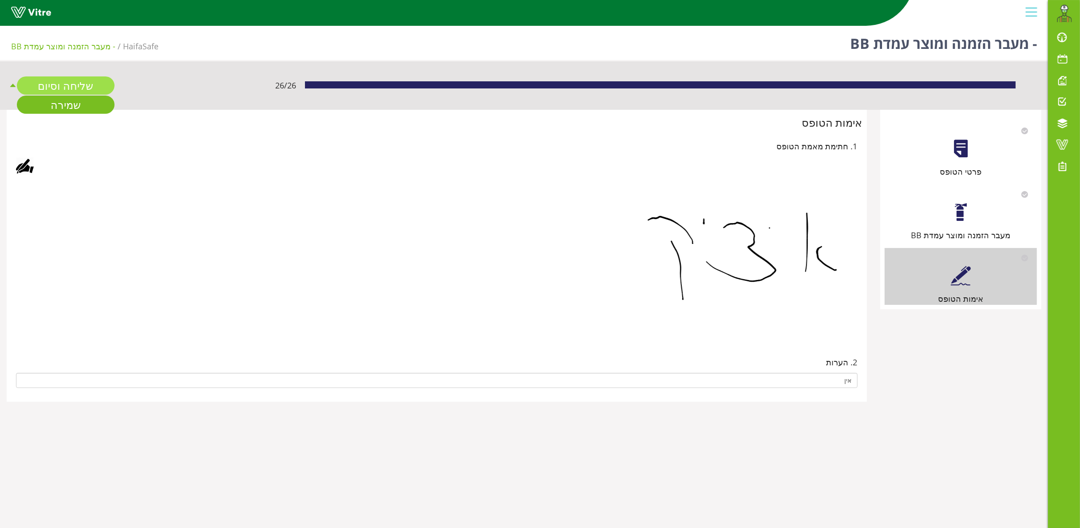
click at [78, 86] on link "שליחה וסיום" at bounding box center [66, 85] width 98 height 18
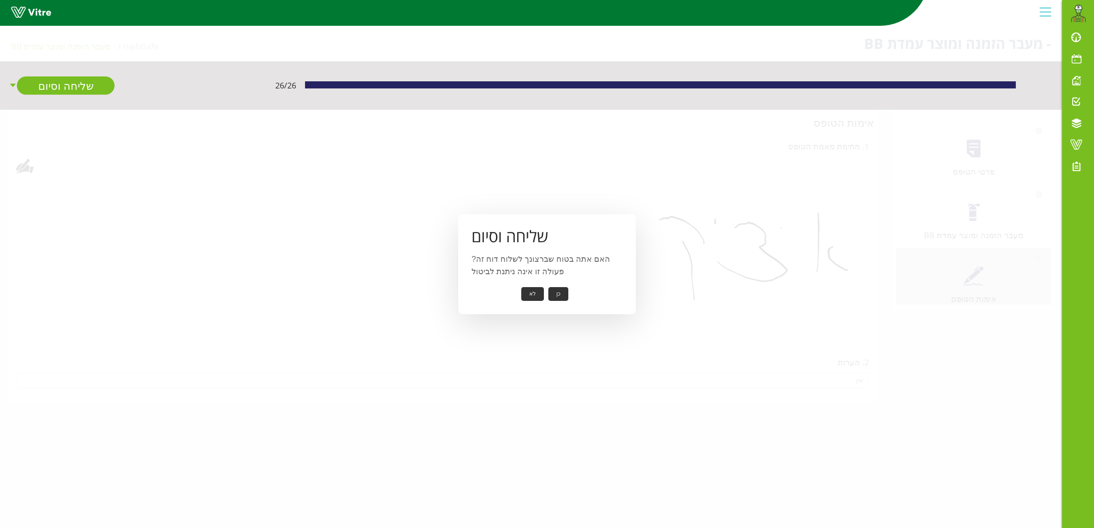
click at [556, 292] on button "כן" at bounding box center [558, 294] width 20 height 14
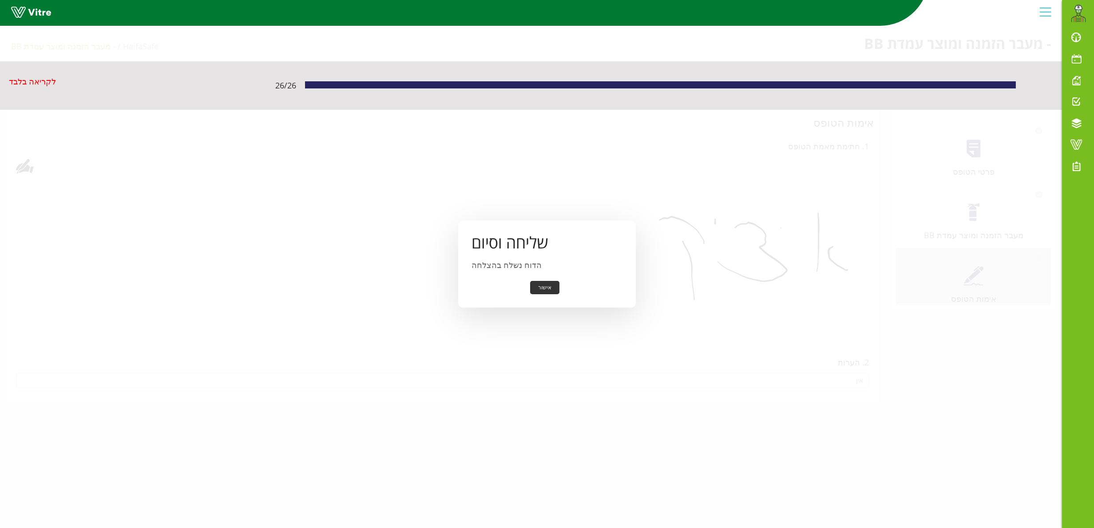
click at [544, 281] on button "אישור" at bounding box center [544, 288] width 29 height 14
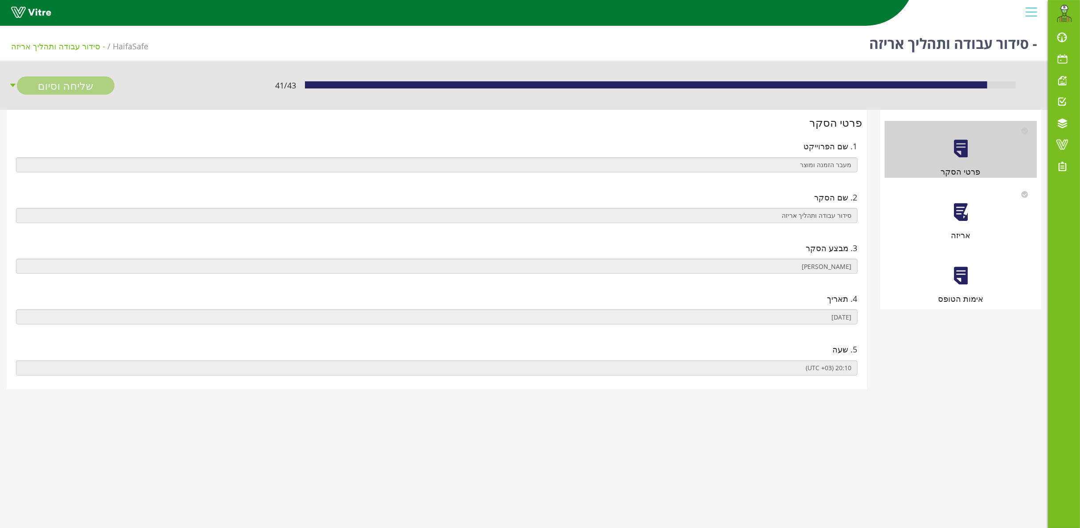
click at [960, 211] on div at bounding box center [961, 212] width 20 height 20
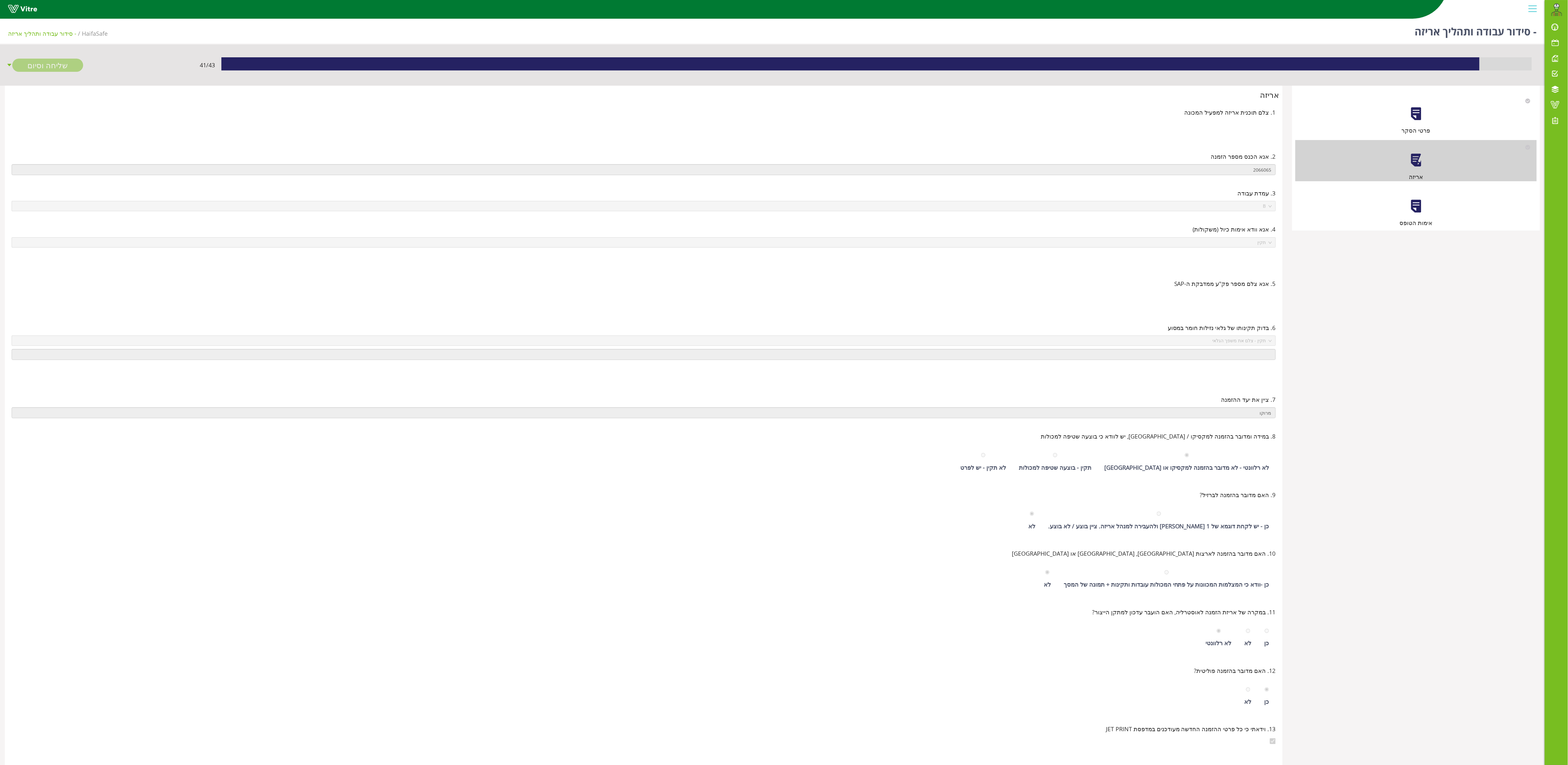
click at [784, 117] on div at bounding box center [1416, 114] width 15 height 15
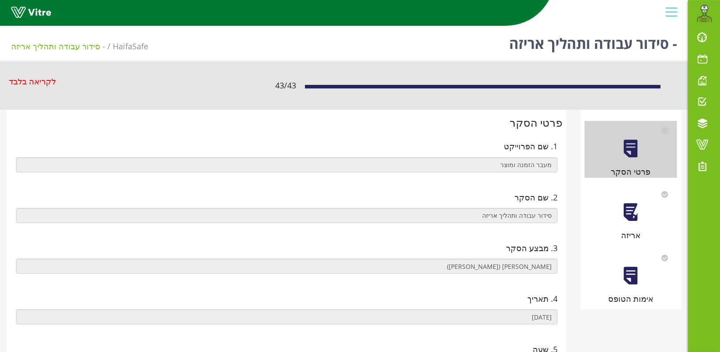
click at [631, 213] on div at bounding box center [631, 212] width 20 height 20
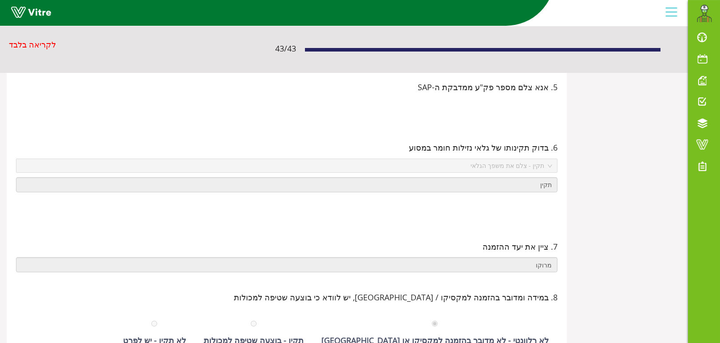
scroll to position [178, 0]
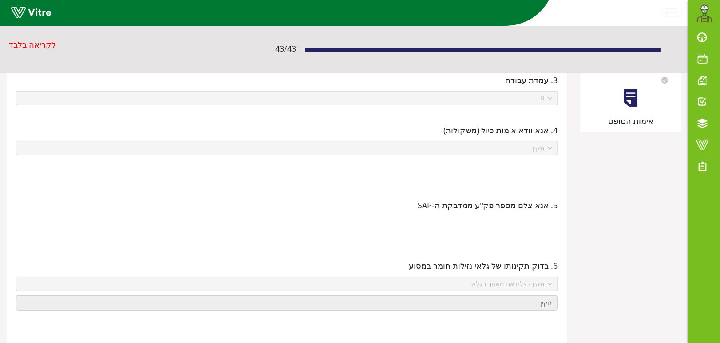
click at [631, 98] on div at bounding box center [631, 98] width 20 height 20
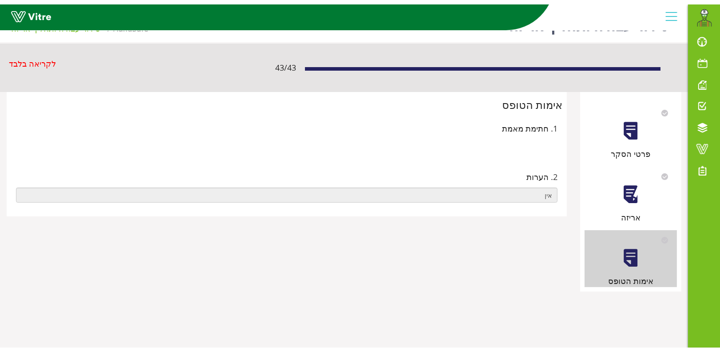
scroll to position [0, 0]
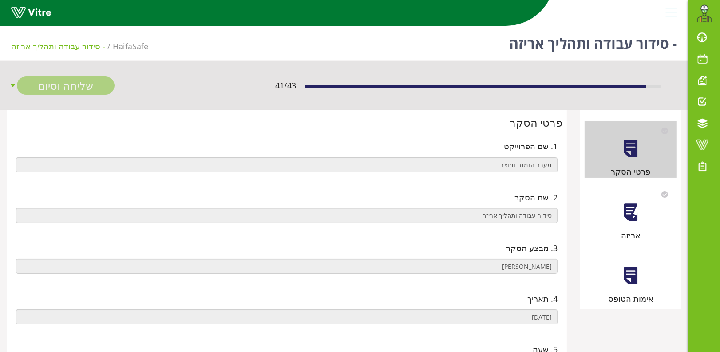
click at [634, 213] on div at bounding box center [631, 212] width 20 height 20
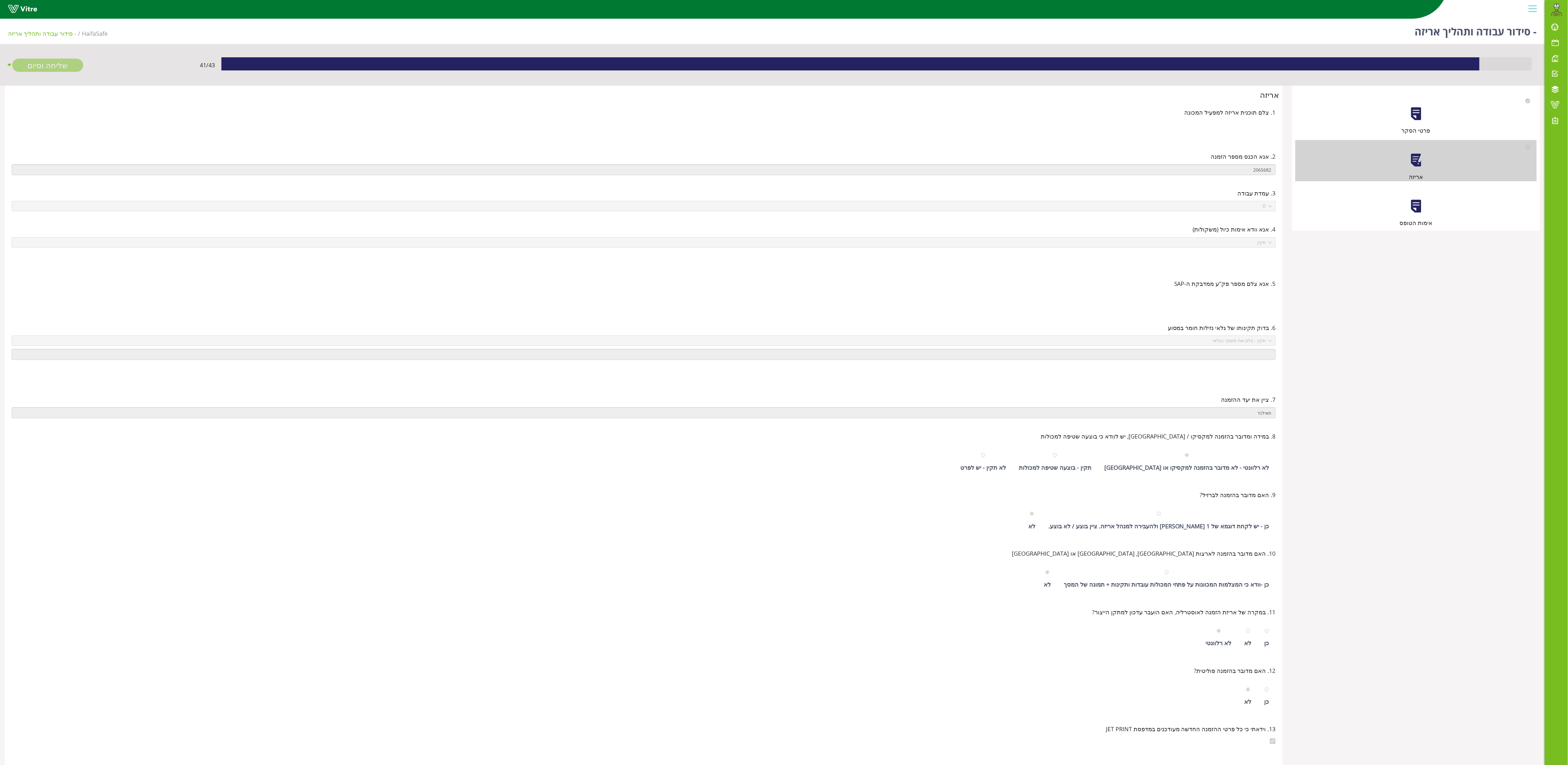
click at [522, 213] on div at bounding box center [1416, 206] width 15 height 15
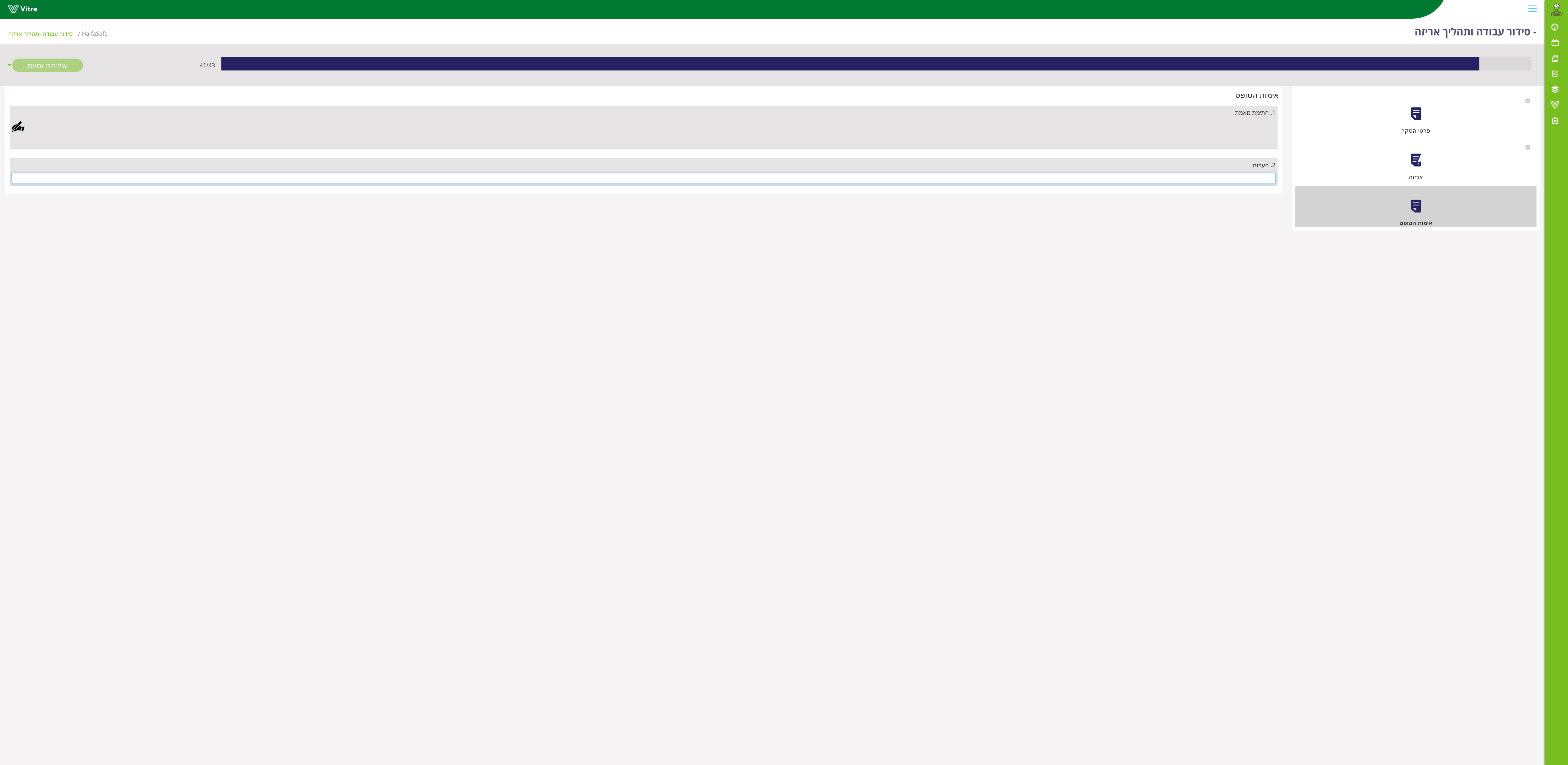
click at [522, 177] on input "text" at bounding box center [644, 178] width 1264 height 11
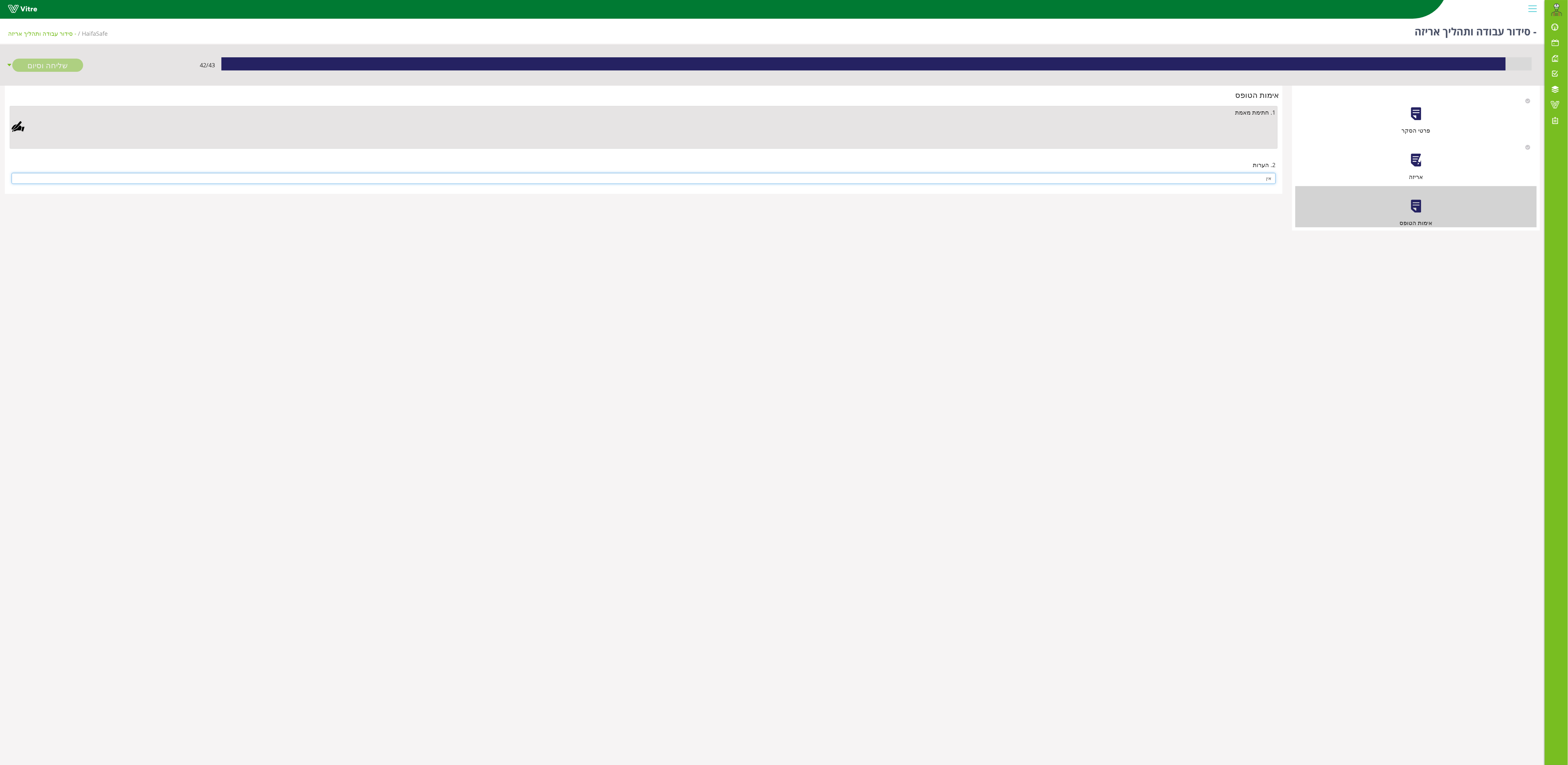
type input "אין"
click at [19, 129] on div at bounding box center [18, 127] width 13 height 13
click at [446, 255] on link "Save" at bounding box center [435, 326] width 18 height 11
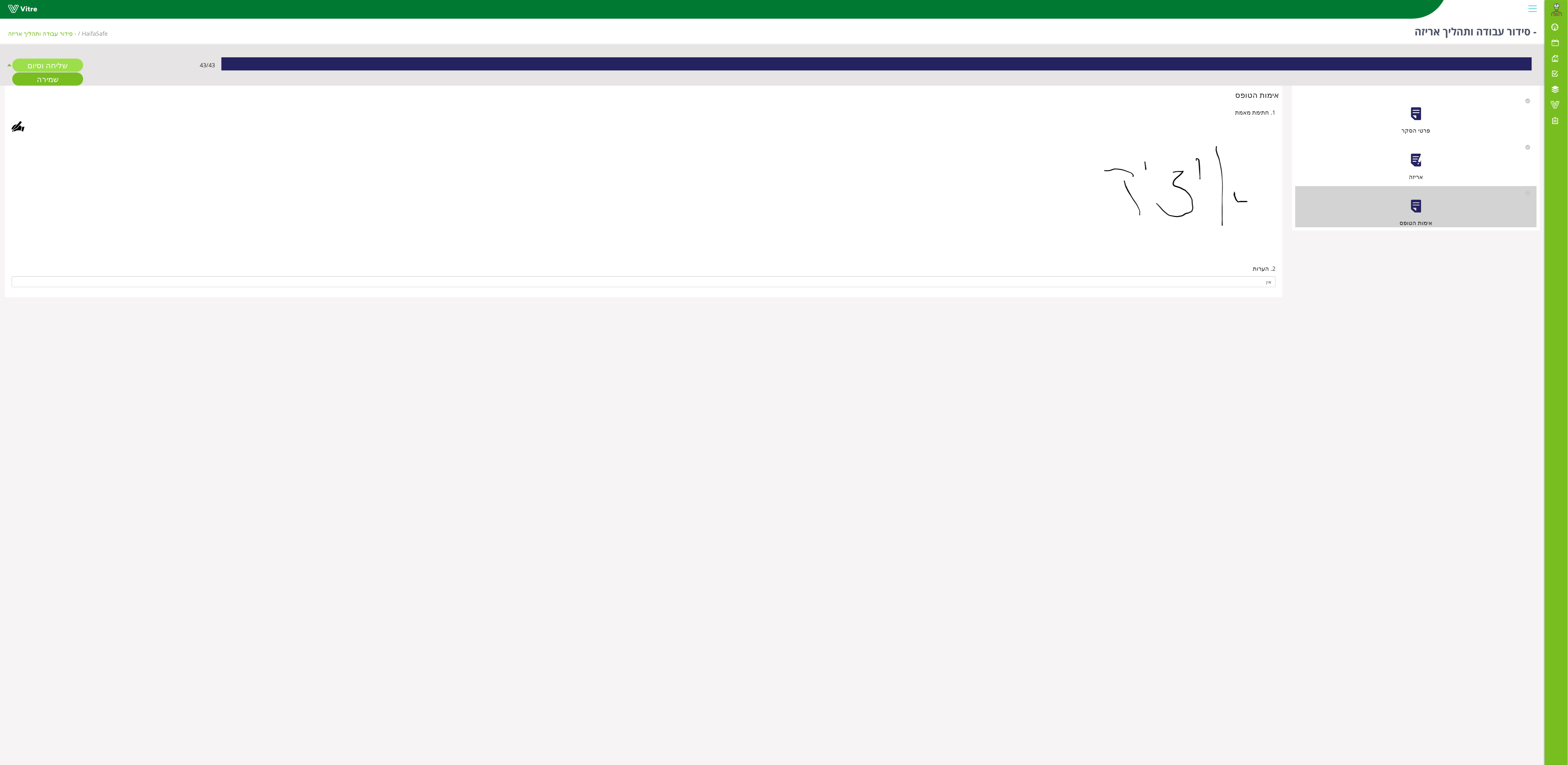
click at [41, 62] on link "שליחה וסיום" at bounding box center [48, 65] width 71 height 13
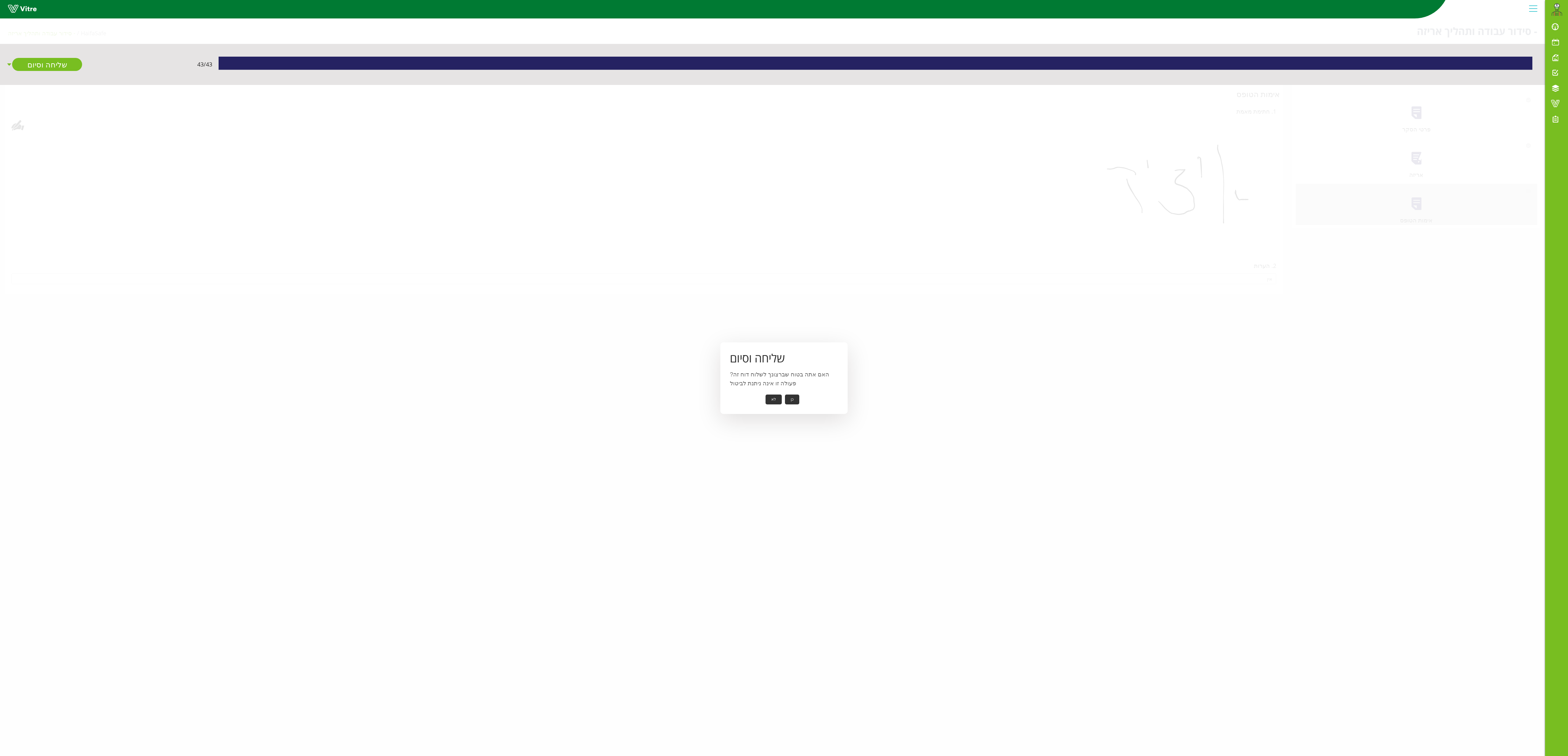
click at [516, 252] on button "כן" at bounding box center [793, 400] width 14 height 10
click at [516, 252] on button "אישור" at bounding box center [782, 395] width 21 height 10
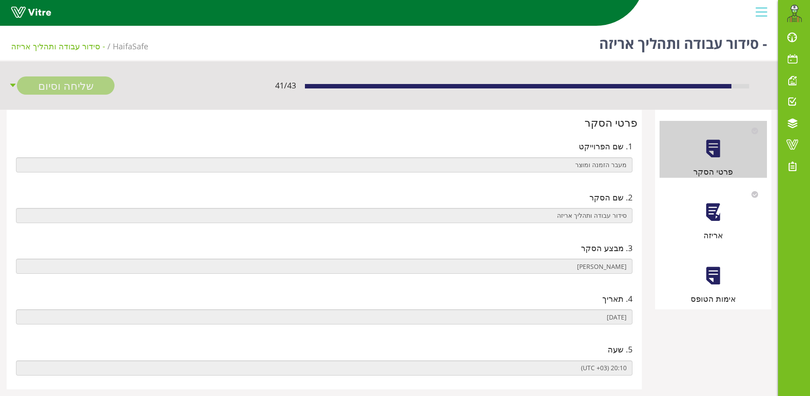
click at [726, 214] on div "אריזה" at bounding box center [713, 212] width 107 height 57
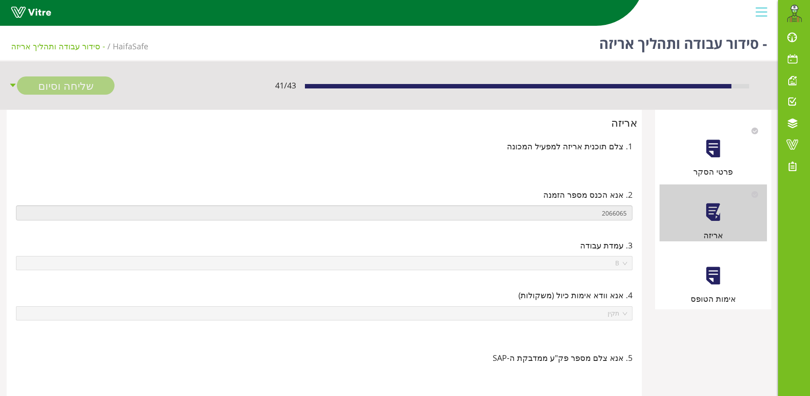
click at [711, 215] on div at bounding box center [713, 212] width 20 height 20
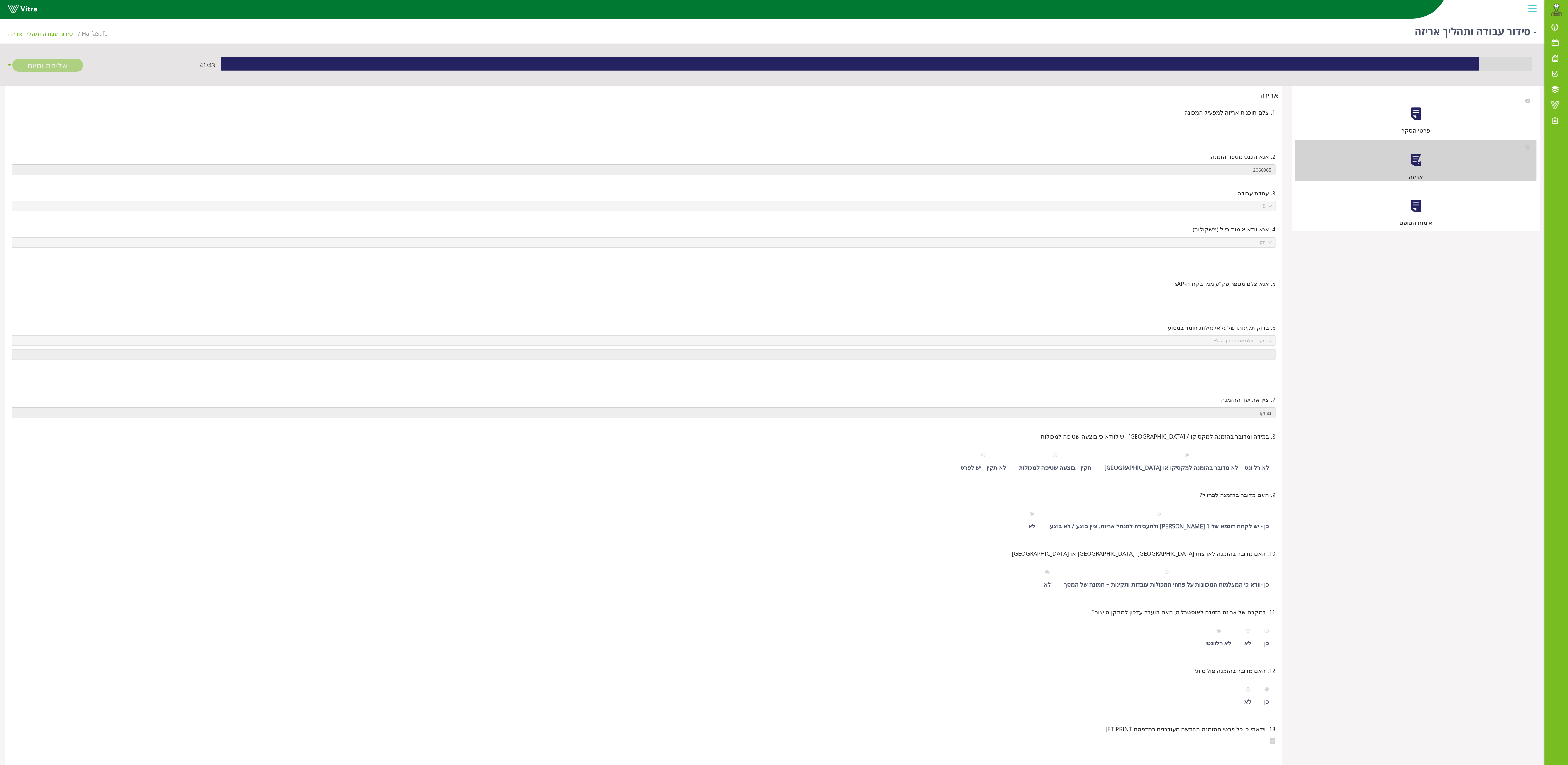
click at [588, 210] on div at bounding box center [1416, 206] width 15 height 15
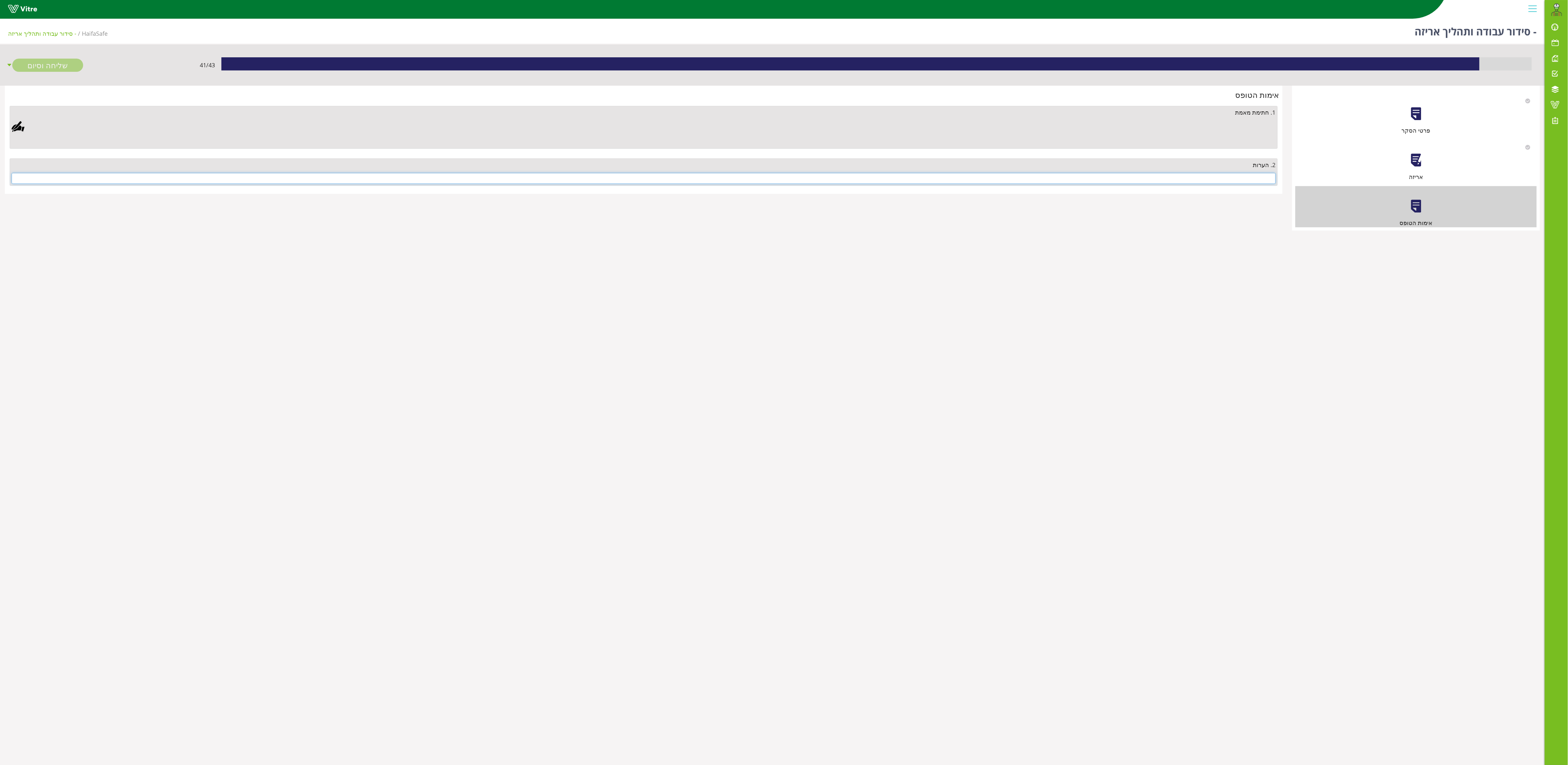
click at [588, 184] on input "text" at bounding box center [644, 178] width 1264 height 11
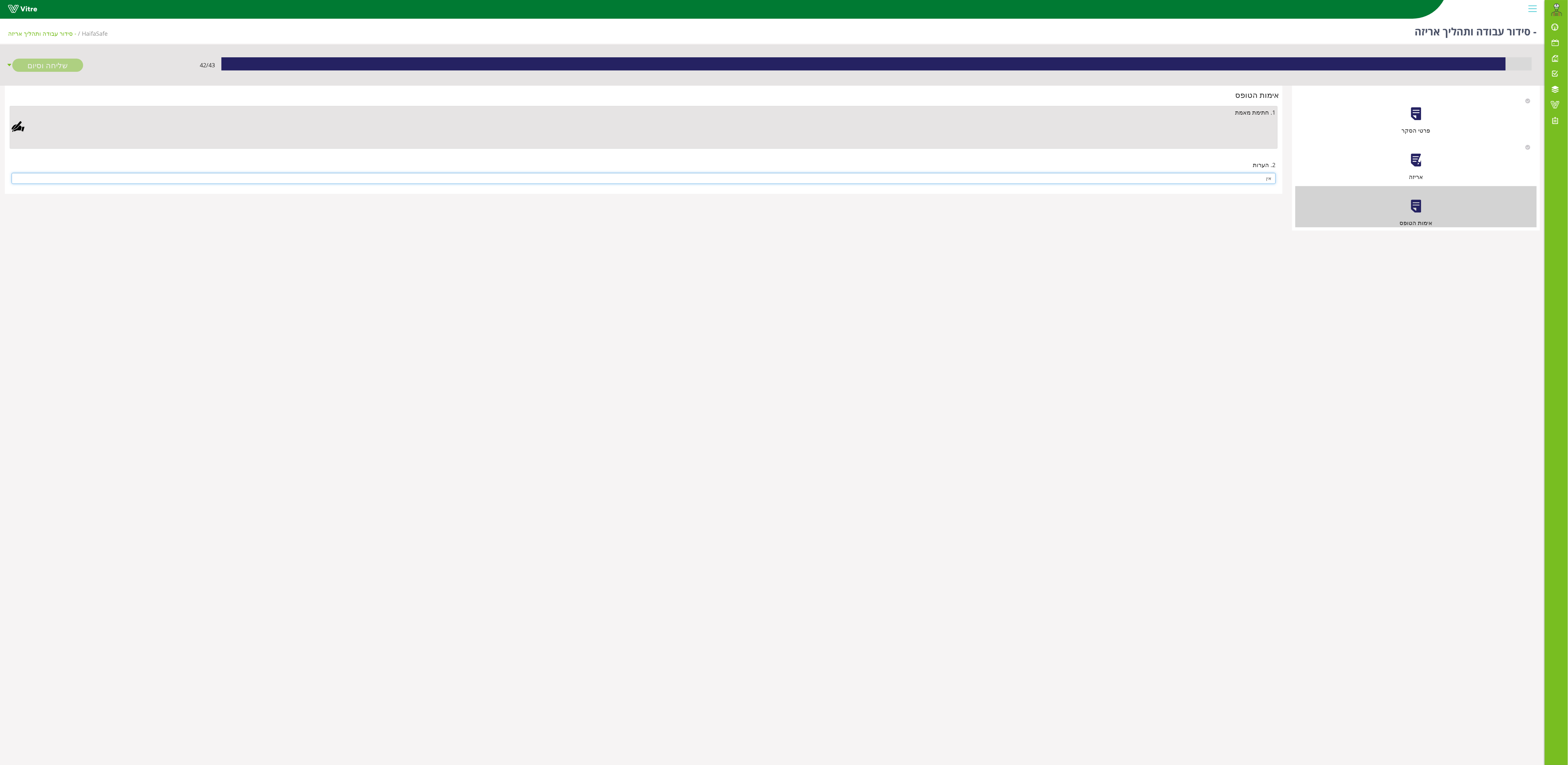
type input "אין"
click at [20, 126] on div at bounding box center [18, 127] width 13 height 13
click at [446, 286] on link "Save" at bounding box center [435, 326] width 18 height 11
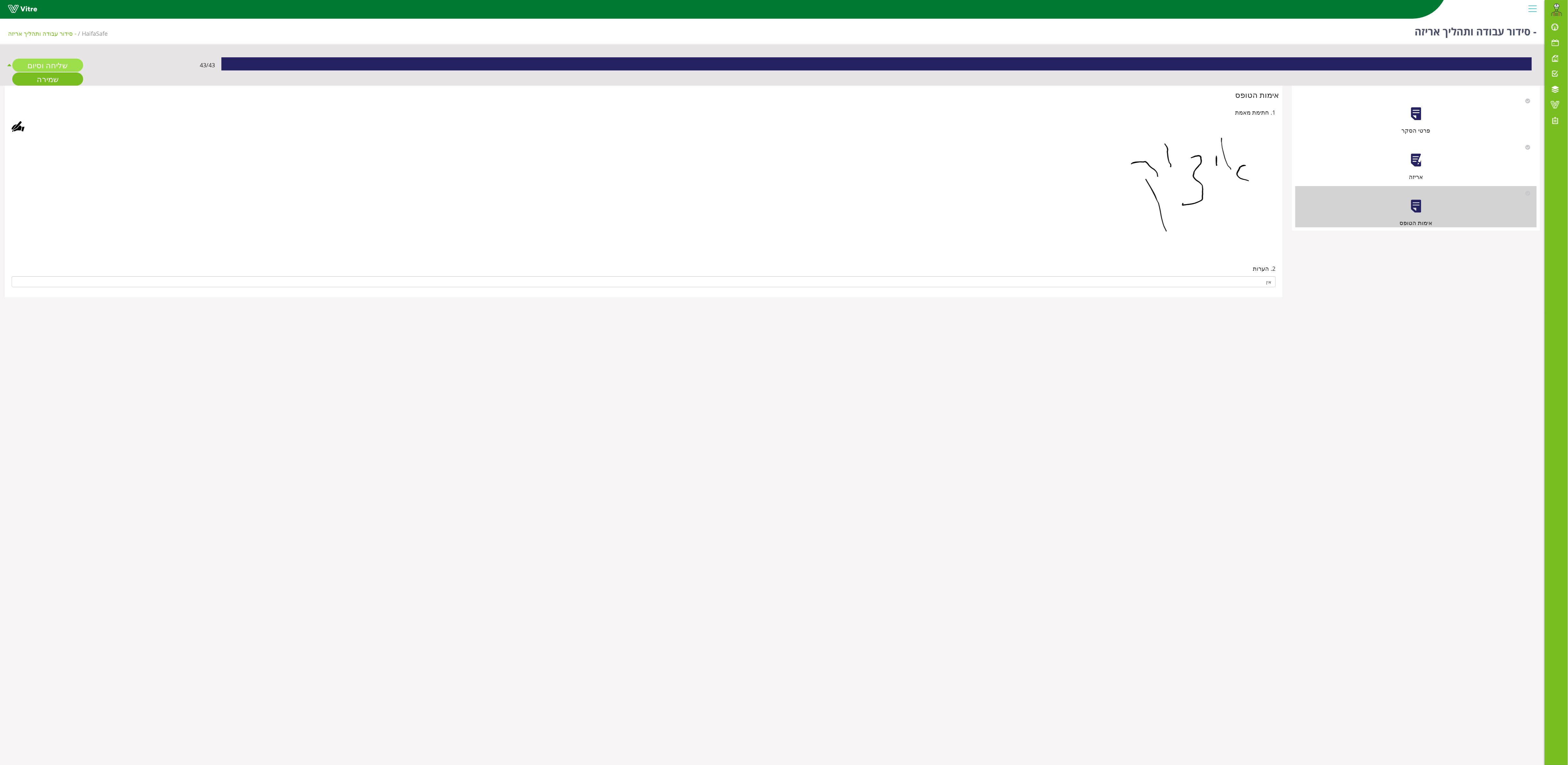
click at [49, 62] on link "שליחה וסיום" at bounding box center [48, 65] width 71 height 13
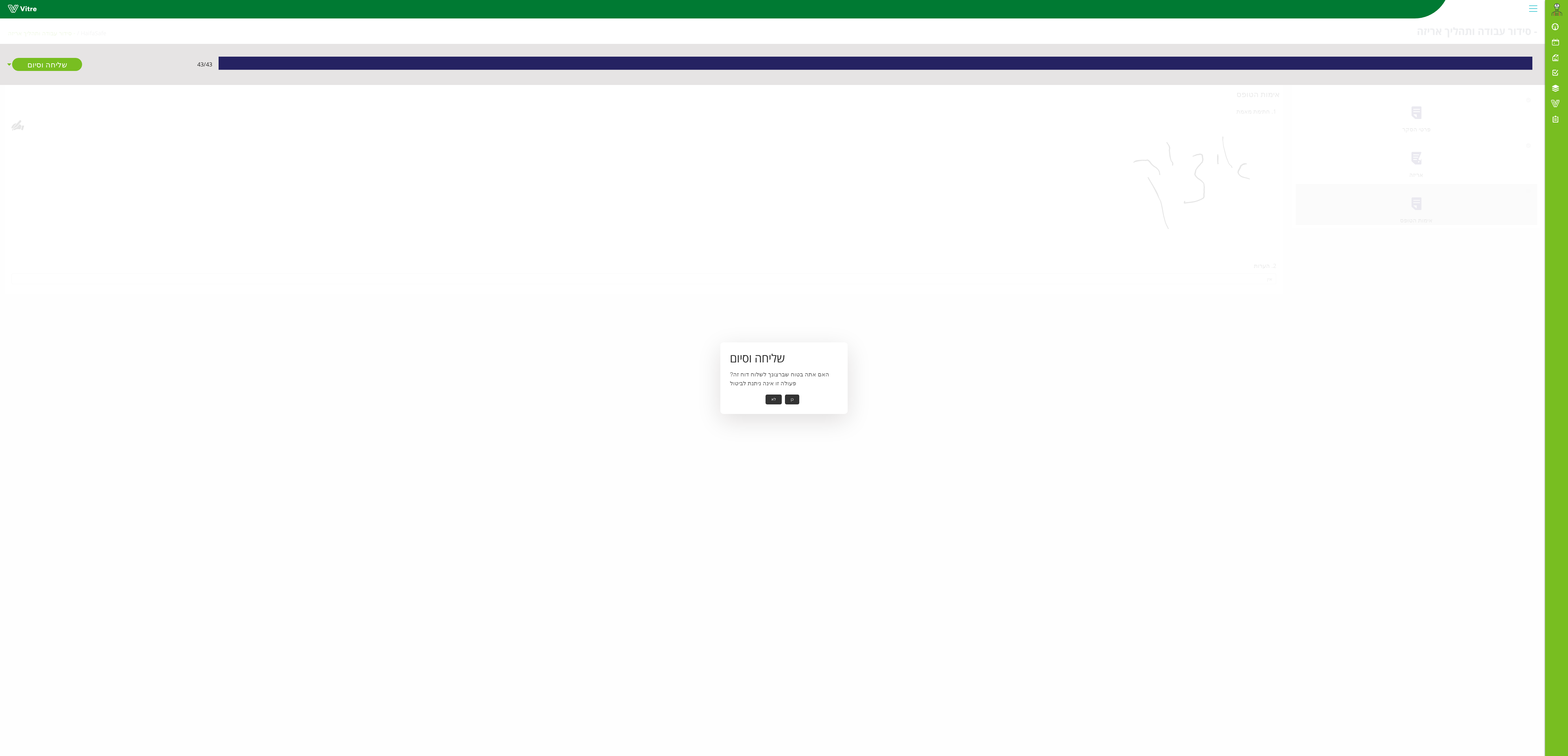
click at [580, 283] on button "כן" at bounding box center [793, 400] width 14 height 10
click at [580, 283] on button "אישור" at bounding box center [782, 395] width 21 height 10
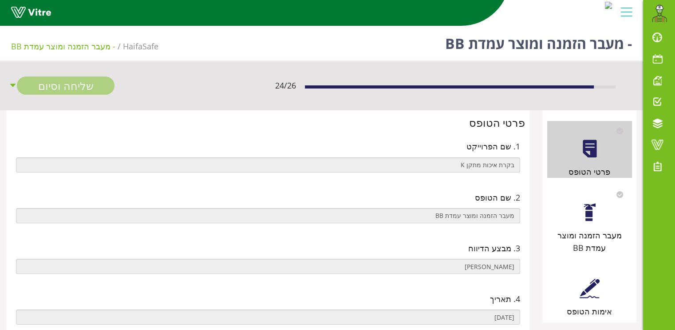
click at [593, 220] on div at bounding box center [590, 212] width 20 height 20
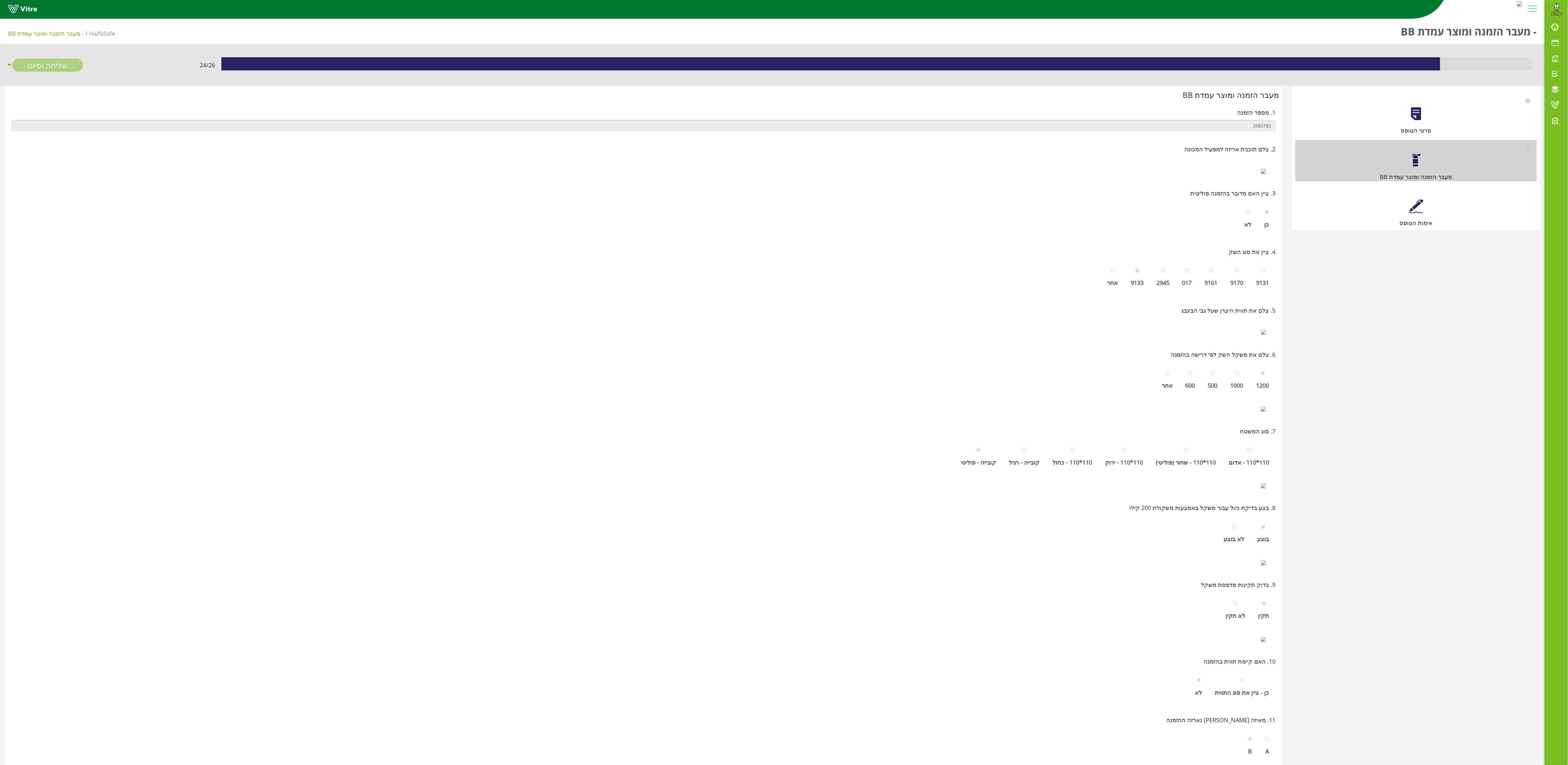
click at [1415, 199] on div "אימות הטופס" at bounding box center [1416, 207] width 242 height 41
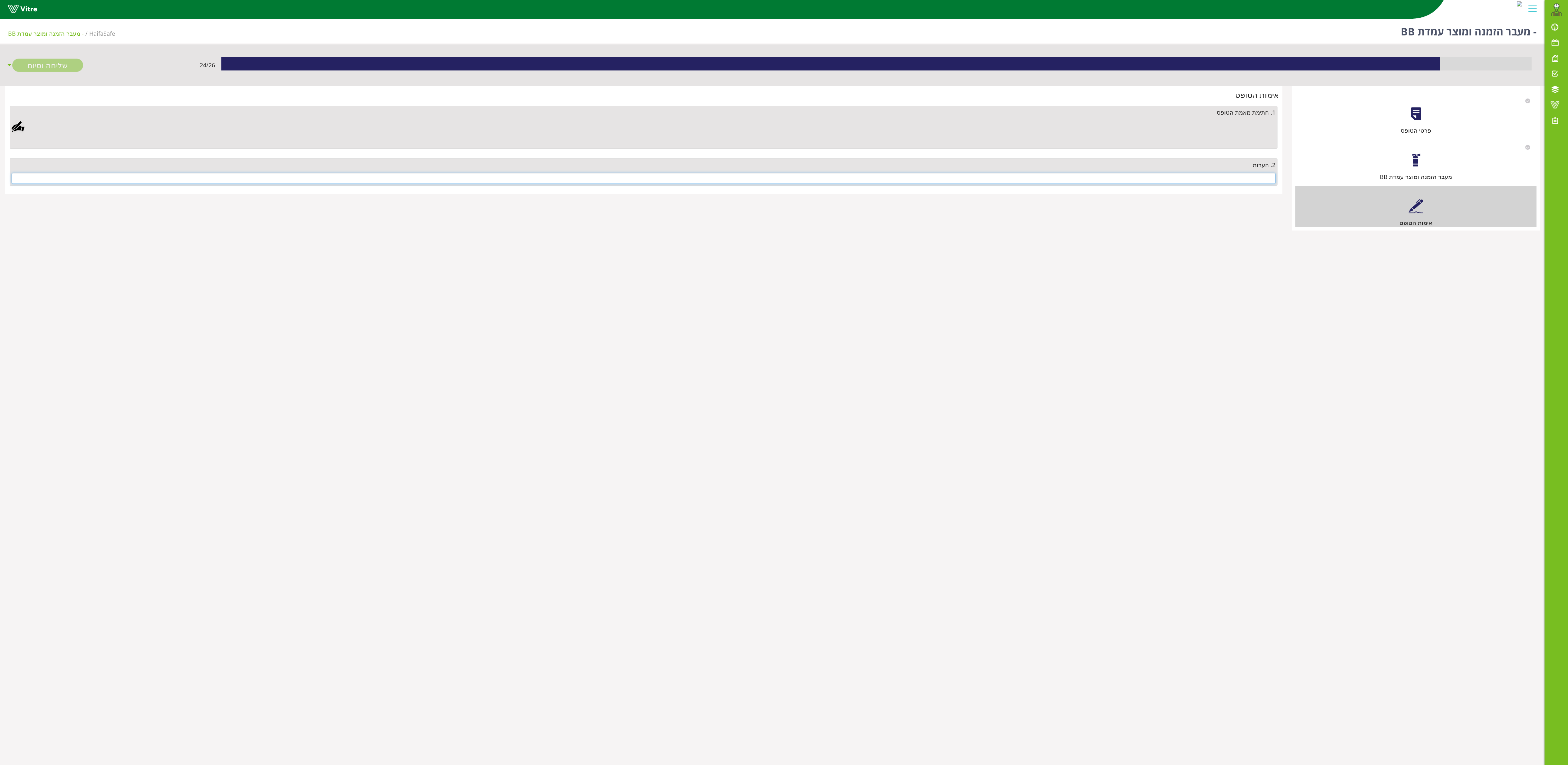
click at [1163, 178] on input "text" at bounding box center [644, 178] width 1264 height 11
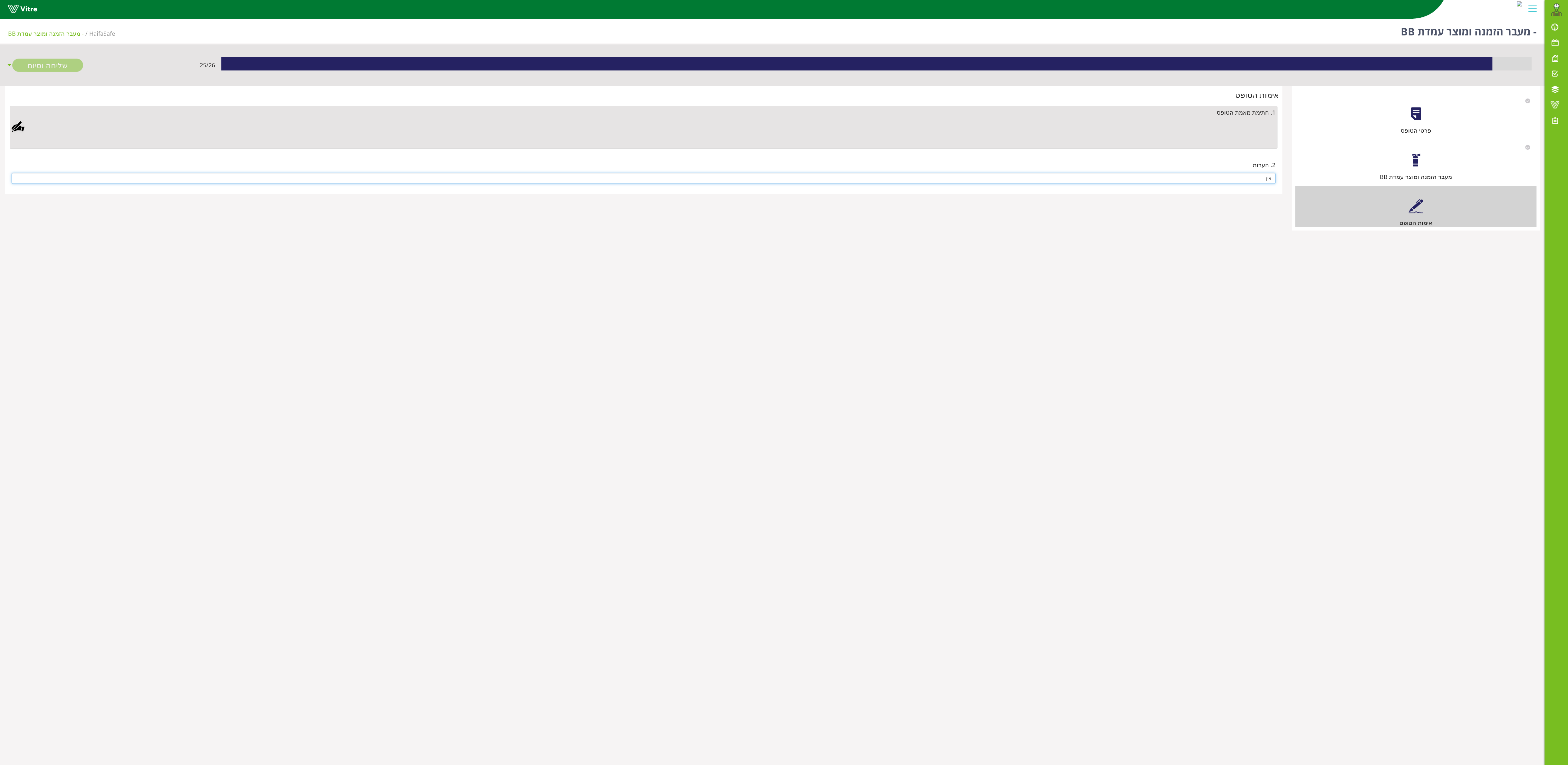
type input "אין"
click at [16, 126] on div at bounding box center [18, 127] width 13 height 13
click at [446, 322] on link "Save" at bounding box center [435, 326] width 18 height 11
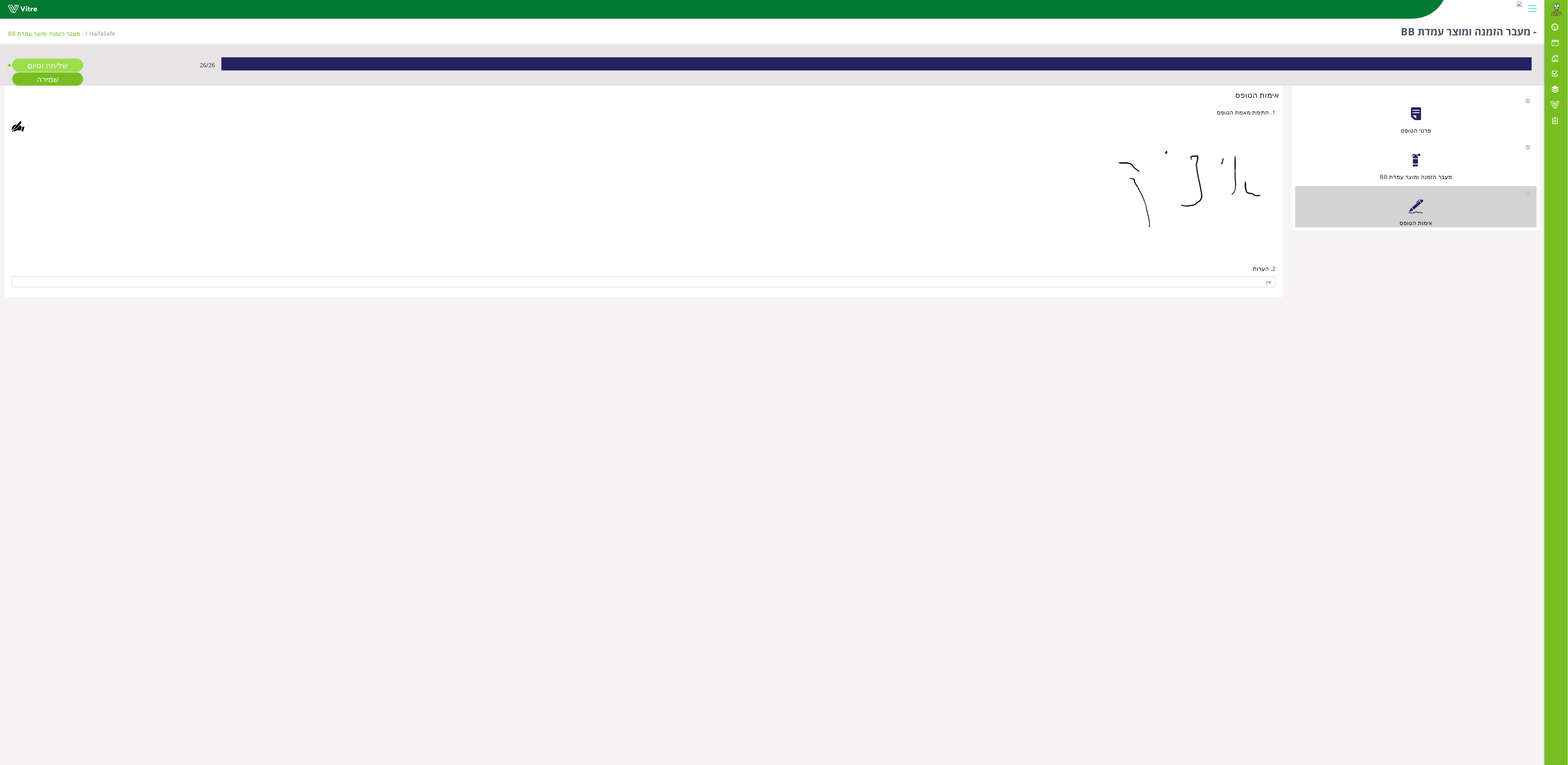
click at [59, 65] on link "שליחה וסיום" at bounding box center [48, 65] width 71 height 13
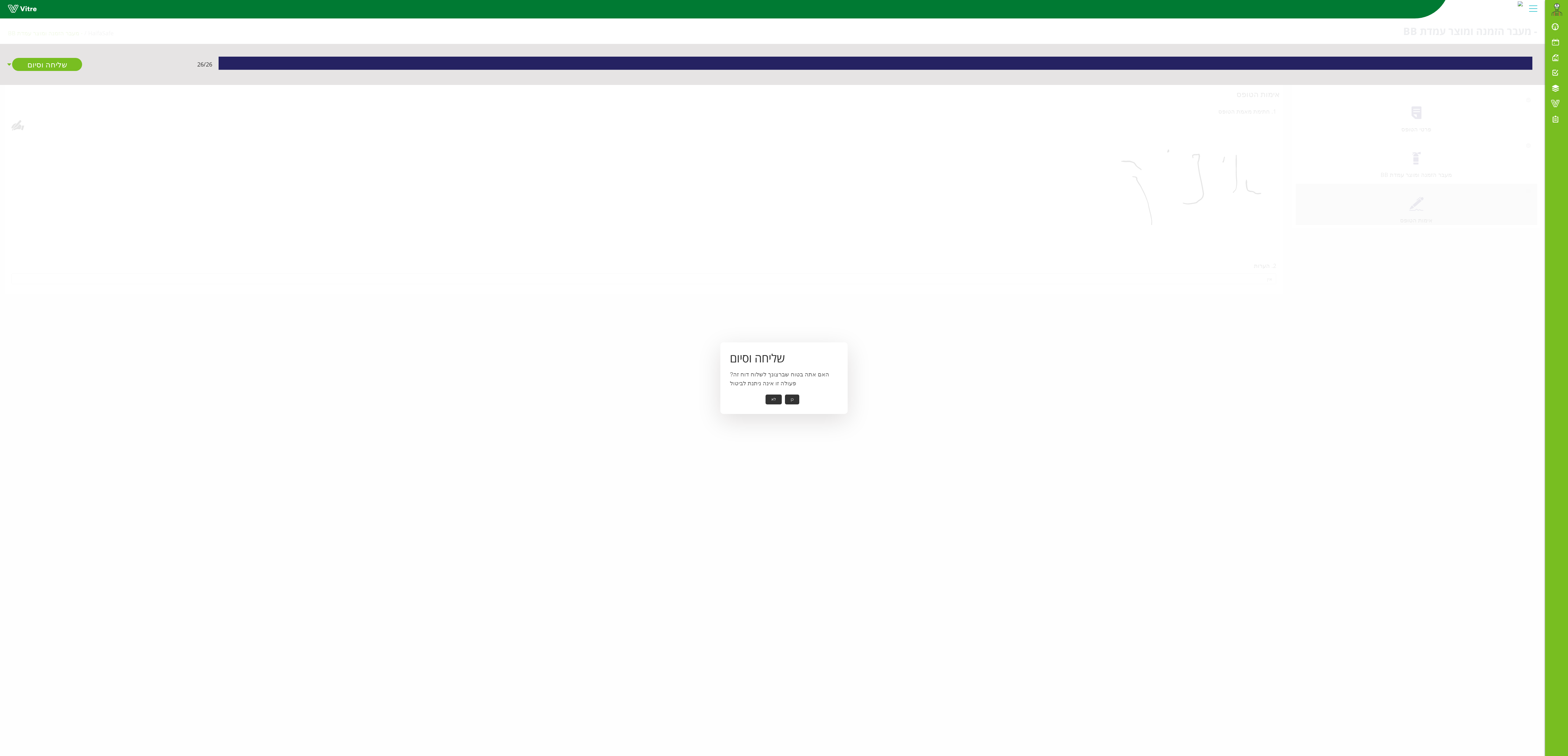
click at [792, 400] on button "כן" at bounding box center [793, 400] width 14 height 10
click at [783, 383] on div "שליחה וסיום הדוח נשלח בהצלחה אישור" at bounding box center [784, 378] width 128 height 62
click at [783, 391] on button "אישור" at bounding box center [782, 395] width 21 height 10
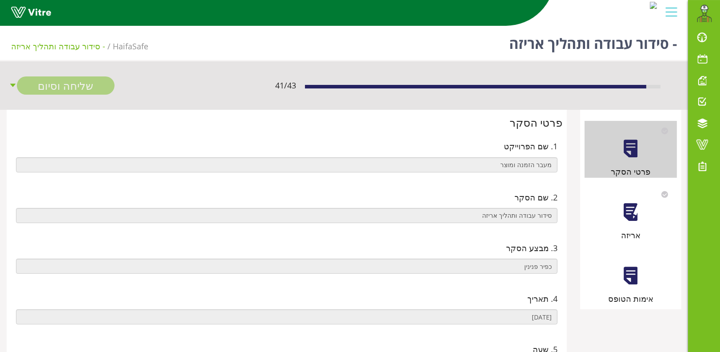
click at [624, 214] on div at bounding box center [631, 212] width 20 height 20
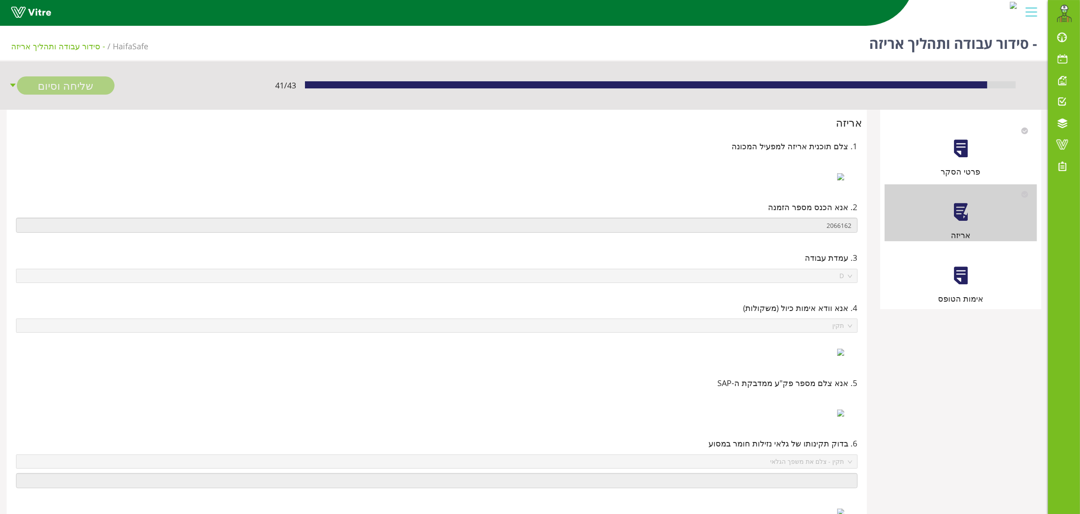
click at [720, 270] on div at bounding box center [961, 276] width 20 height 20
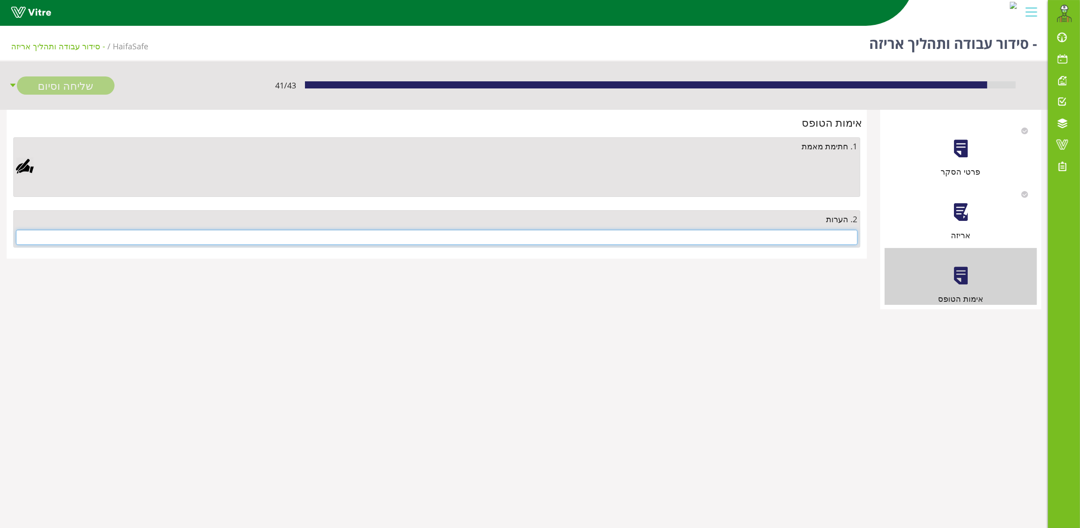
click at [720, 234] on input "text" at bounding box center [437, 237] width 842 height 15
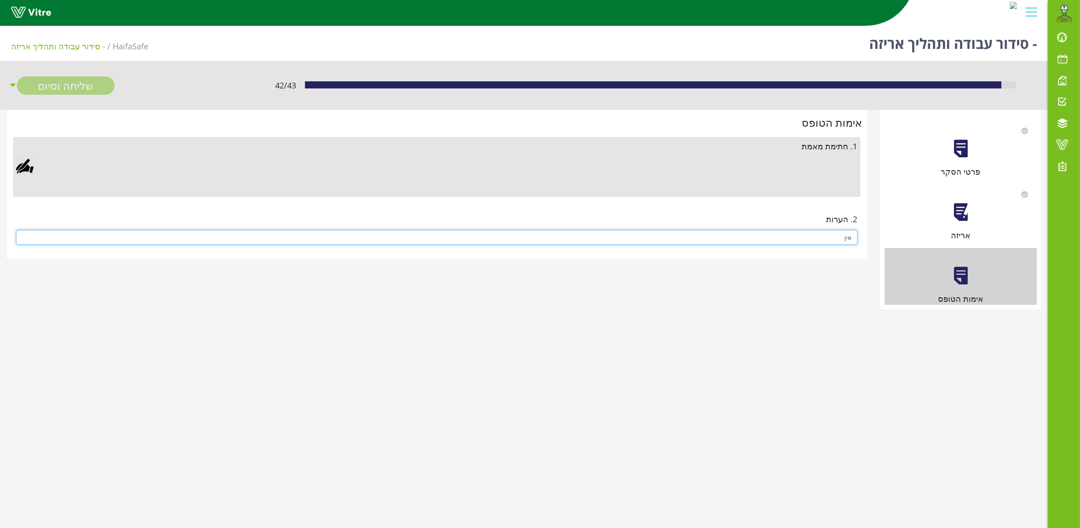
type input "אין"
click at [24, 169] on div at bounding box center [25, 166] width 18 height 18
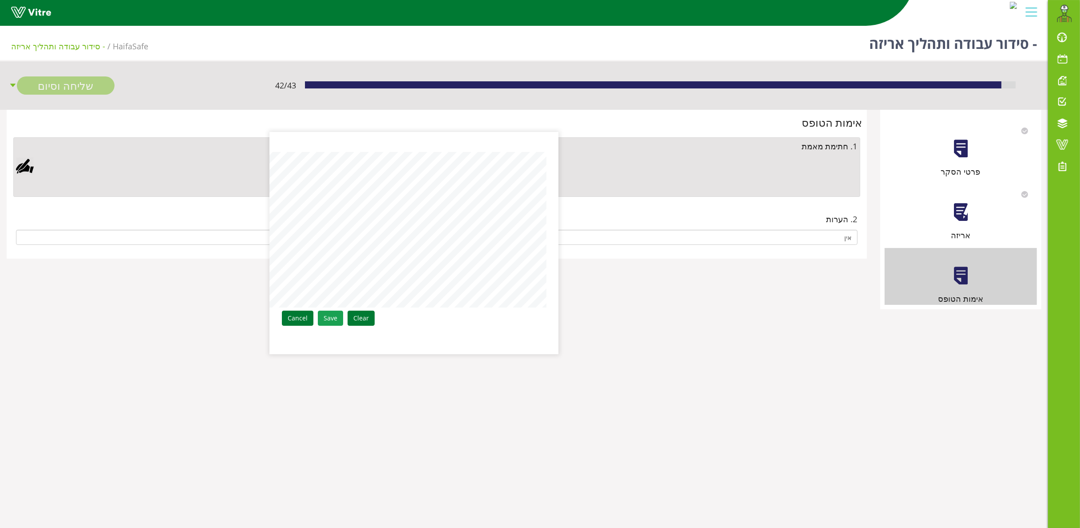
click at [330, 320] on link "Save" at bounding box center [330, 317] width 25 height 15
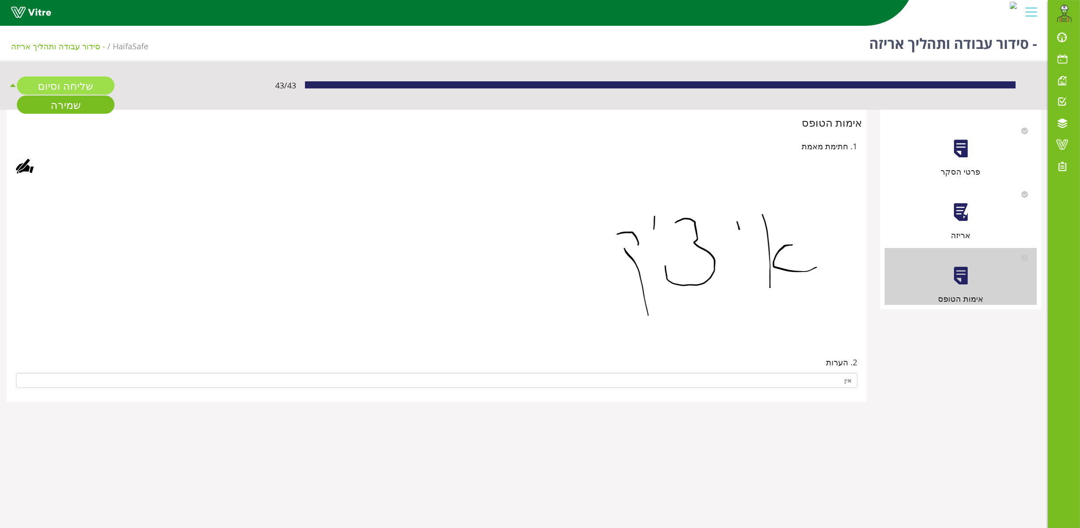
click at [72, 80] on link "שליחה וסיום" at bounding box center [66, 85] width 98 height 18
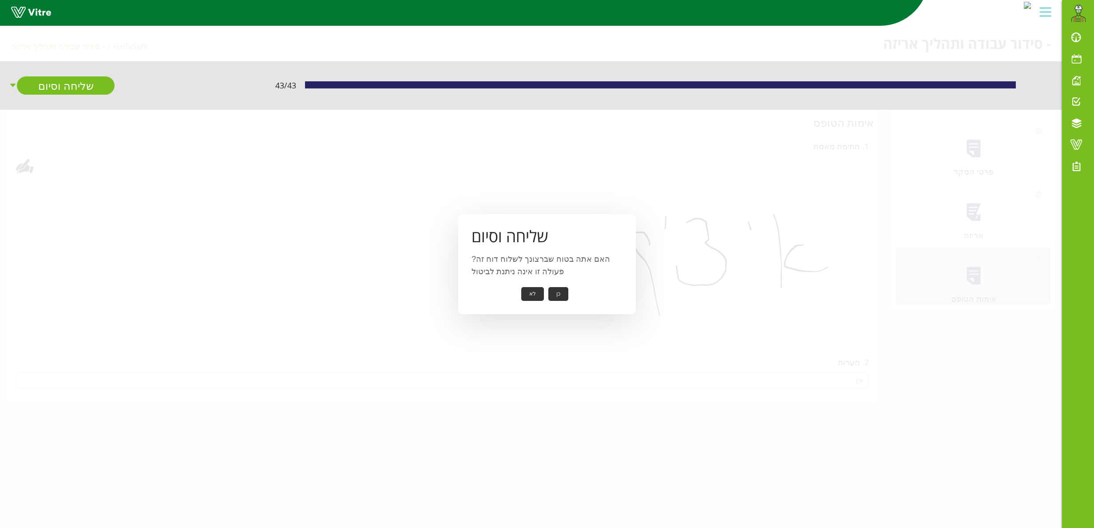
click at [556, 297] on button "כן" at bounding box center [558, 294] width 20 height 14
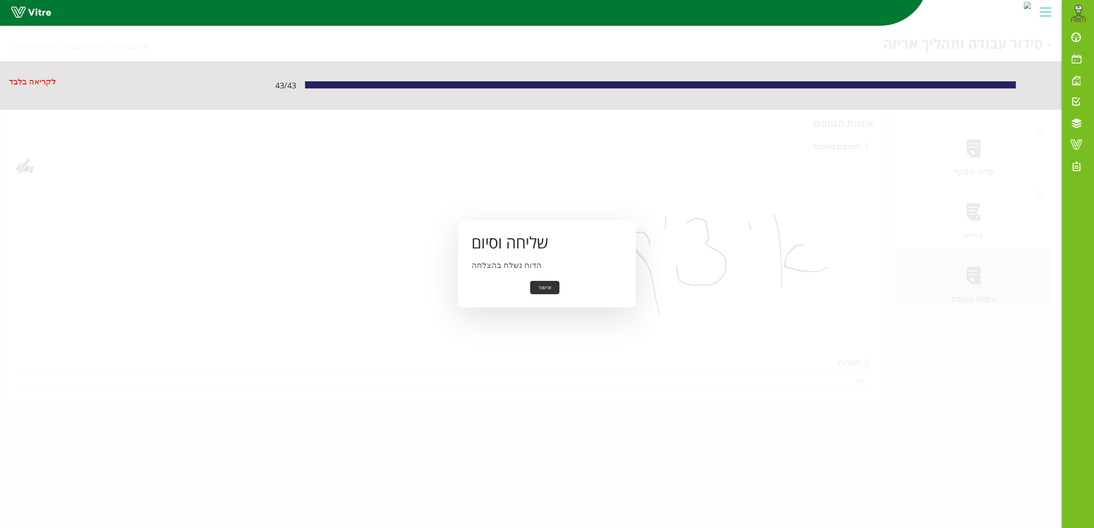
click at [553, 286] on button "אישור" at bounding box center [544, 288] width 29 height 14
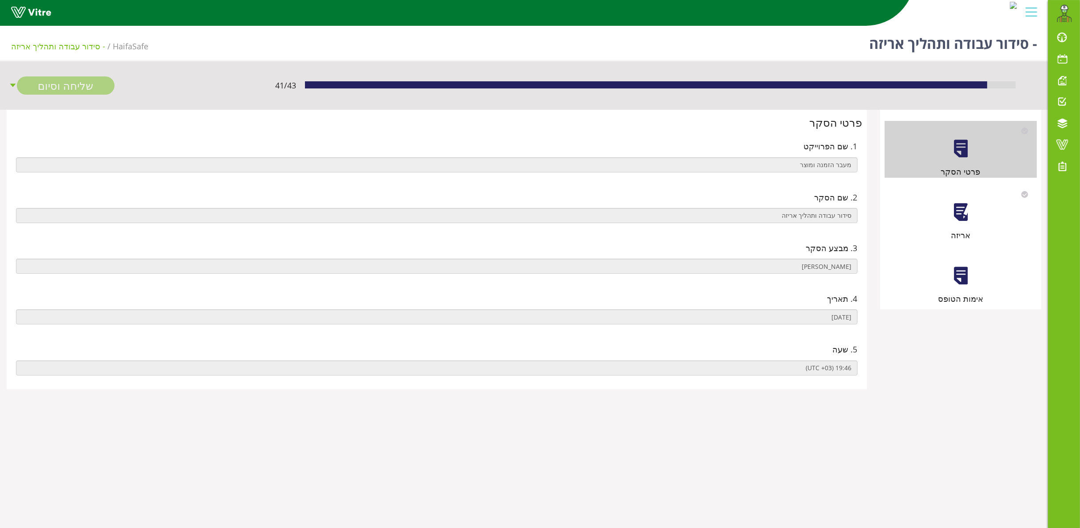
click at [965, 221] on div at bounding box center [961, 212] width 20 height 20
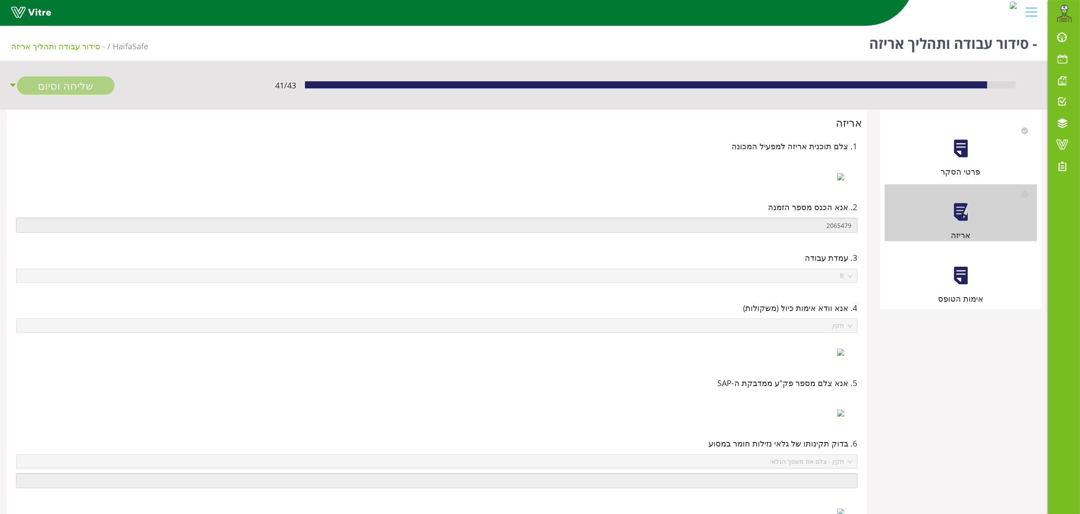
click at [957, 280] on div at bounding box center [961, 276] width 20 height 20
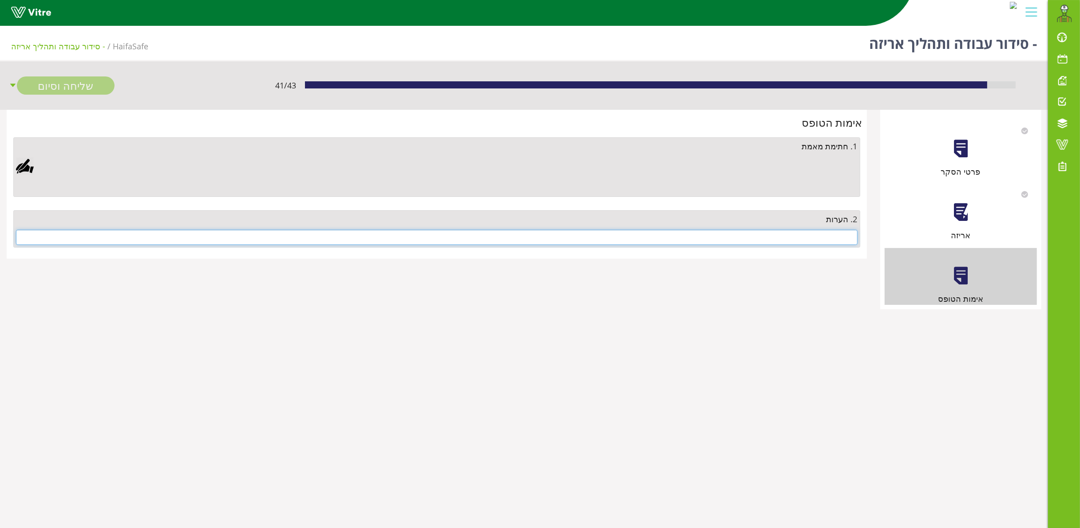
click at [794, 240] on input "text" at bounding box center [437, 237] width 842 height 15
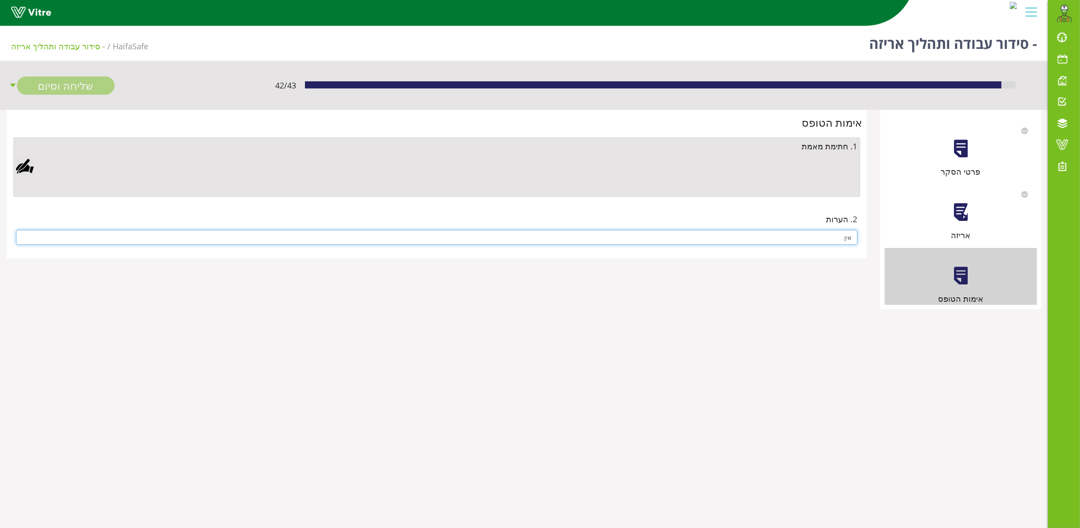
type input "אין"
click at [25, 165] on div at bounding box center [25, 166] width 18 height 18
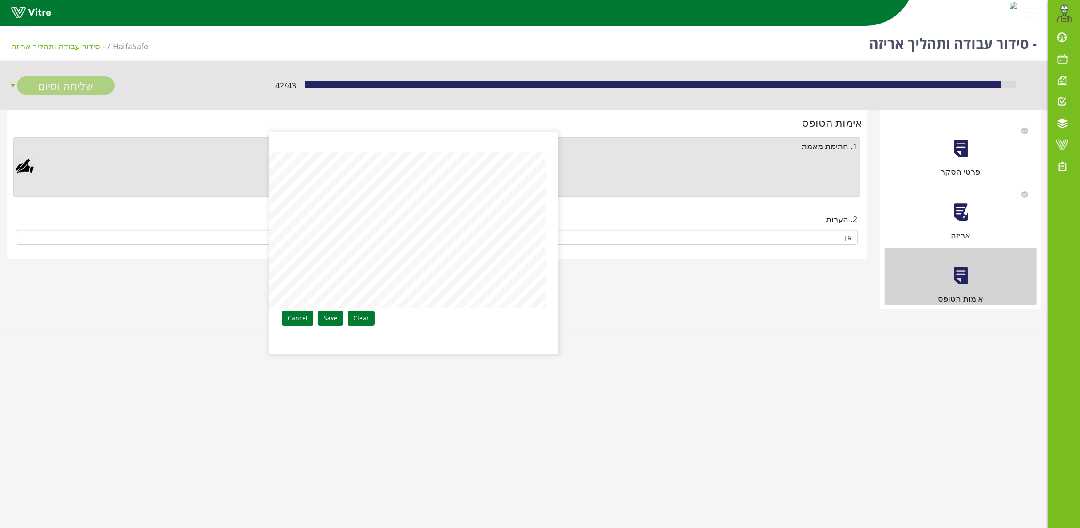
click at [476, 227] on div "Clear Save Cancel" at bounding box center [414, 243] width 289 height 222
click at [332, 314] on link "Save" at bounding box center [330, 317] width 25 height 15
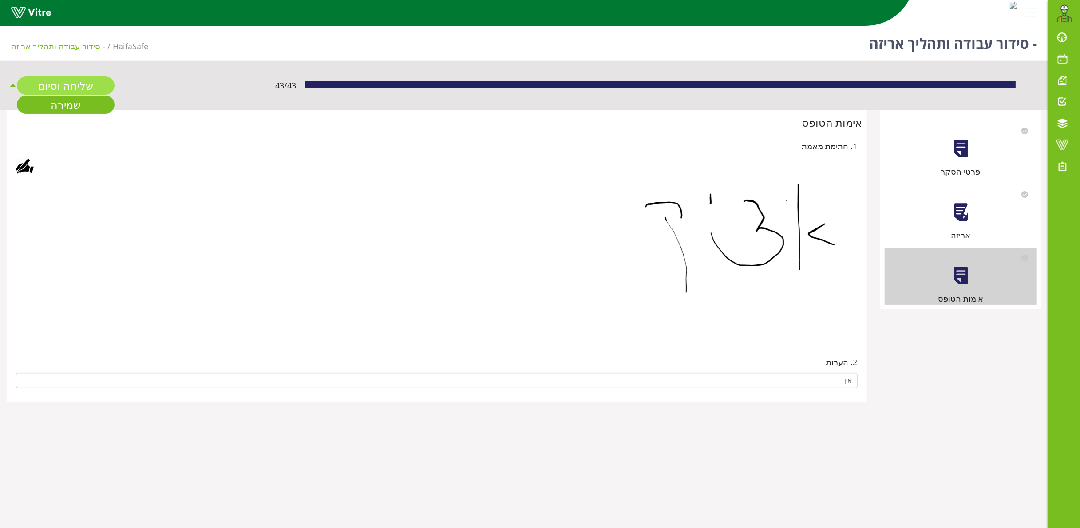
click at [67, 86] on link "שליחה וסיום" at bounding box center [66, 85] width 98 height 18
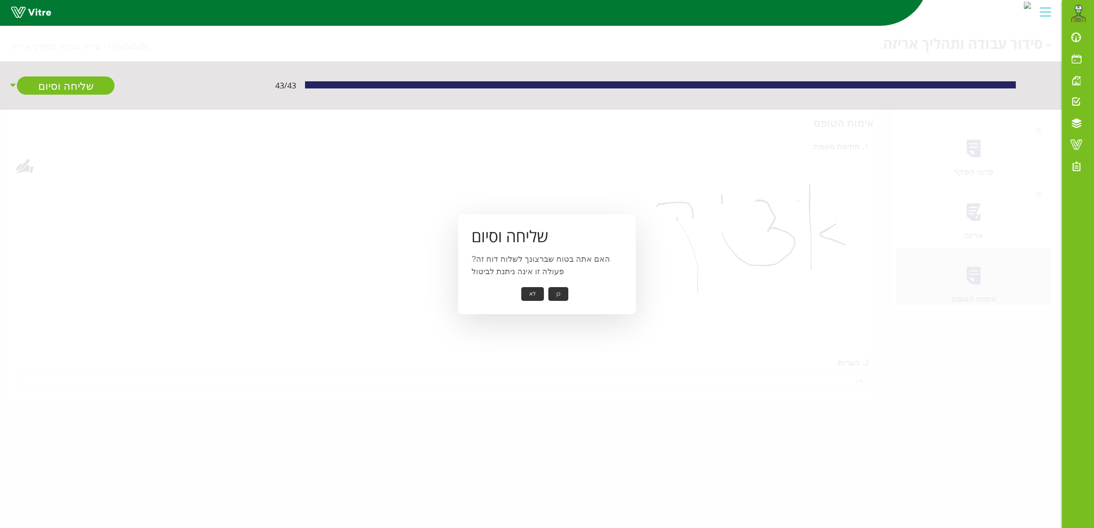
click at [555, 288] on button "כן" at bounding box center [558, 294] width 20 height 14
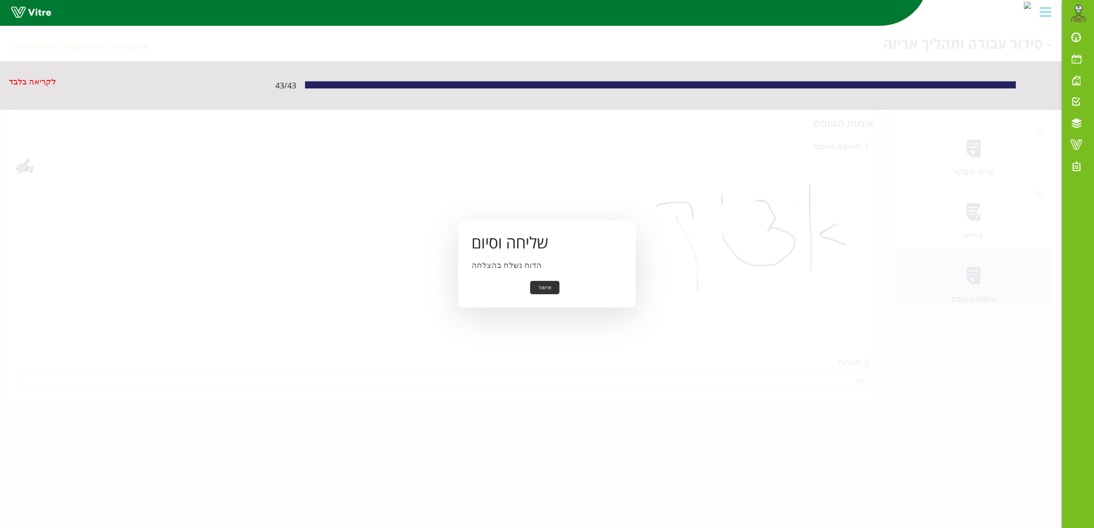
click at [549, 283] on button "אישור" at bounding box center [544, 288] width 29 height 14
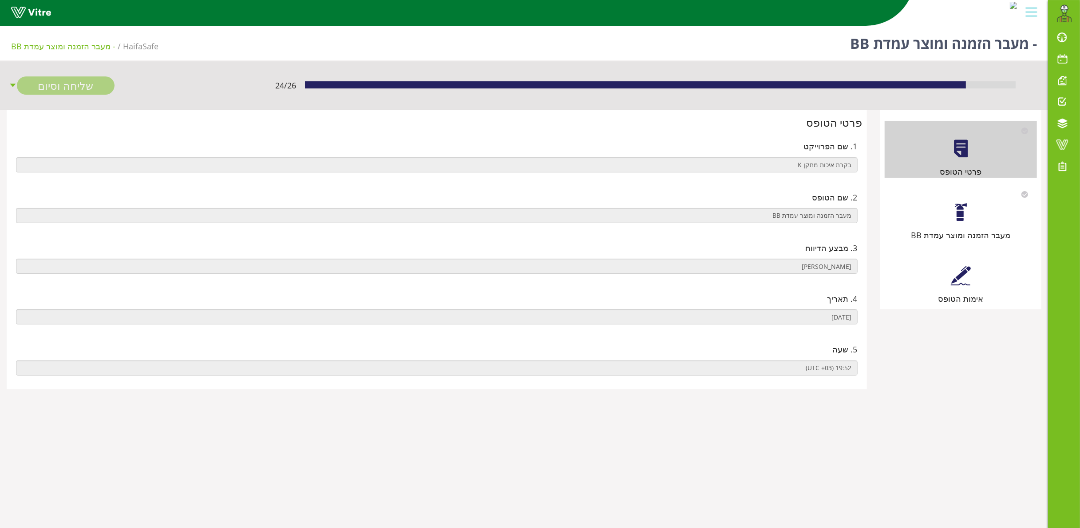
click at [960, 210] on div at bounding box center [961, 212] width 20 height 20
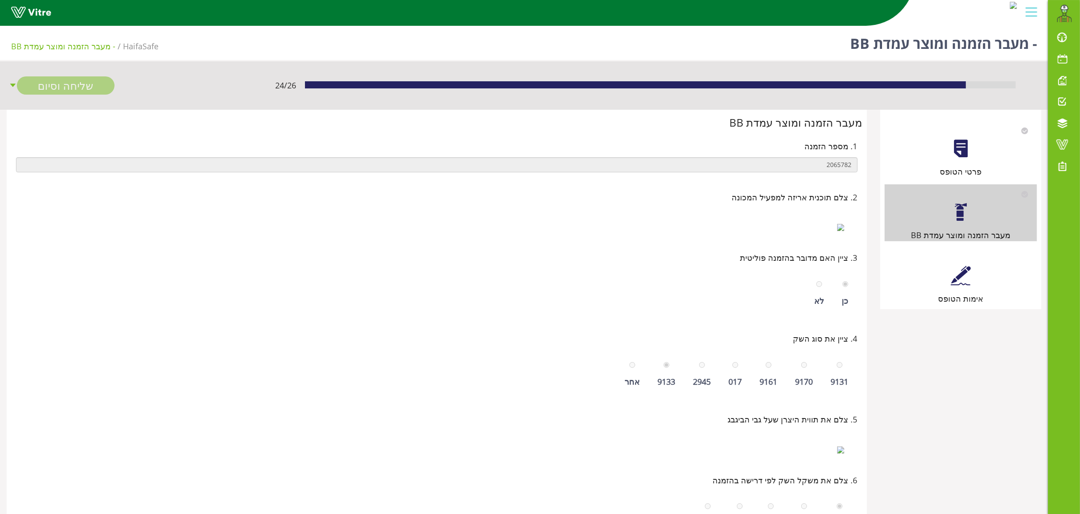
click at [969, 274] on div at bounding box center [961, 276] width 20 height 20
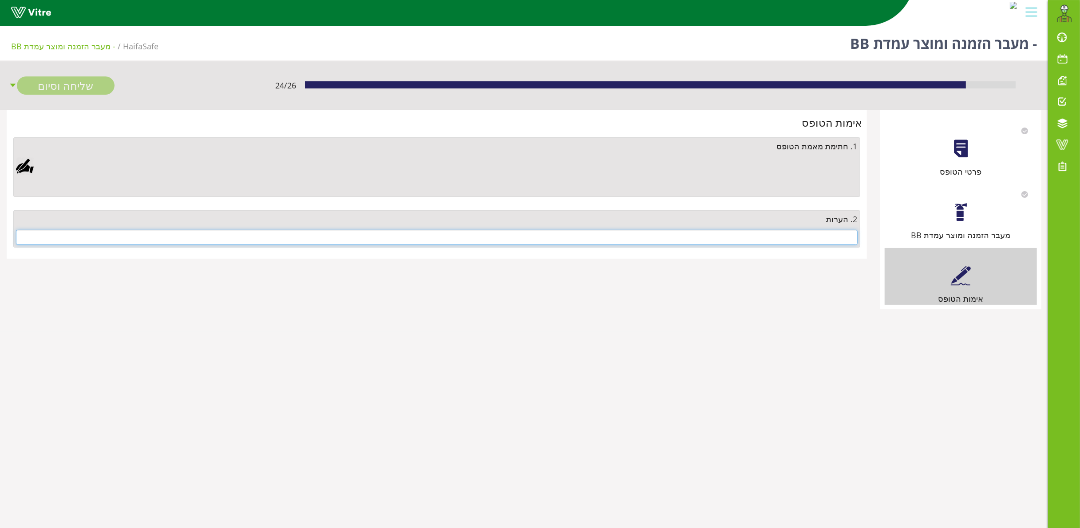
click at [785, 232] on input "text" at bounding box center [437, 237] width 842 height 15
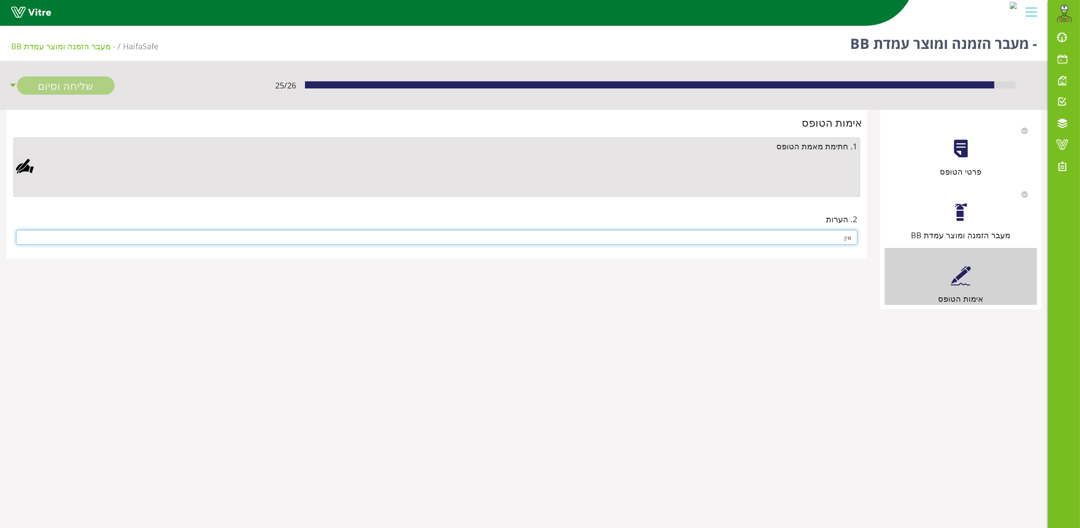
type input "אין"
click at [22, 166] on div at bounding box center [25, 166] width 18 height 18
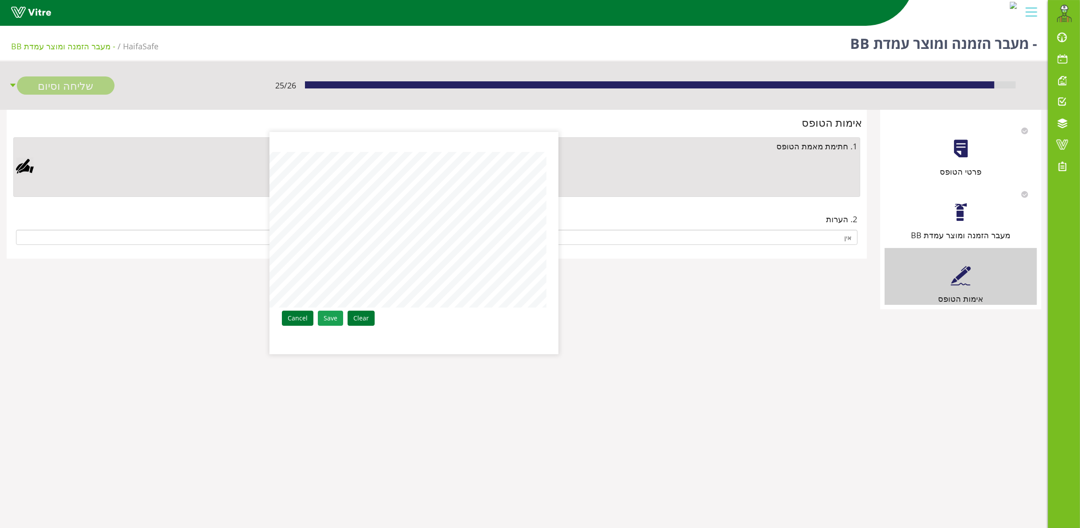
click at [331, 313] on link "Save" at bounding box center [330, 317] width 25 height 15
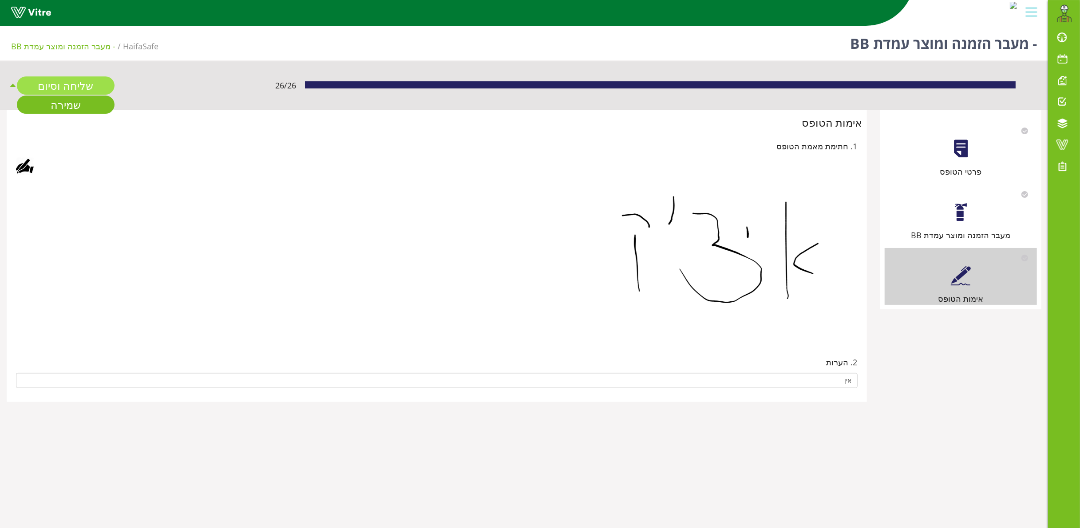
click at [59, 78] on link "שליחה וסיום" at bounding box center [66, 85] width 98 height 18
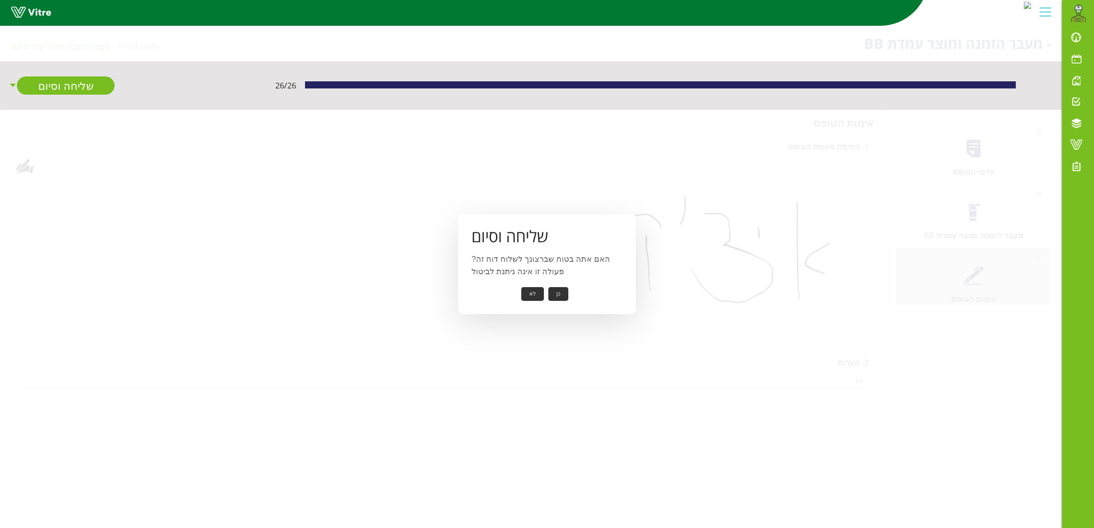
click at [558, 290] on button "כן" at bounding box center [558, 294] width 20 height 14
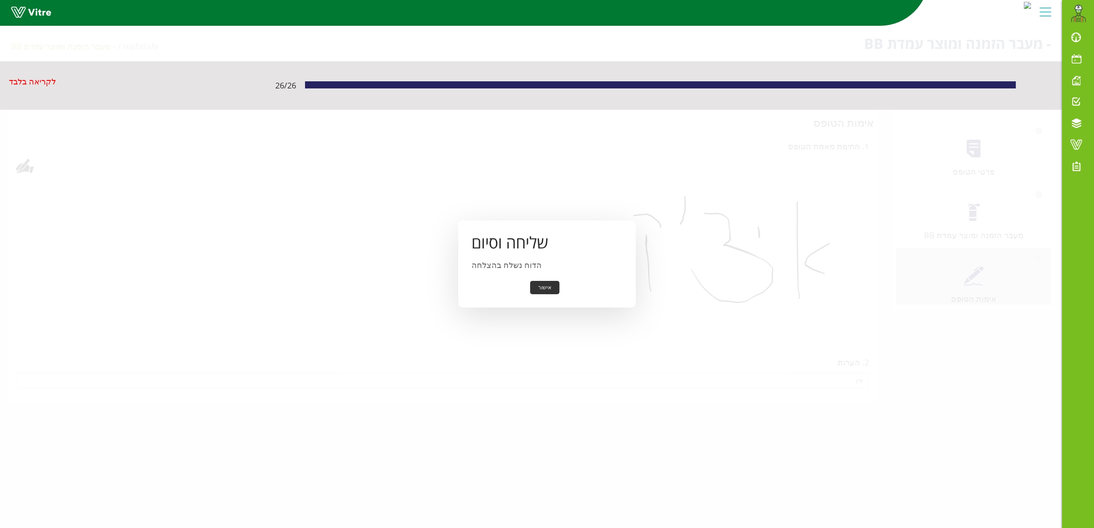
click at [540, 290] on button "אישור" at bounding box center [544, 288] width 29 height 14
